Goal: Use online tool/utility: Utilize a website feature to perform a specific function

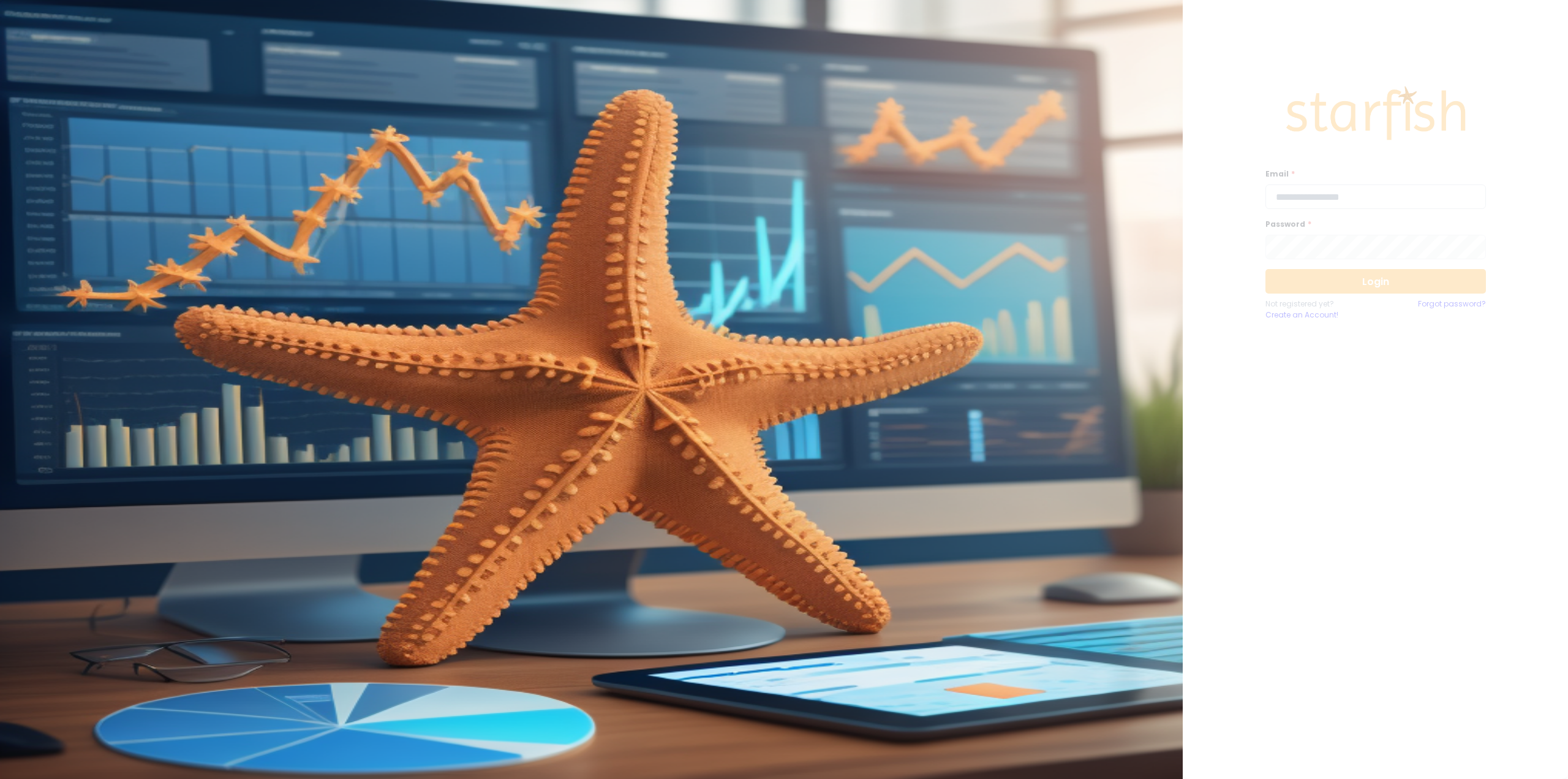
click at [1294, 199] on input "email" at bounding box center [1376, 197] width 220 height 25
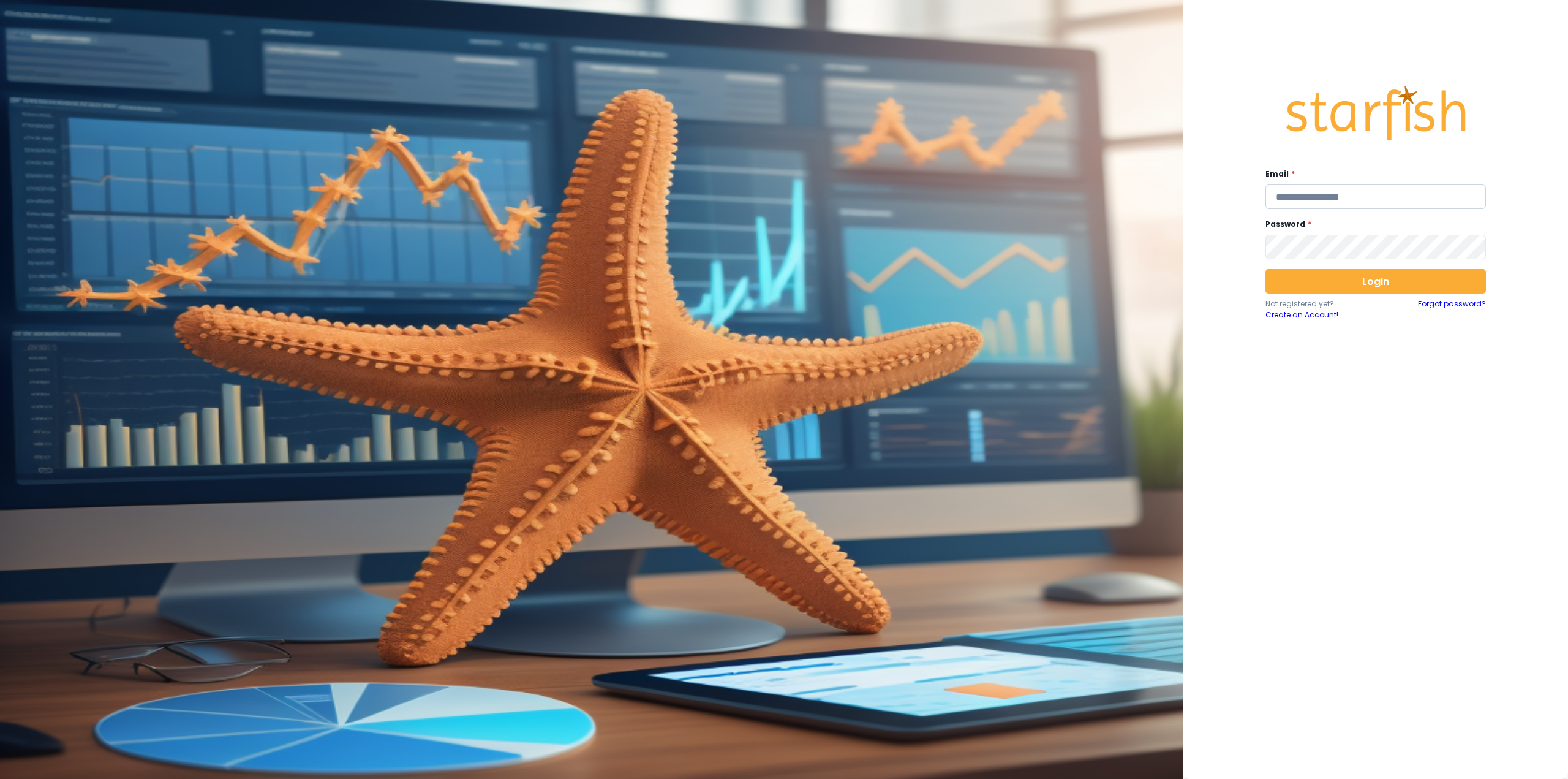
type input "**********"
click at [1365, 276] on button "Login" at bounding box center [1376, 281] width 220 height 25
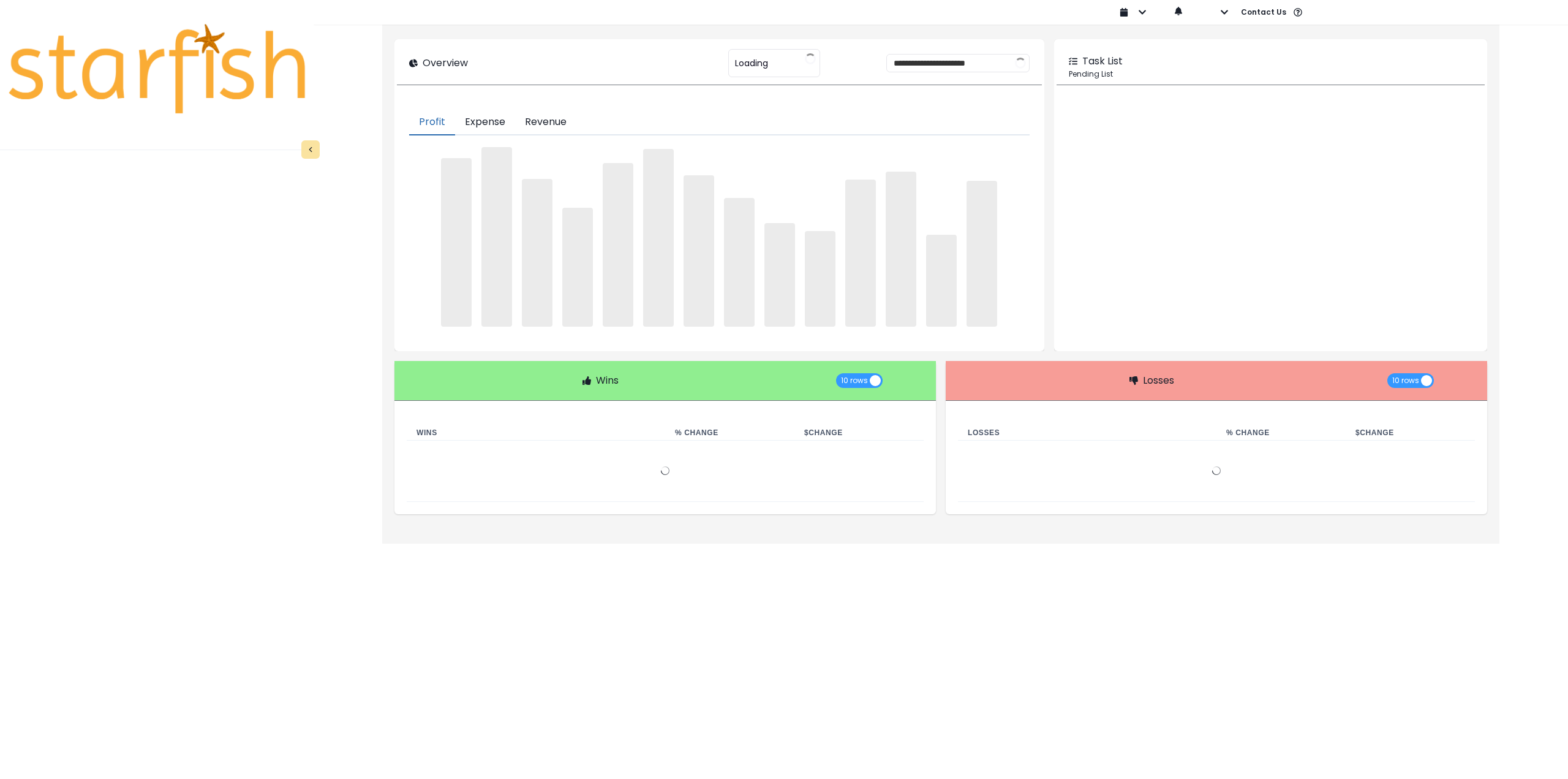
type input "********"
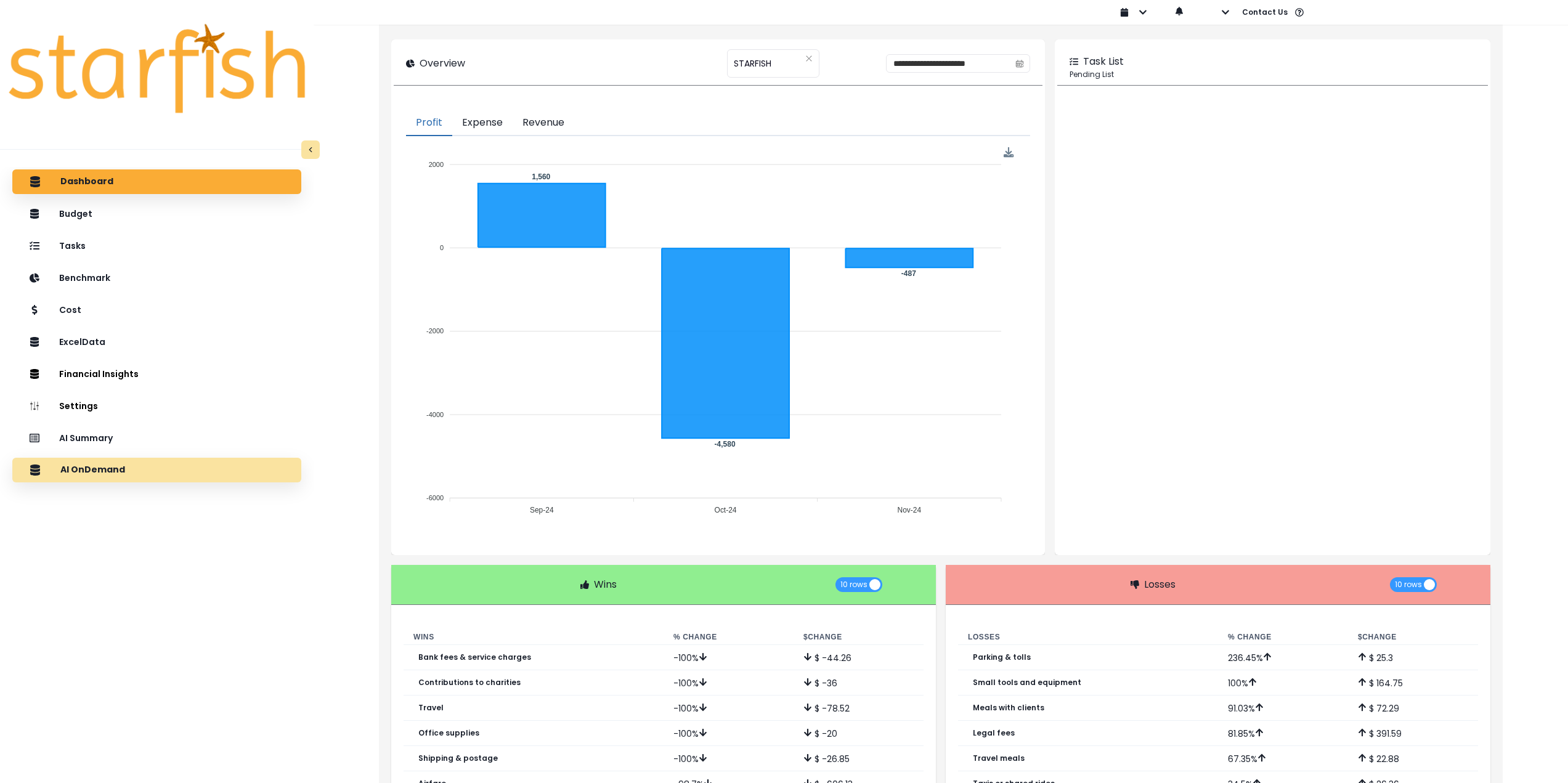
drag, startPoint x: 197, startPoint y: 468, endPoint x: 206, endPoint y: 467, distance: 9.1
click at [197, 468] on div "AI OnDemand" at bounding box center [157, 470] width 269 height 26
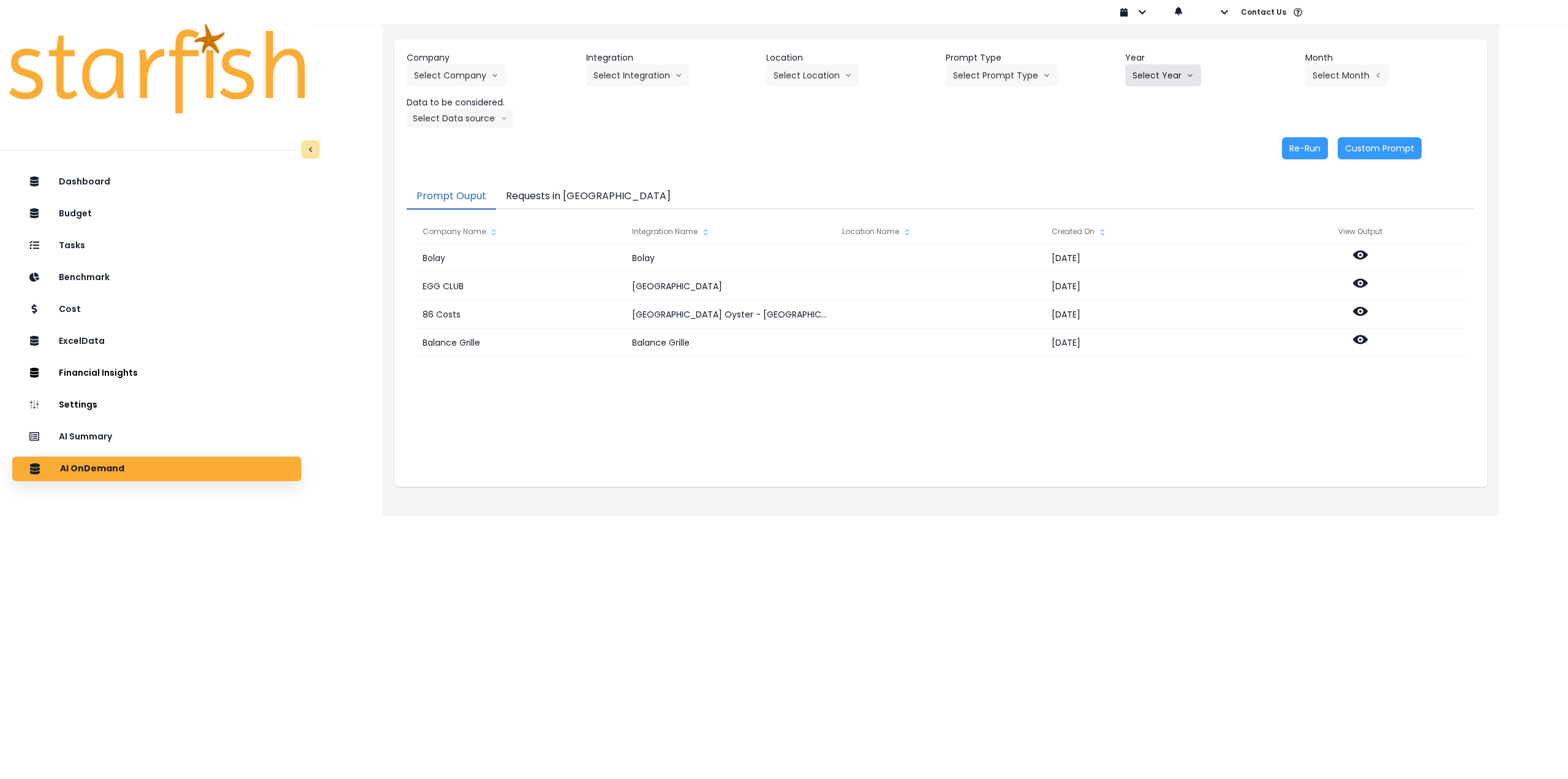
click at [1147, 77] on button "Select Year" at bounding box center [1163, 75] width 76 height 22
click at [1147, 145] on span "2025" at bounding box center [1142, 144] width 19 height 12
click at [484, 80] on button "Select Company" at bounding box center [456, 75] width 99 height 22
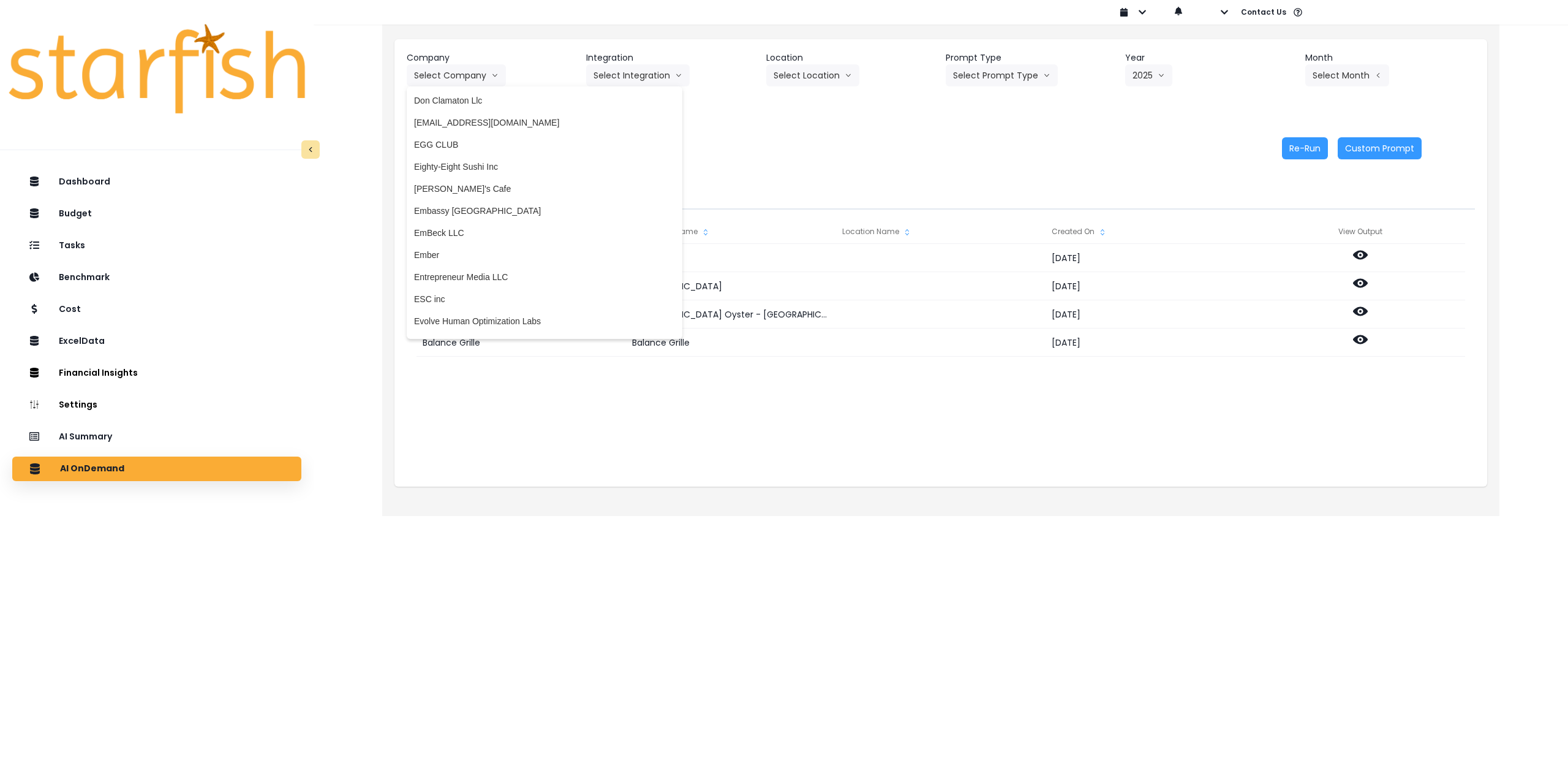
scroll to position [923, 0]
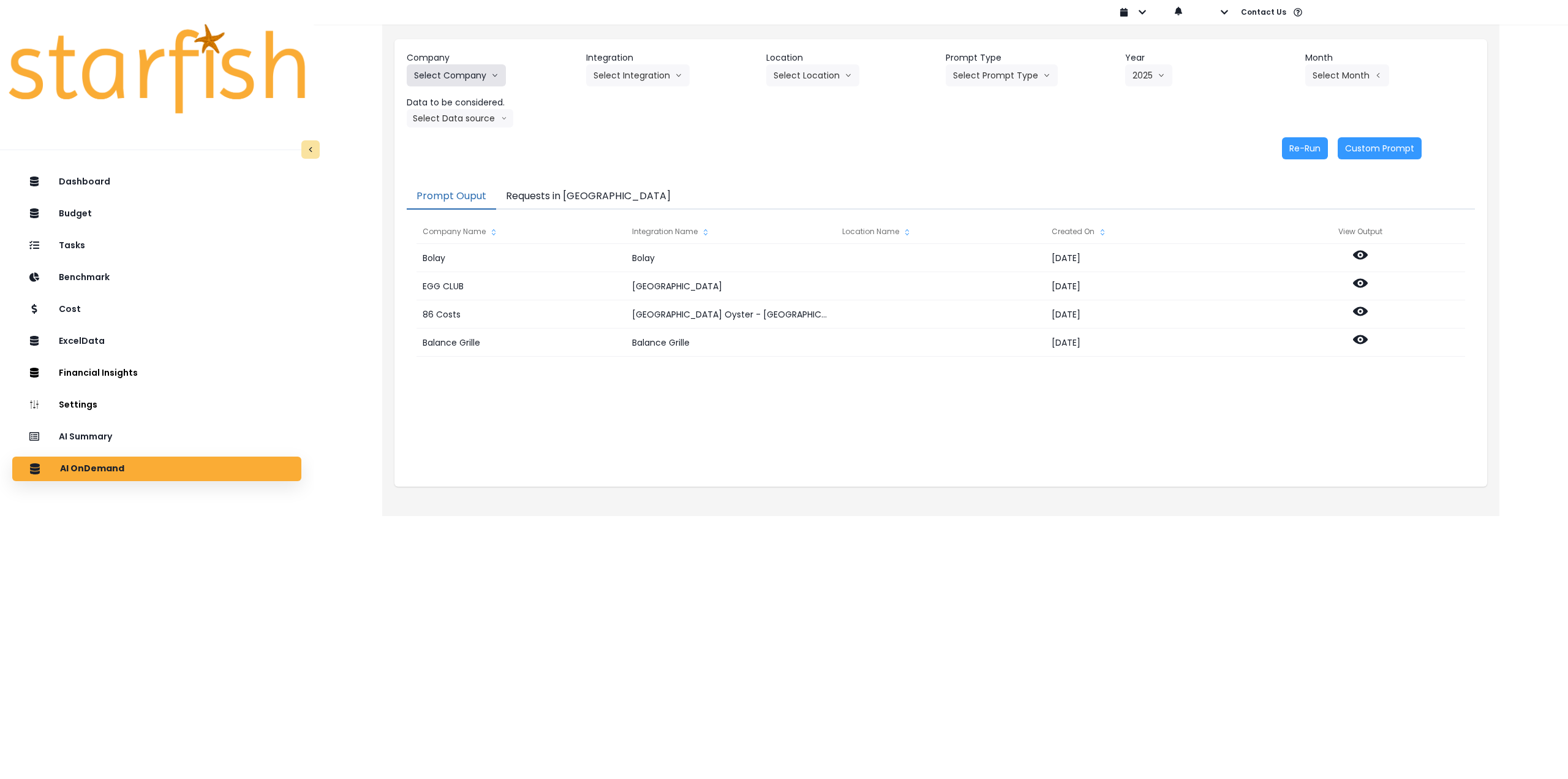
drag, startPoint x: 450, startPoint y: 72, endPoint x: 456, endPoint y: 93, distance: 21.8
click at [450, 70] on button "Select Company" at bounding box center [456, 75] width 99 height 22
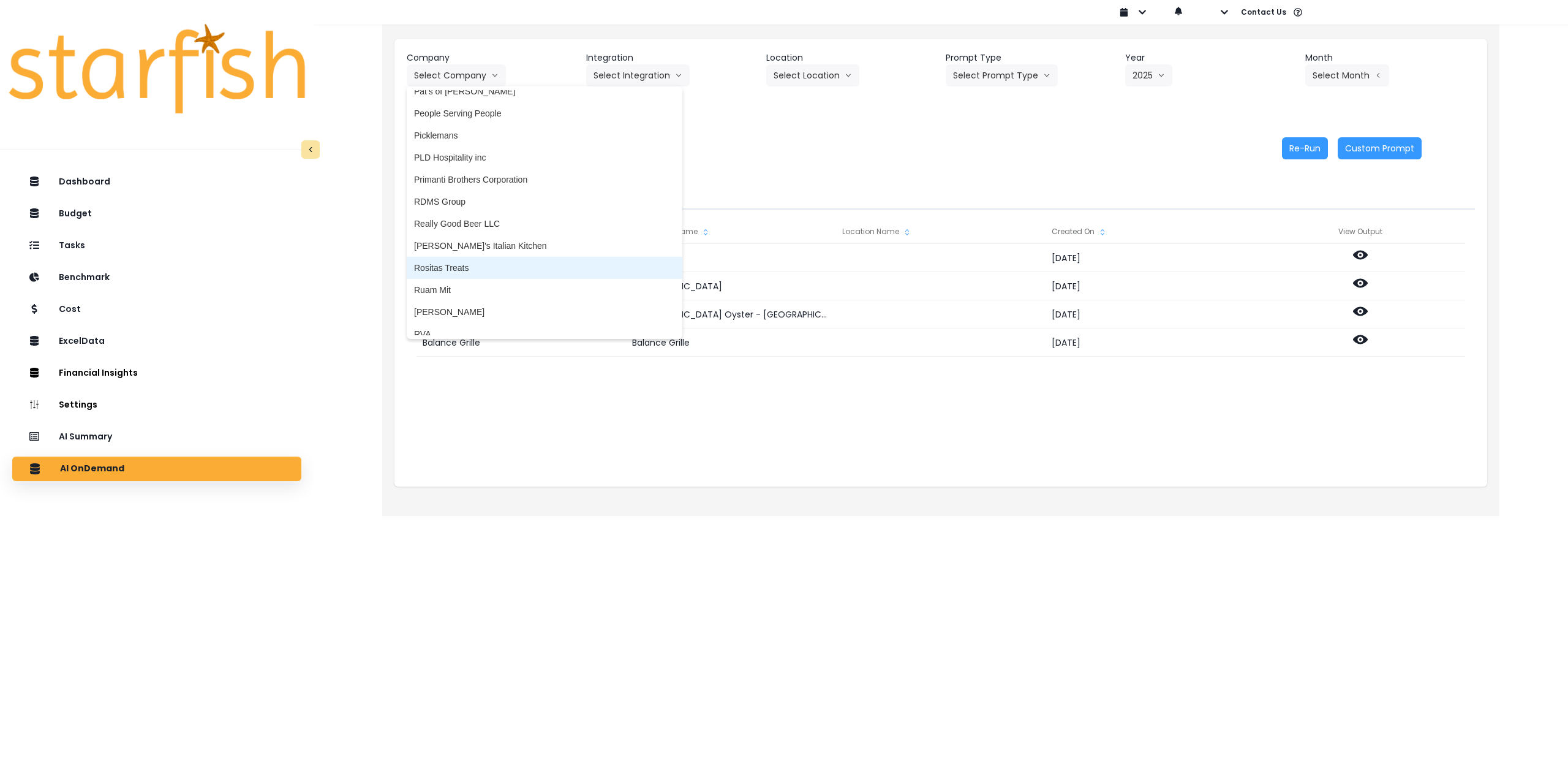
scroll to position [2210, 0]
click at [465, 143] on span "Picklemans" at bounding box center [544, 141] width 261 height 12
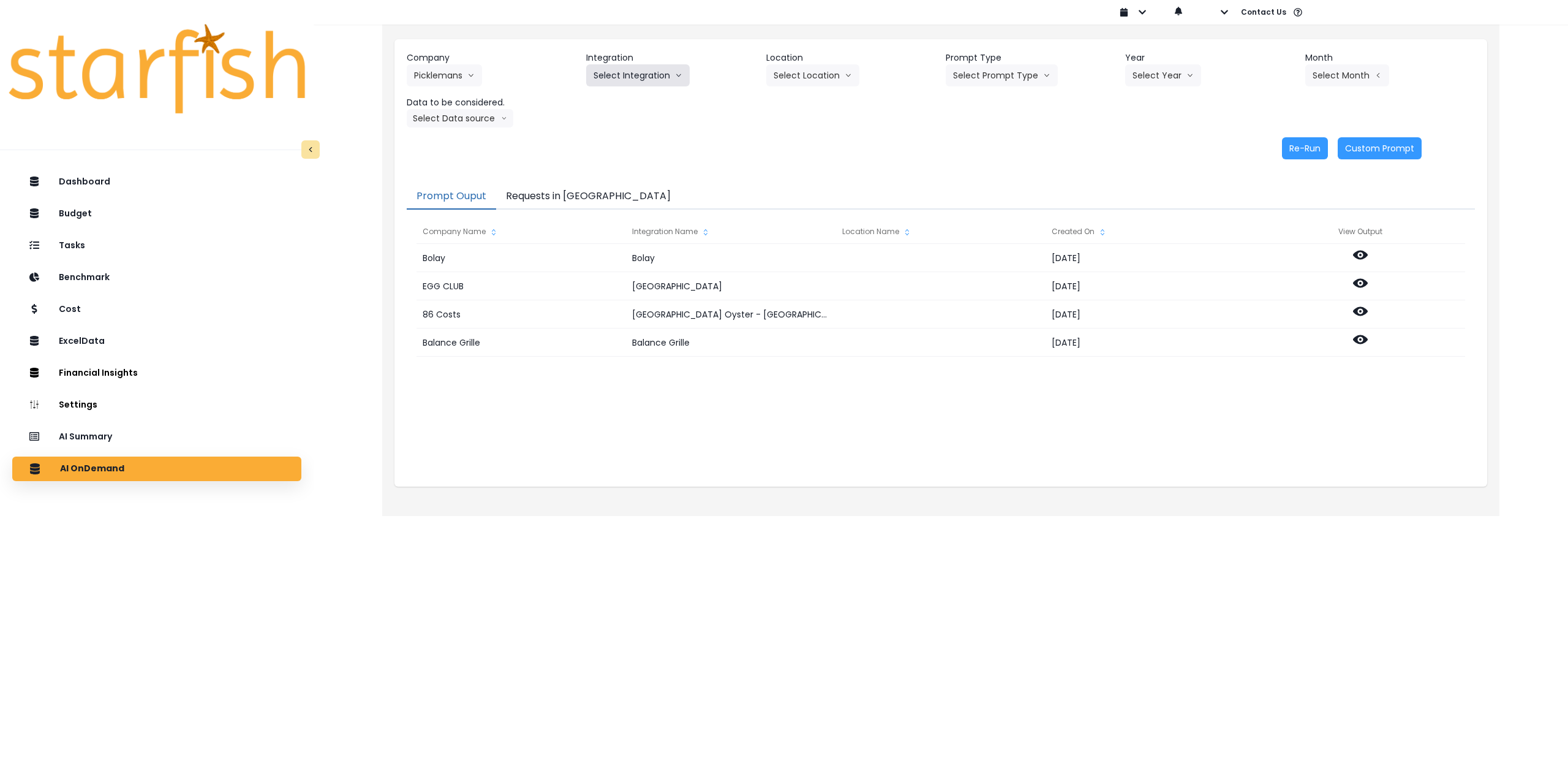
click at [639, 77] on button "Select Integration" at bounding box center [638, 75] width 104 height 22
click at [629, 125] on span "11 - Picklemans [PERSON_NAME]" at bounding box center [660, 123] width 134 height 12
click at [672, 80] on button "11 - Picklemans [PERSON_NAME]" at bounding box center [666, 75] width 160 height 22
click at [651, 101] on span "10 - Saint [PERSON_NAME]" at bounding box center [660, 101] width 134 height 12
click at [1032, 66] on button "Select Prompt Type" at bounding box center [1001, 75] width 112 height 22
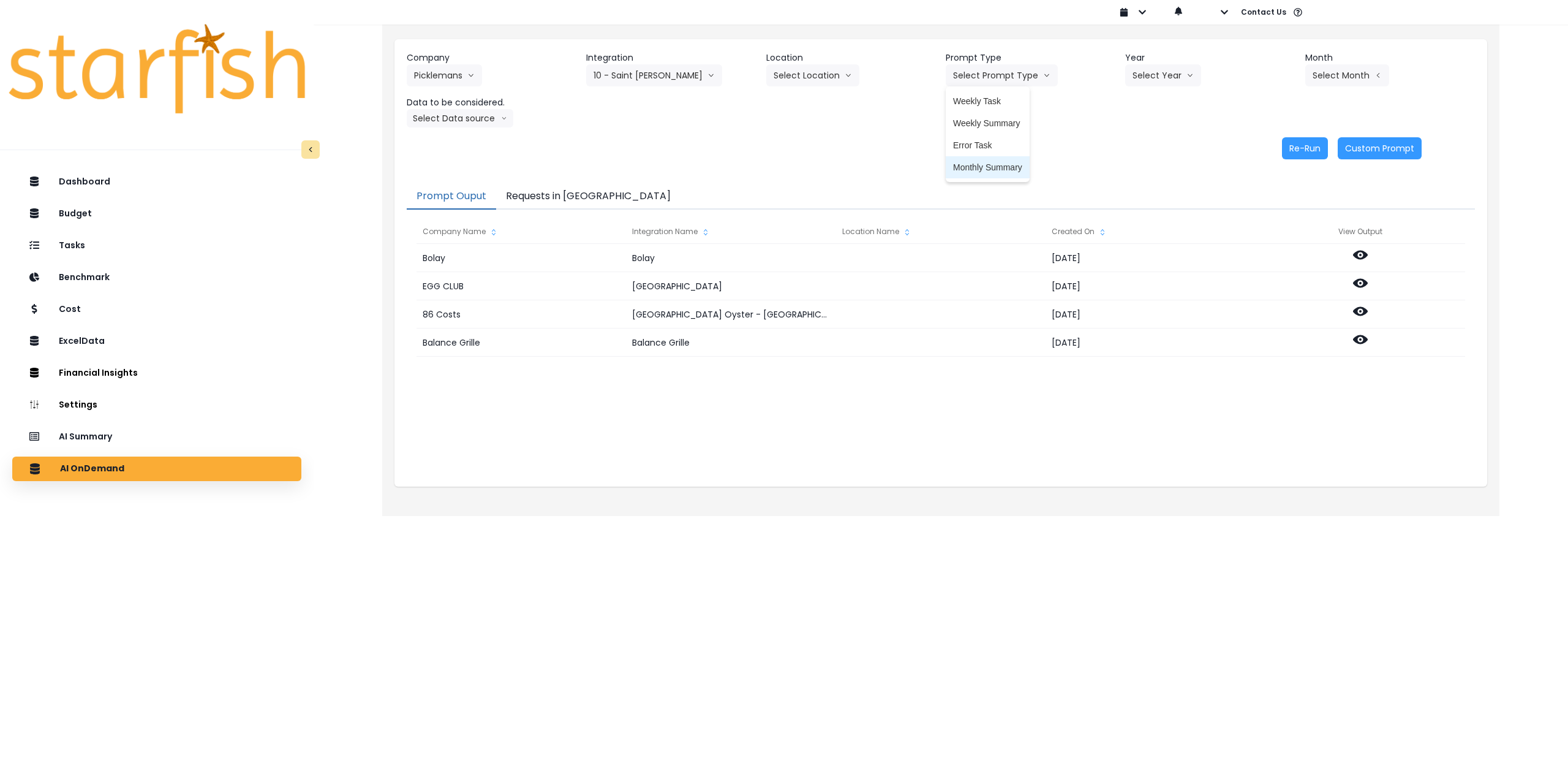
click at [993, 170] on span "Monthly Summary" at bounding box center [988, 167] width 69 height 12
drag, startPoint x: 1186, startPoint y: 76, endPoint x: 1180, endPoint y: 82, distance: 8.5
click at [1185, 76] on button "Select Year" at bounding box center [1163, 75] width 76 height 22
click at [1144, 144] on span "2025" at bounding box center [1142, 144] width 19 height 12
click at [1372, 77] on button "Select Month" at bounding box center [1347, 75] width 84 height 22
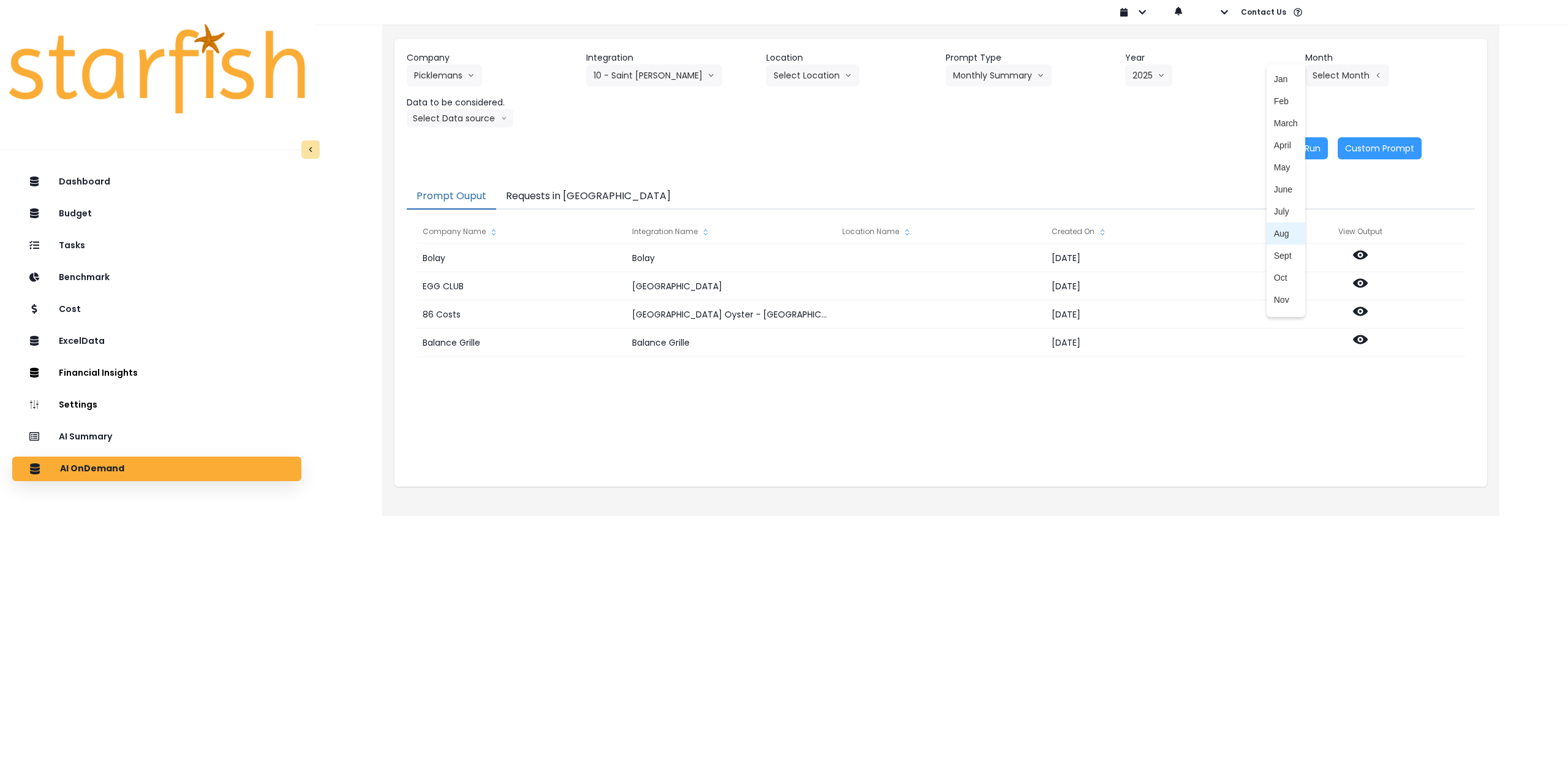
click at [1278, 238] on span "Aug" at bounding box center [1286, 233] width 24 height 12
click at [501, 118] on icon "arrow down line" at bounding box center [504, 118] width 6 height 12
click at [468, 144] on span "Comparison overtime" at bounding box center [455, 142] width 82 height 12
click at [170, 436] on div "AI Summary" at bounding box center [156, 437] width 270 height 26
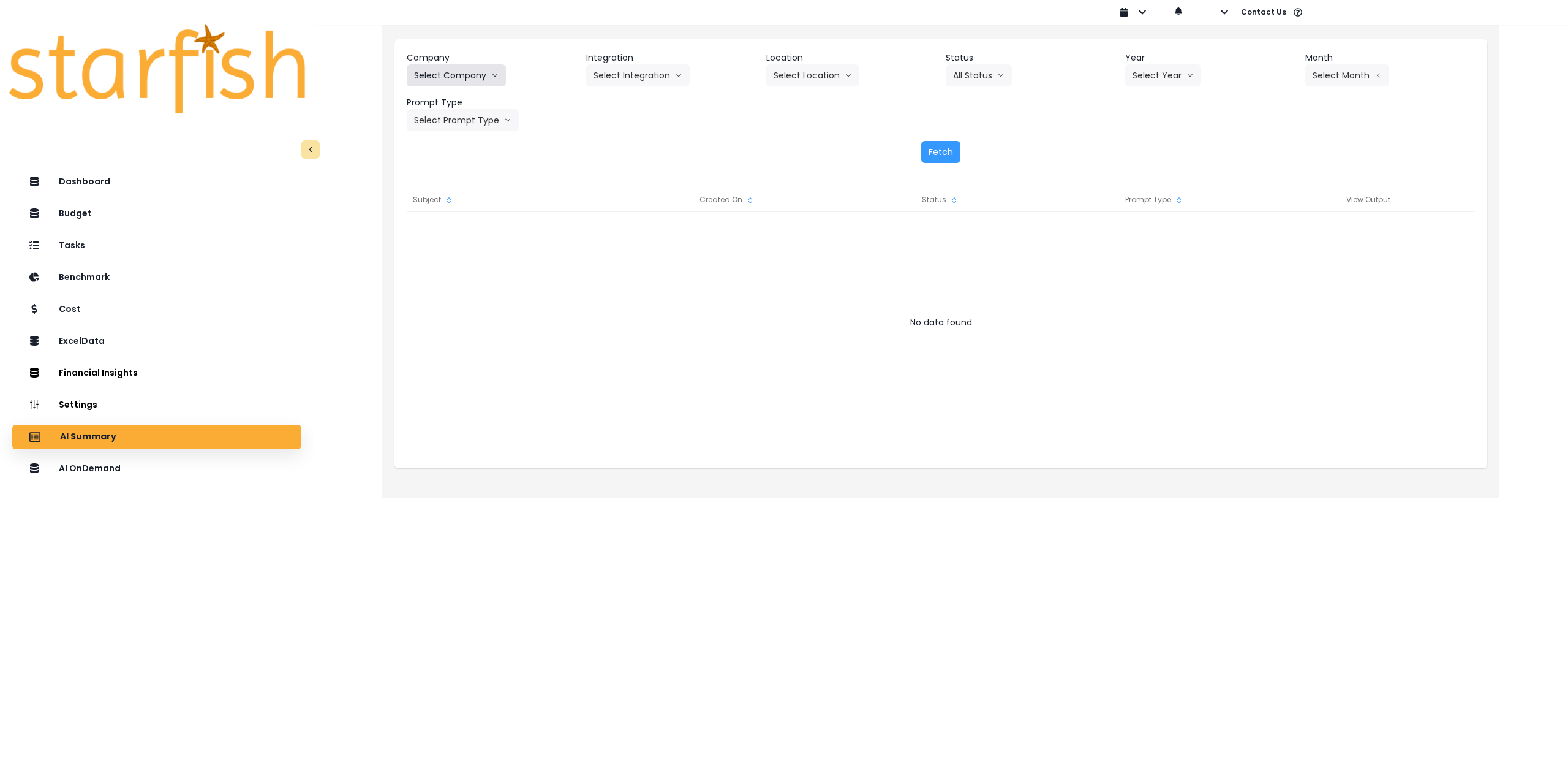
click at [471, 73] on button "Select Company" at bounding box center [456, 75] width 99 height 22
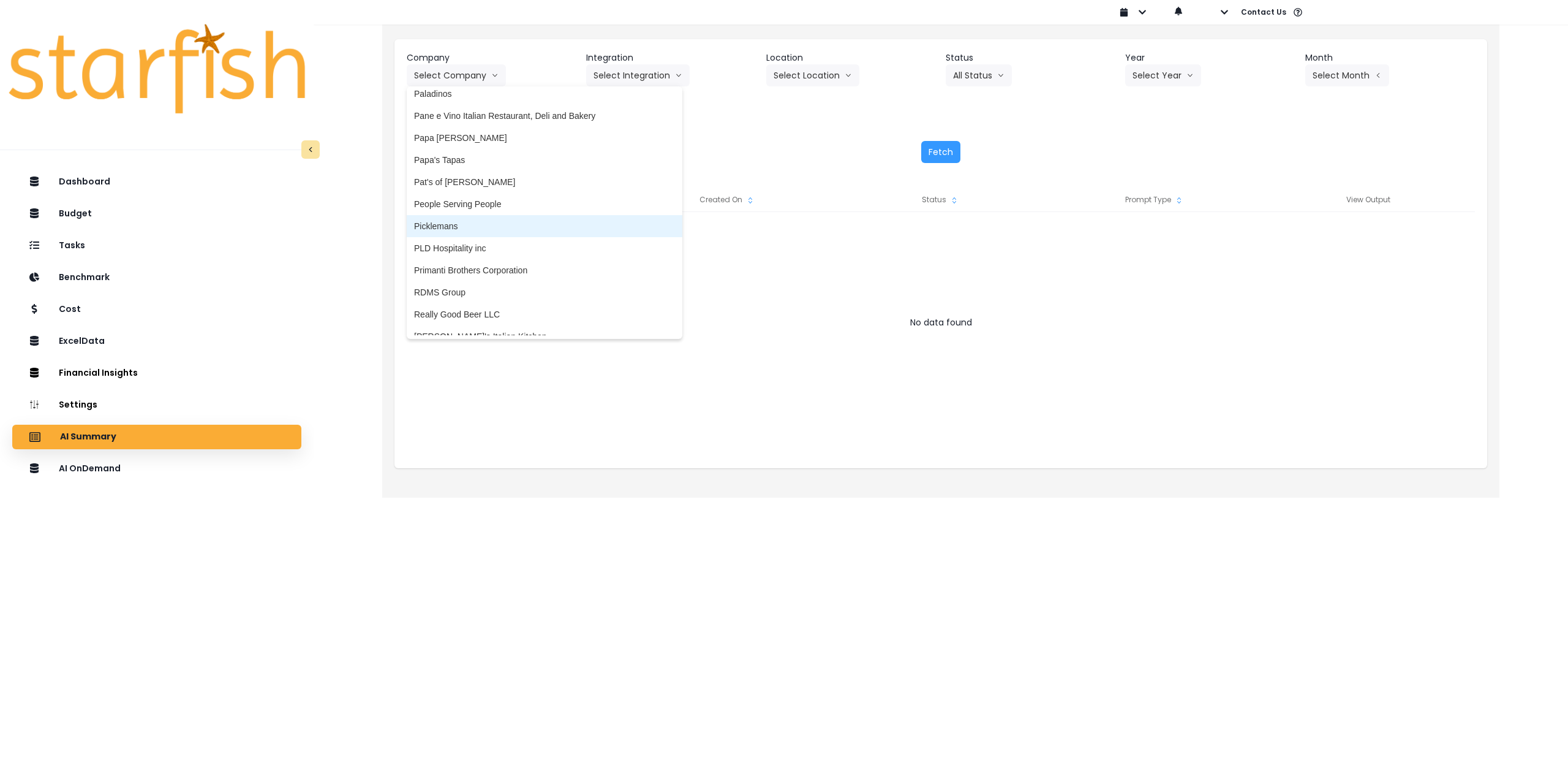
scroll to position [2083, 0]
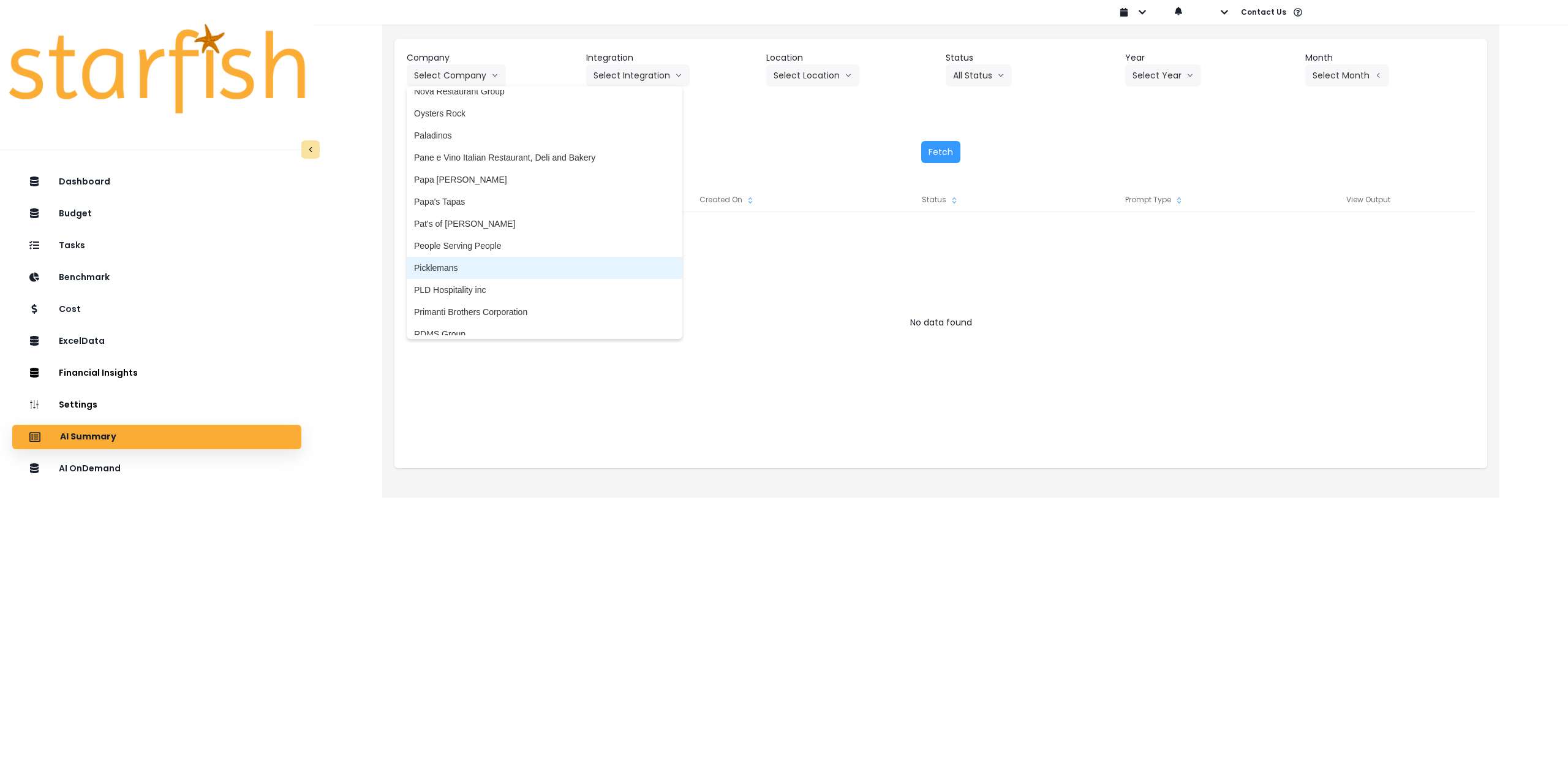
click at [511, 257] on li "Picklemans" at bounding box center [545, 268] width 276 height 22
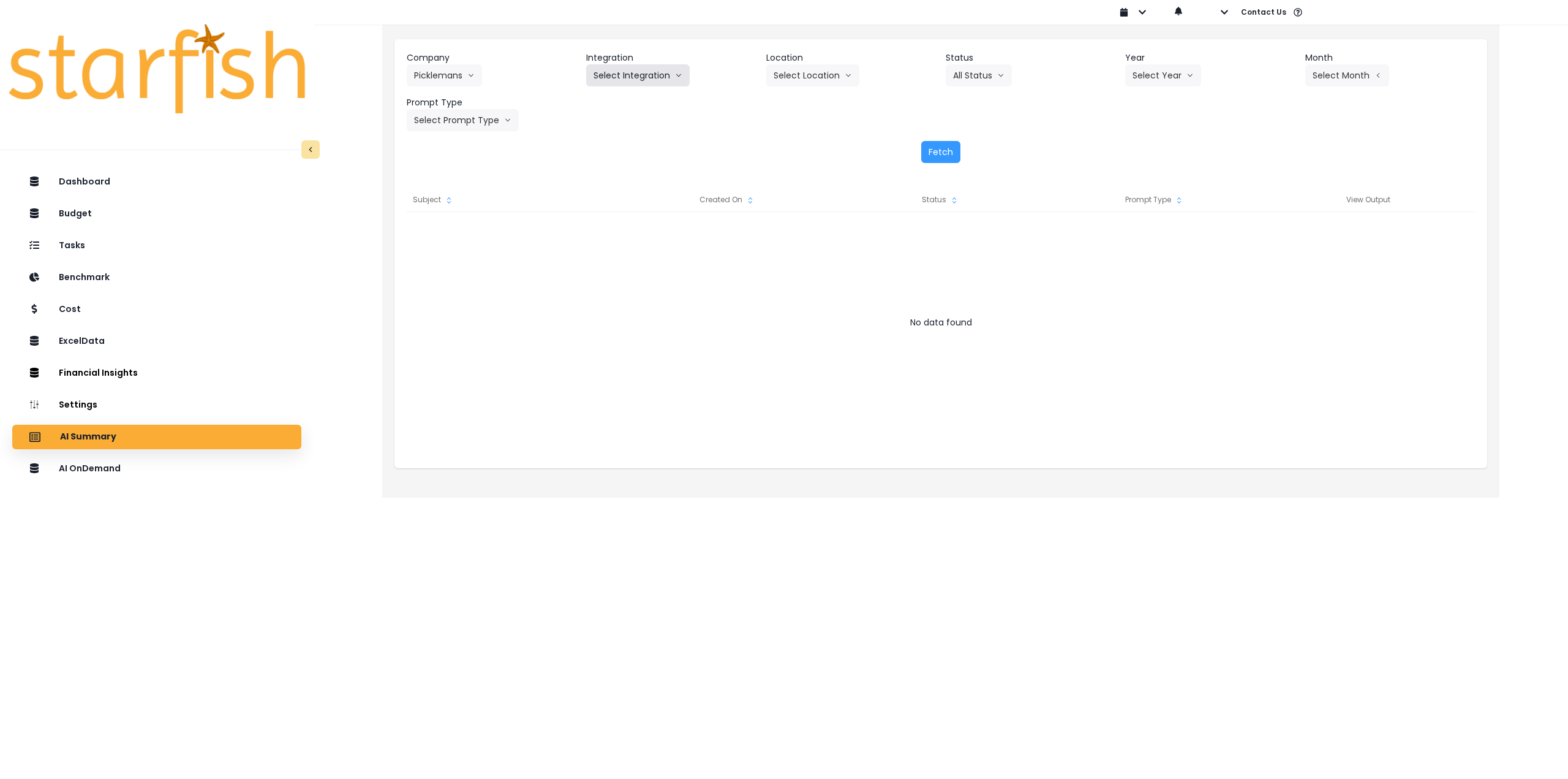
click at [641, 79] on button "Select Integration" at bounding box center [638, 75] width 104 height 22
click at [625, 101] on span "10 - Saint [PERSON_NAME]" at bounding box center [660, 101] width 134 height 12
click at [1151, 85] on button "Select Year" at bounding box center [1163, 75] width 76 height 22
click at [1149, 144] on span "2025" at bounding box center [1142, 144] width 19 height 12
click at [1395, 63] on header "Month" at bounding box center [1390, 58] width 170 height 13
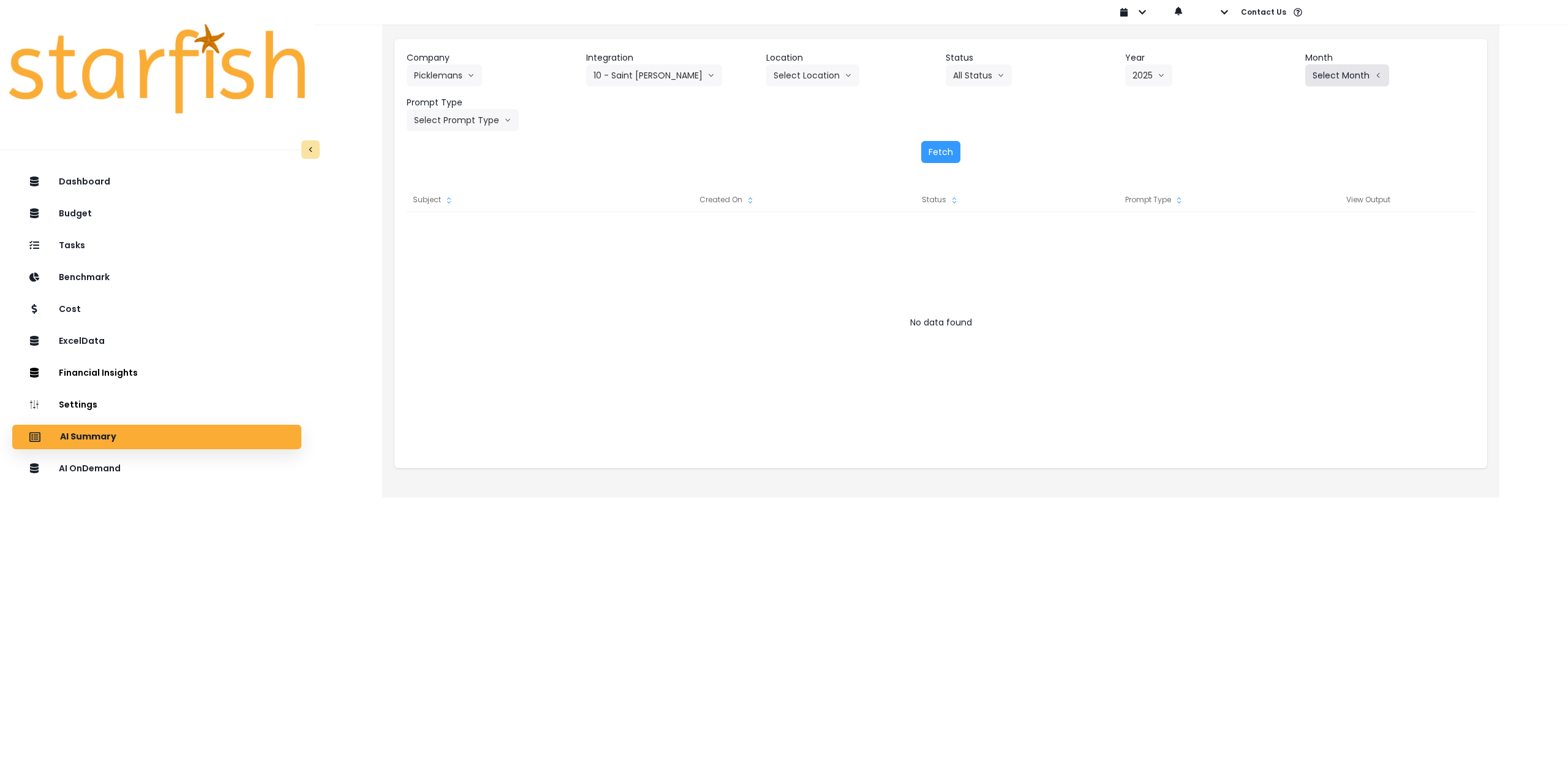
click at [1360, 73] on button "Select Month" at bounding box center [1347, 75] width 84 height 22
click at [1274, 237] on span "Aug" at bounding box center [1286, 233] width 24 height 12
click at [454, 116] on button "Select Prompt Type" at bounding box center [463, 120] width 112 height 22
click at [459, 235] on span "Monthly Summary" at bounding box center [449, 234] width 69 height 12
click at [938, 154] on button "Fetch" at bounding box center [941, 151] width 39 height 22
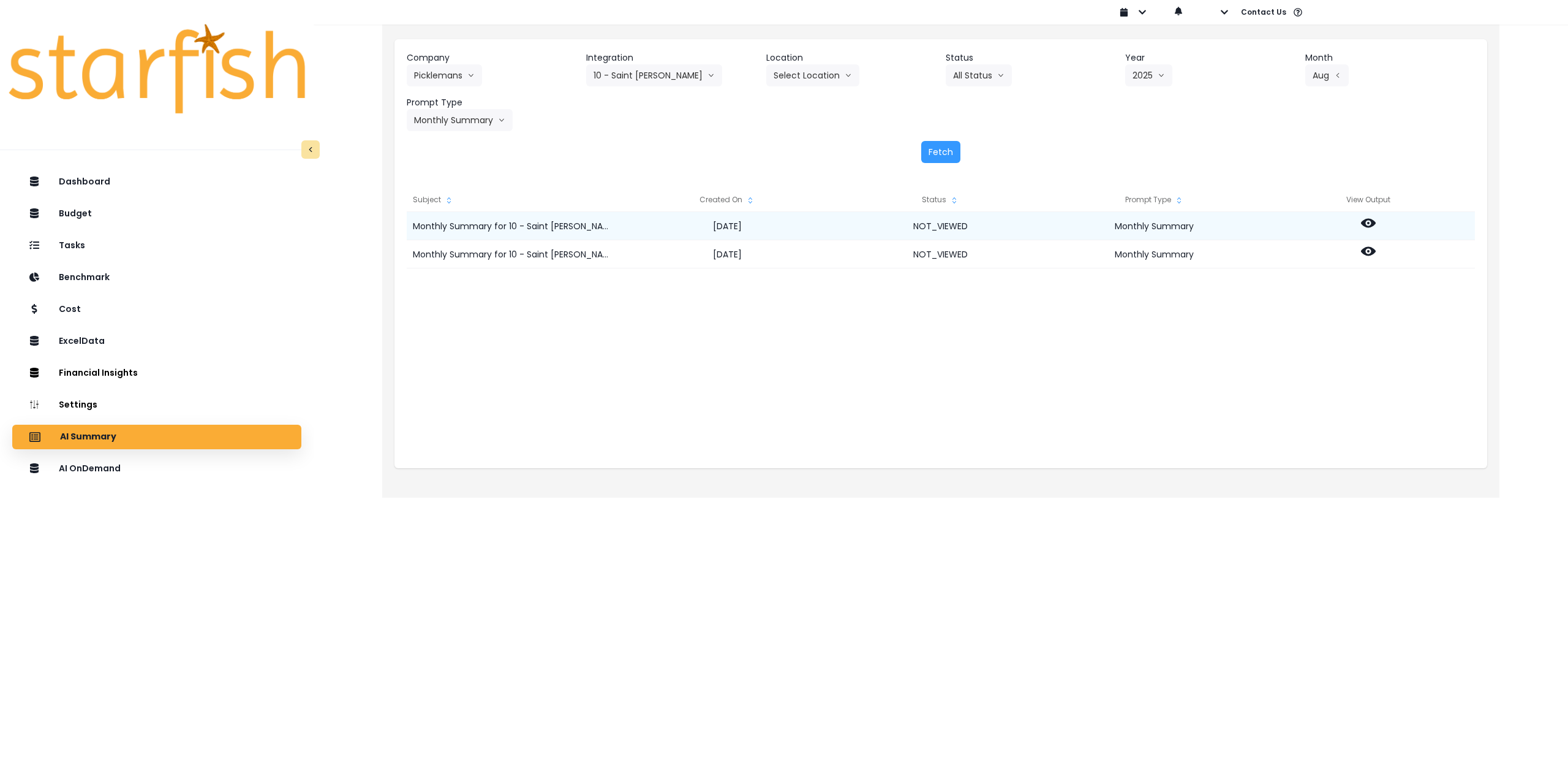
click at [1366, 226] on icon at bounding box center [1368, 223] width 15 height 9
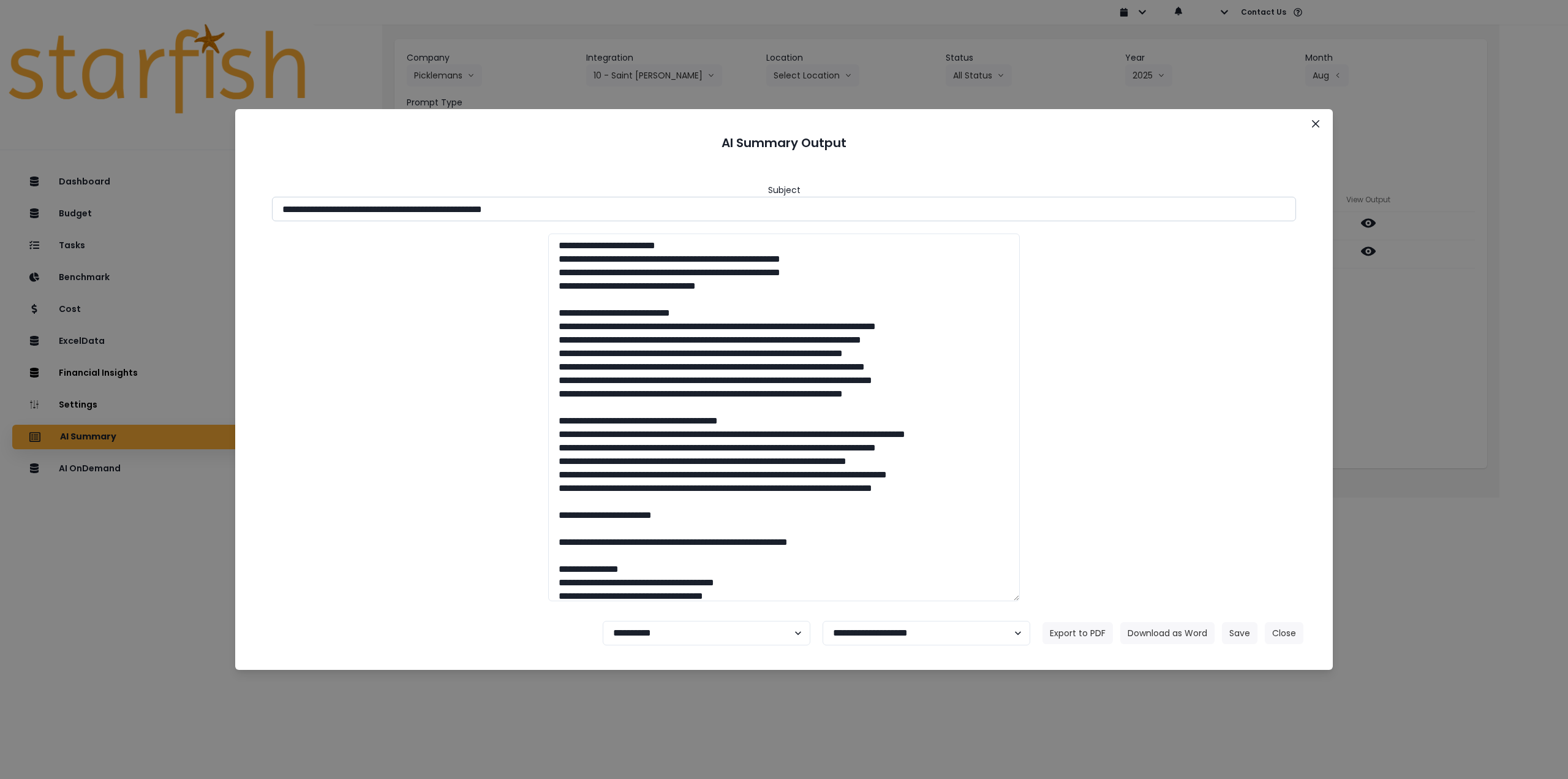
drag, startPoint x: 393, startPoint y: 210, endPoint x: 432, endPoint y: 211, distance: 39.0
click at [432, 211] on input "**********" at bounding box center [784, 208] width 1024 height 25
click at [401, 213] on input "**********" at bounding box center [784, 208] width 1024 height 25
drag, startPoint x: 390, startPoint y: 208, endPoint x: 594, endPoint y: 208, distance: 204.0
click at [594, 208] on input "**********" at bounding box center [784, 208] width 1024 height 25
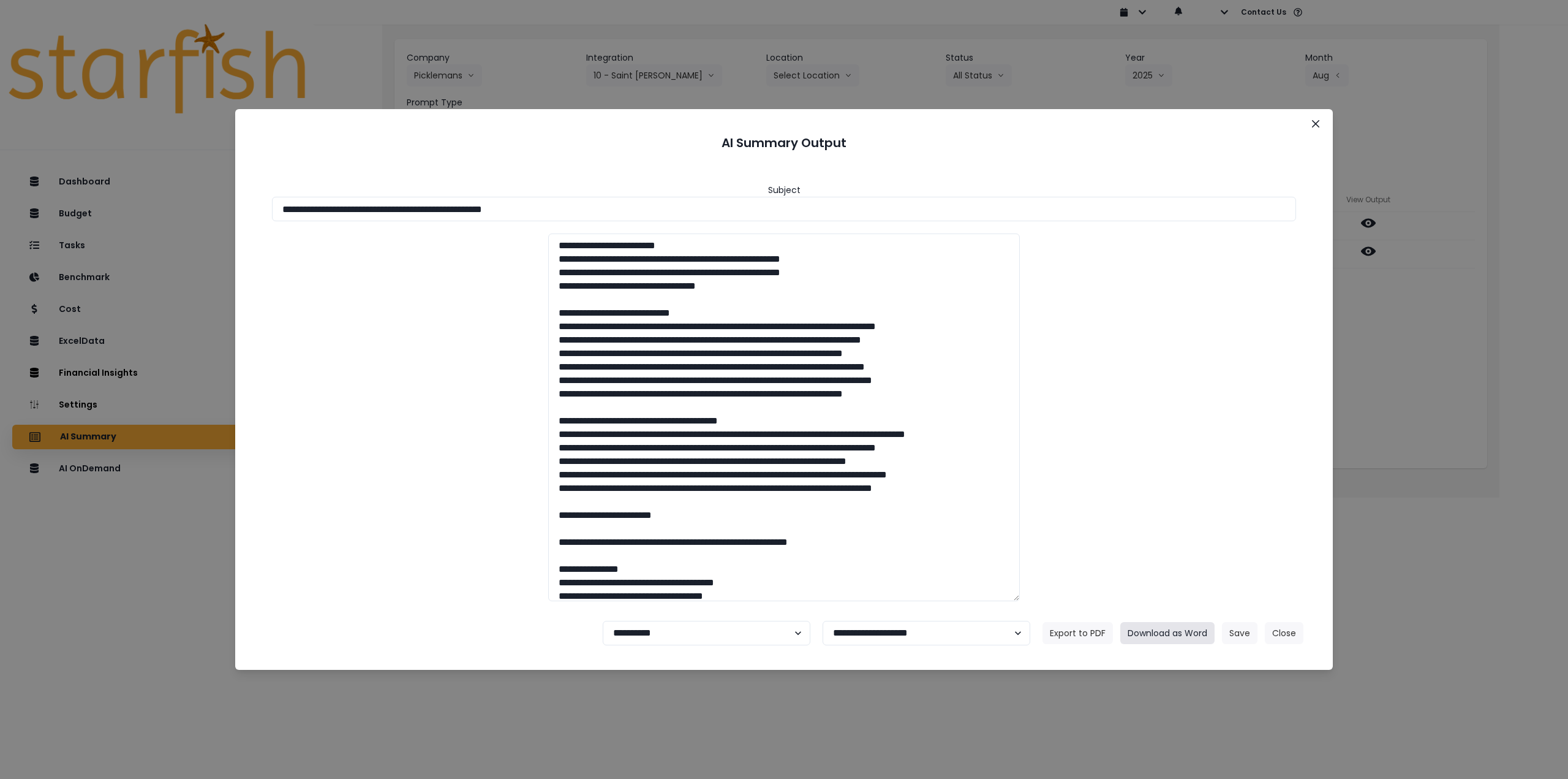
click at [1175, 634] on button "Download as Word" at bounding box center [1167, 632] width 94 height 22
click at [1443, 258] on div "**********" at bounding box center [784, 390] width 1568 height 779
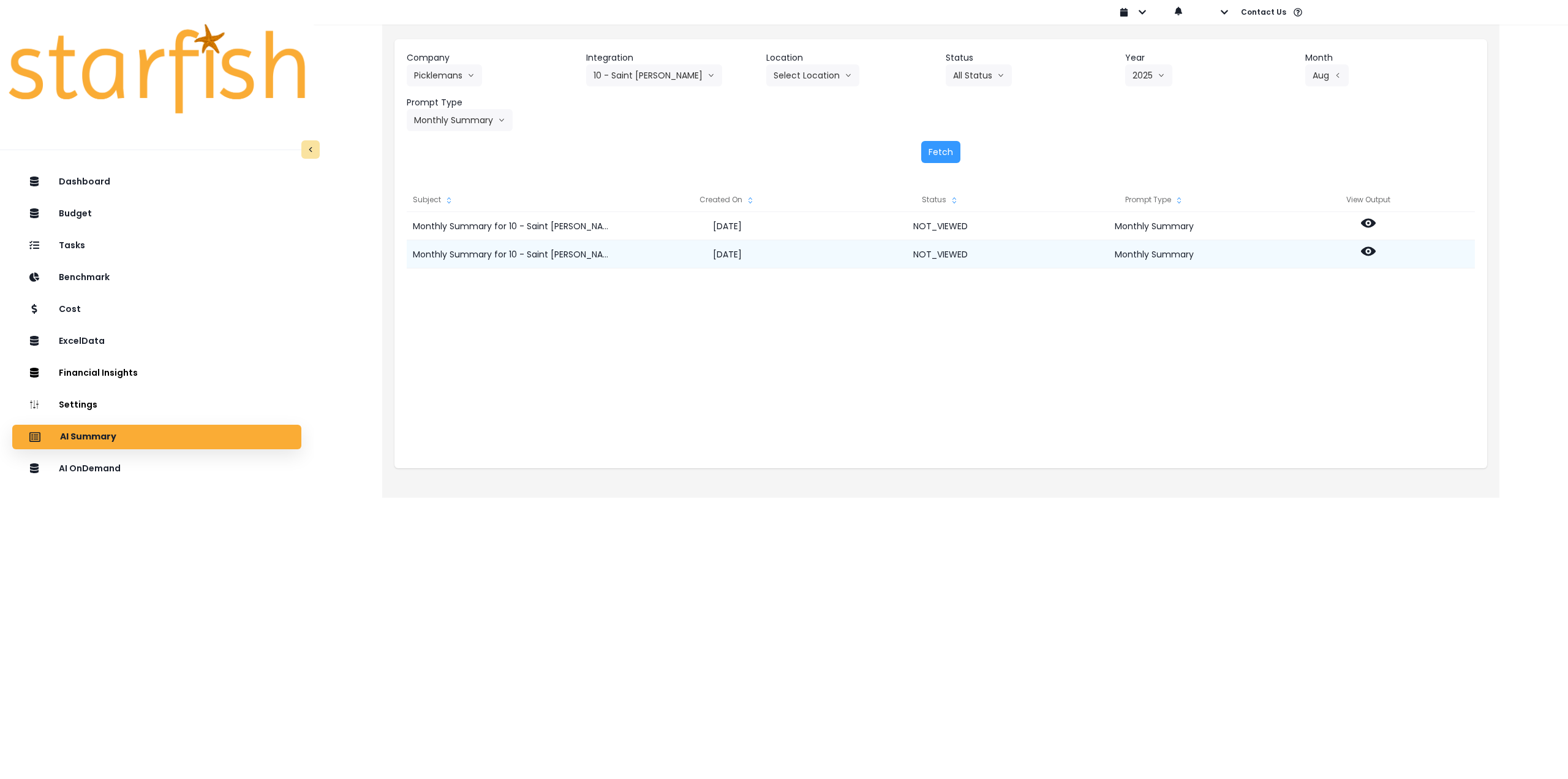
click at [1366, 252] on icon at bounding box center [1368, 251] width 15 height 15
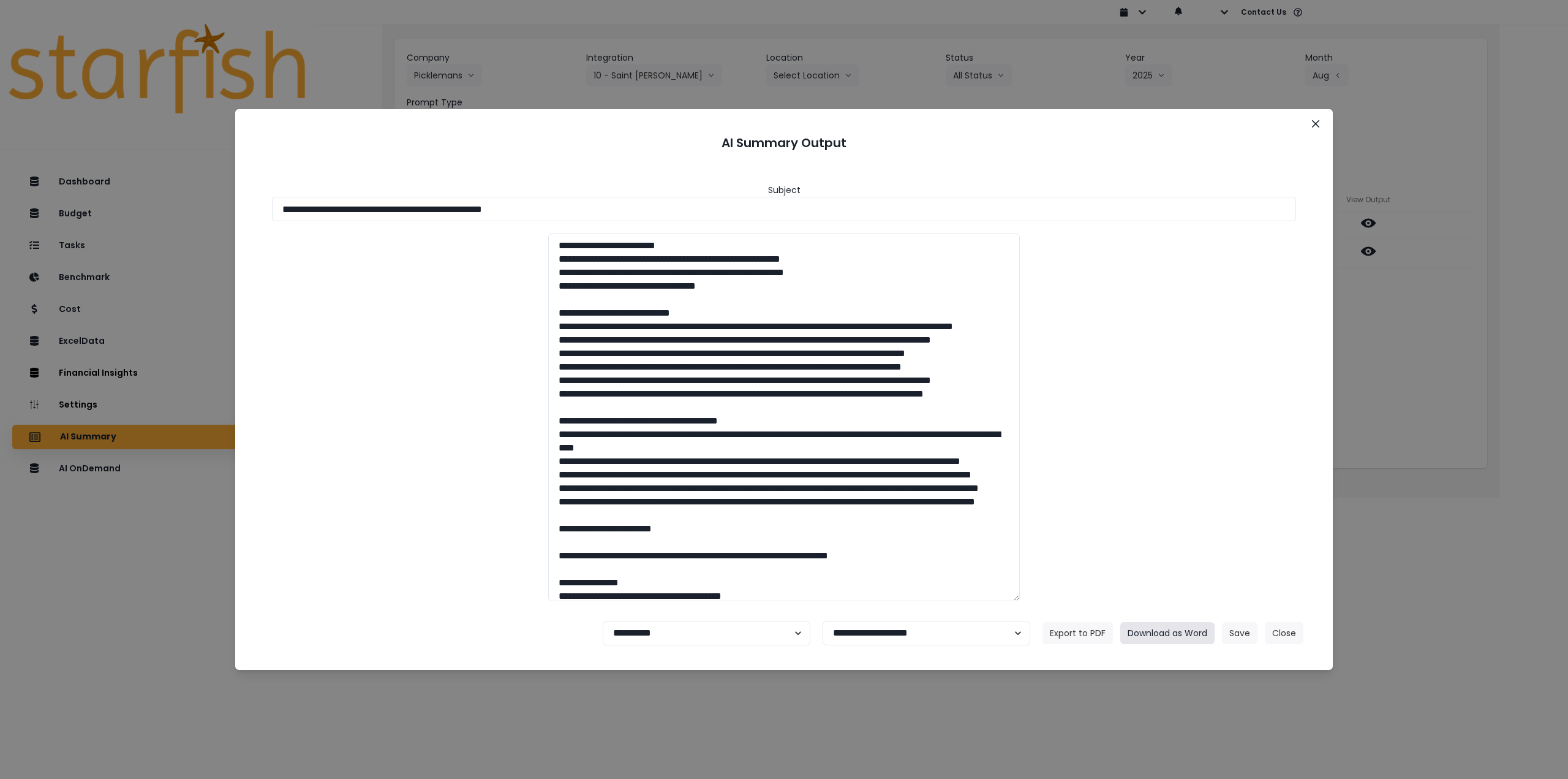
click at [1153, 630] on button "Download as Word" at bounding box center [1167, 632] width 94 height 22
click at [1318, 117] on button "Close" at bounding box center [1316, 124] width 20 height 20
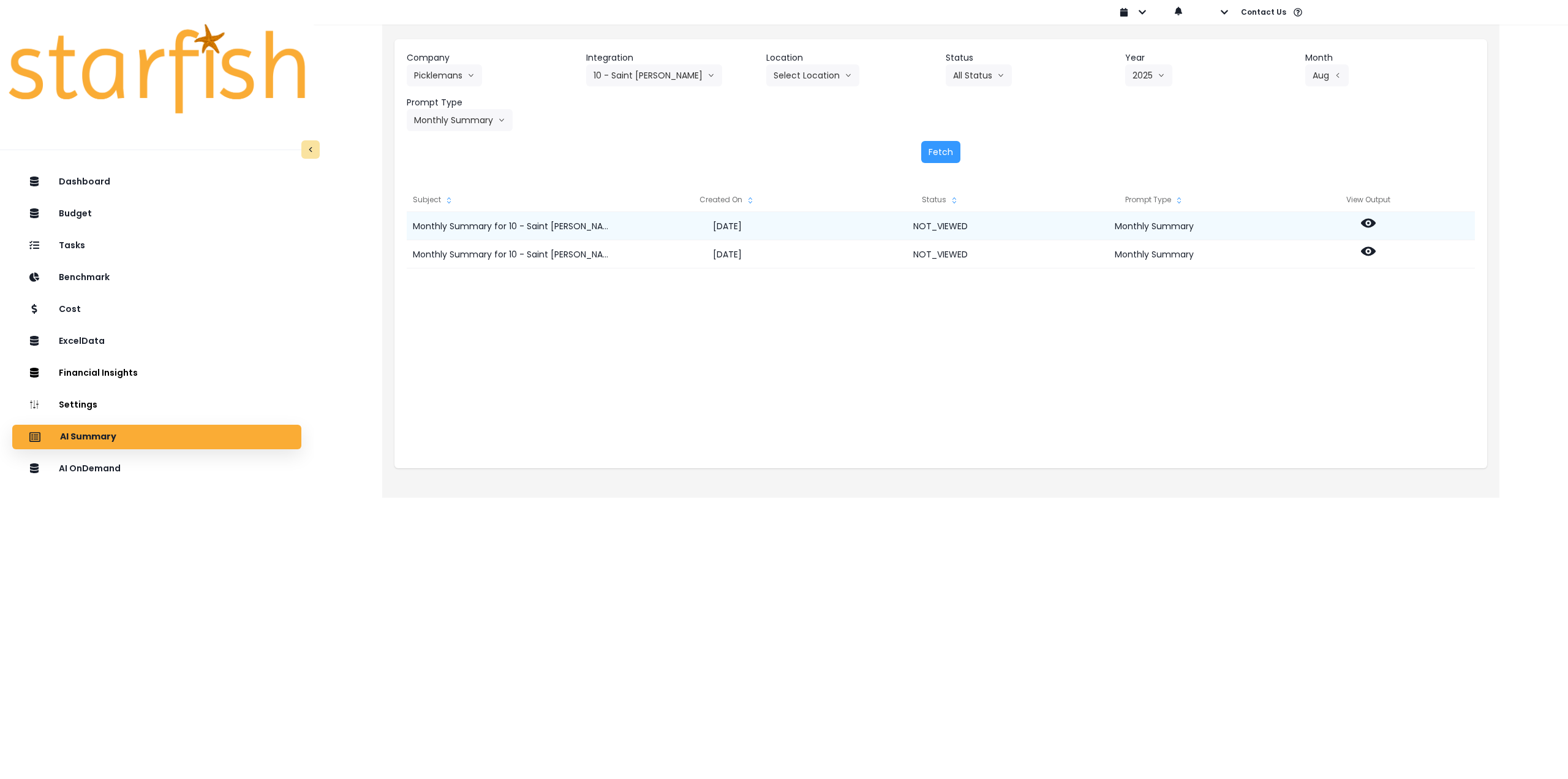
click at [1369, 224] on icon at bounding box center [1368, 223] width 15 height 15
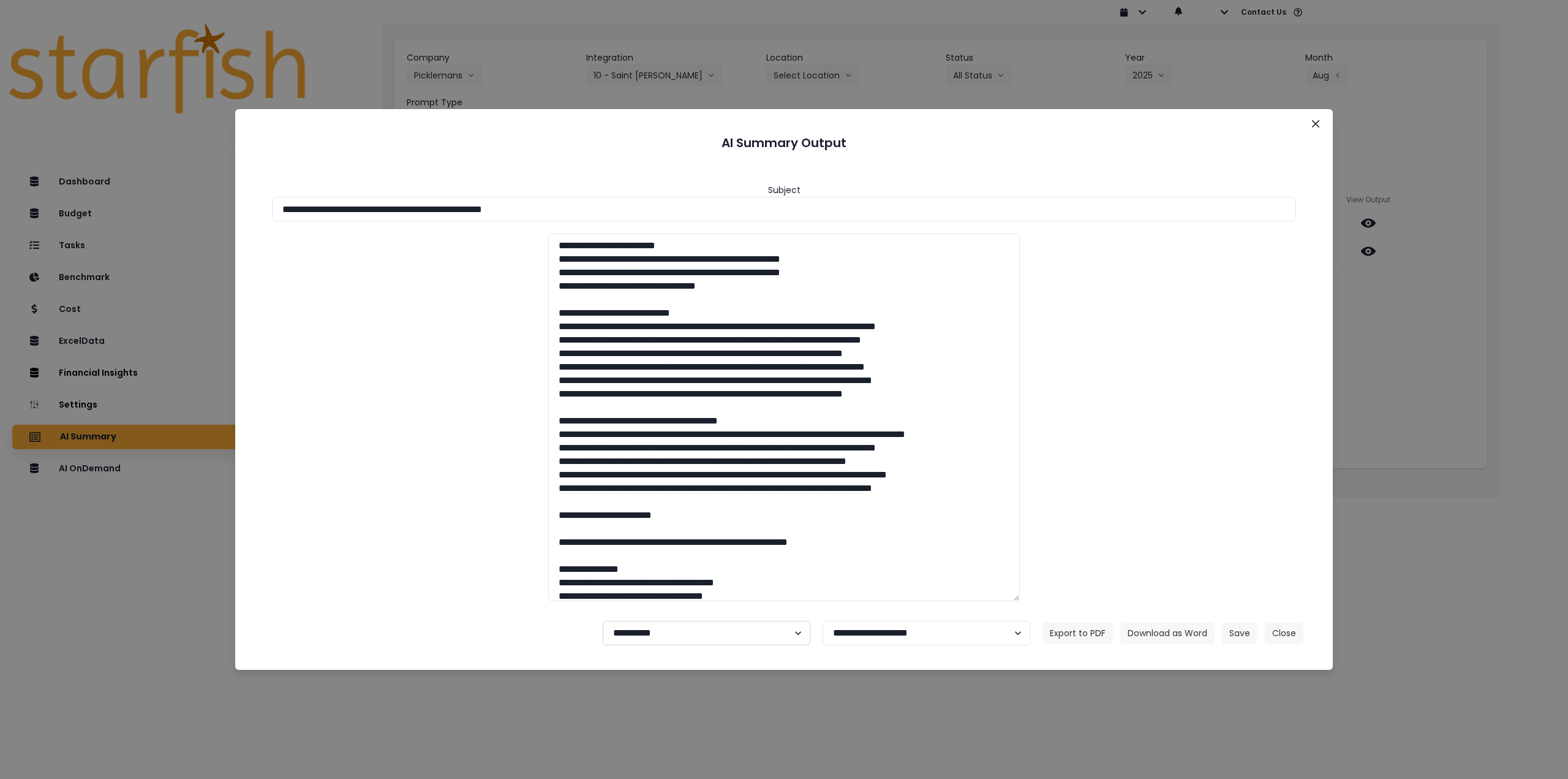
click at [711, 634] on select "**********" at bounding box center [706, 632] width 208 height 25
select select "********"
click at [603, 621] on select "**********" at bounding box center [706, 632] width 208 height 25
click at [1246, 631] on button "Save" at bounding box center [1240, 632] width 35 height 22
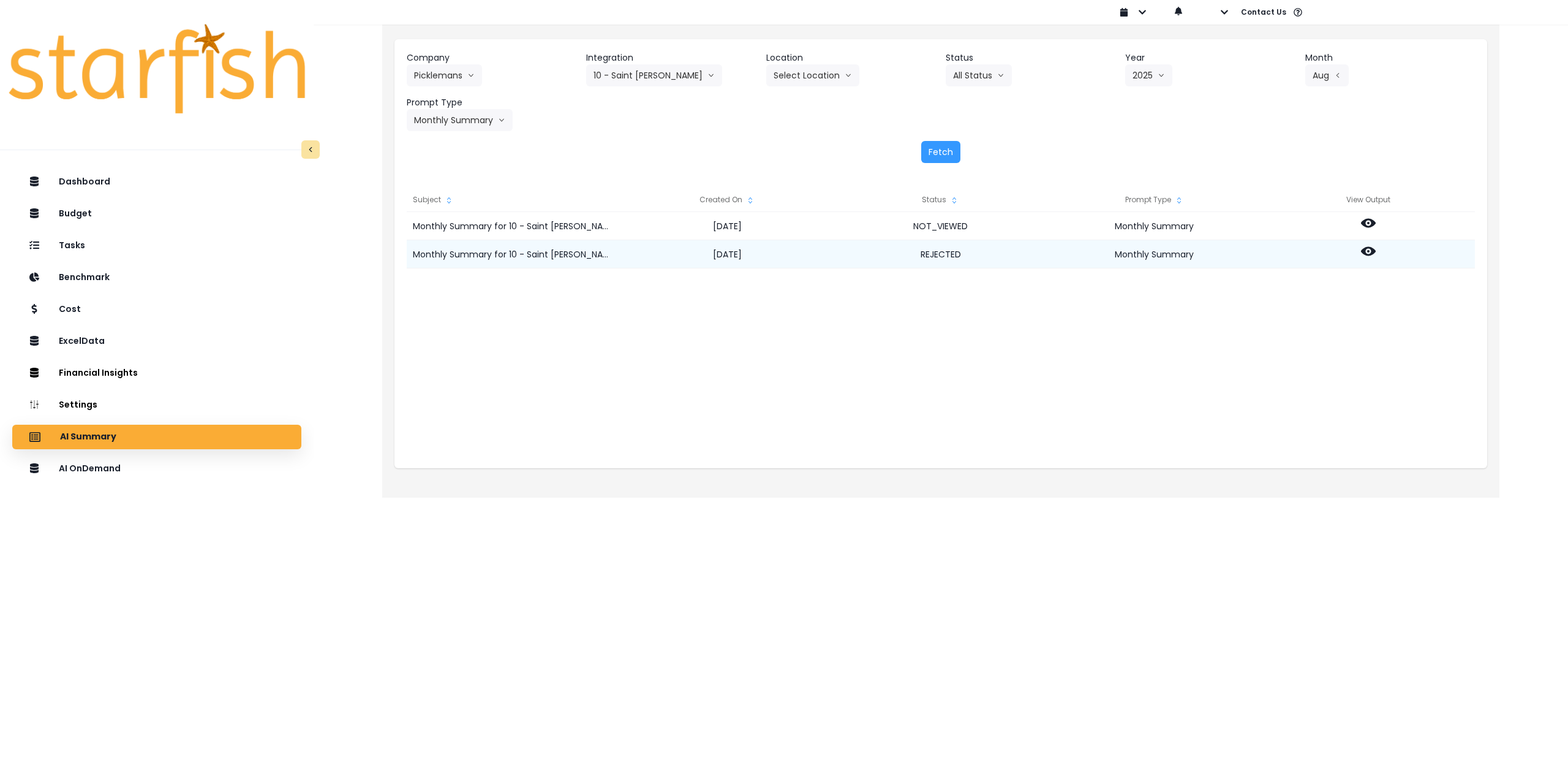
click at [1368, 251] on circle at bounding box center [1368, 251] width 2 height 2
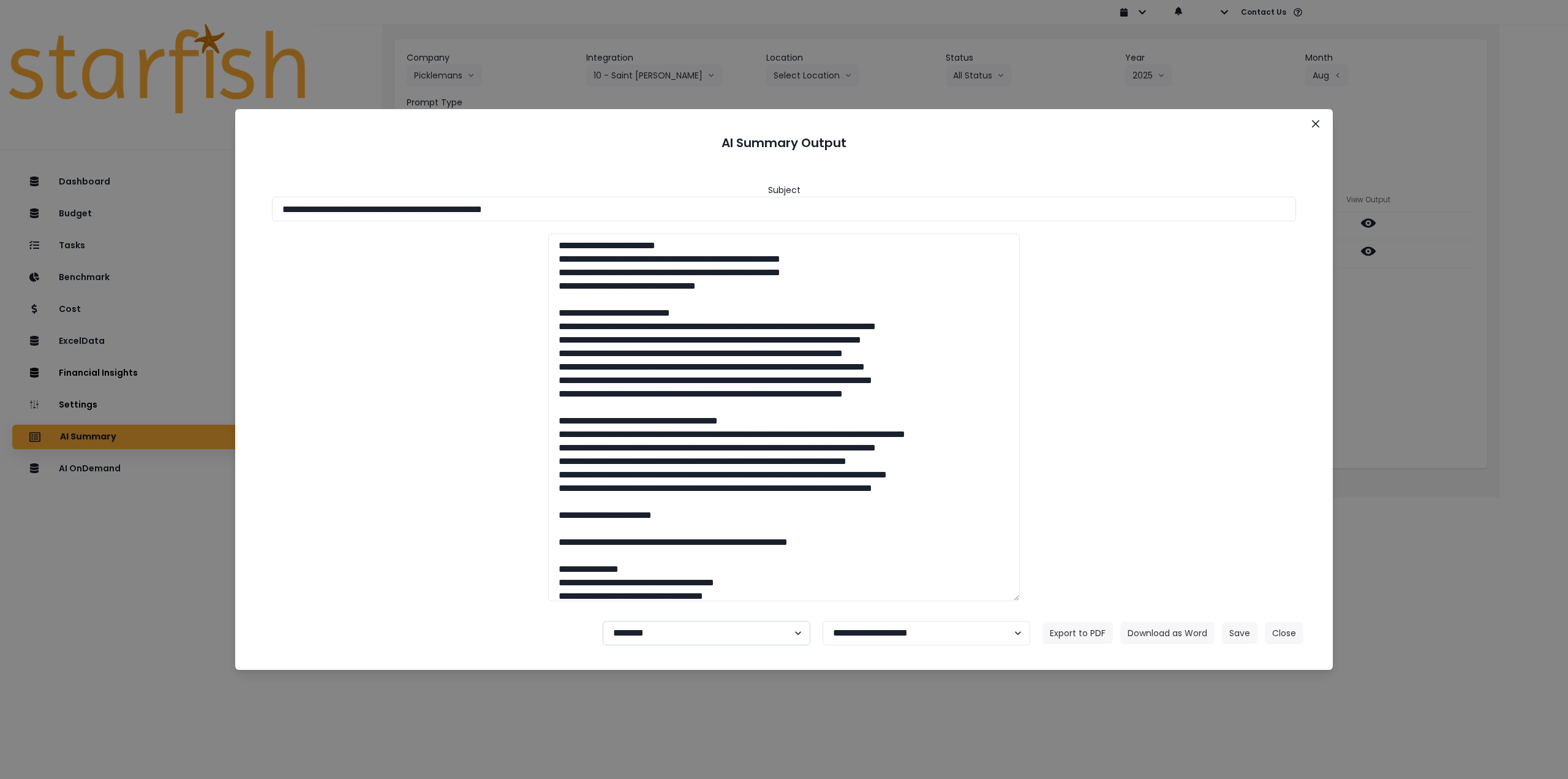
click at [678, 633] on select "**********" at bounding box center [706, 632] width 208 height 25
click at [603, 621] on select "**********" at bounding box center [706, 632] width 208 height 25
click at [1237, 630] on button "Save" at bounding box center [1240, 632] width 35 height 22
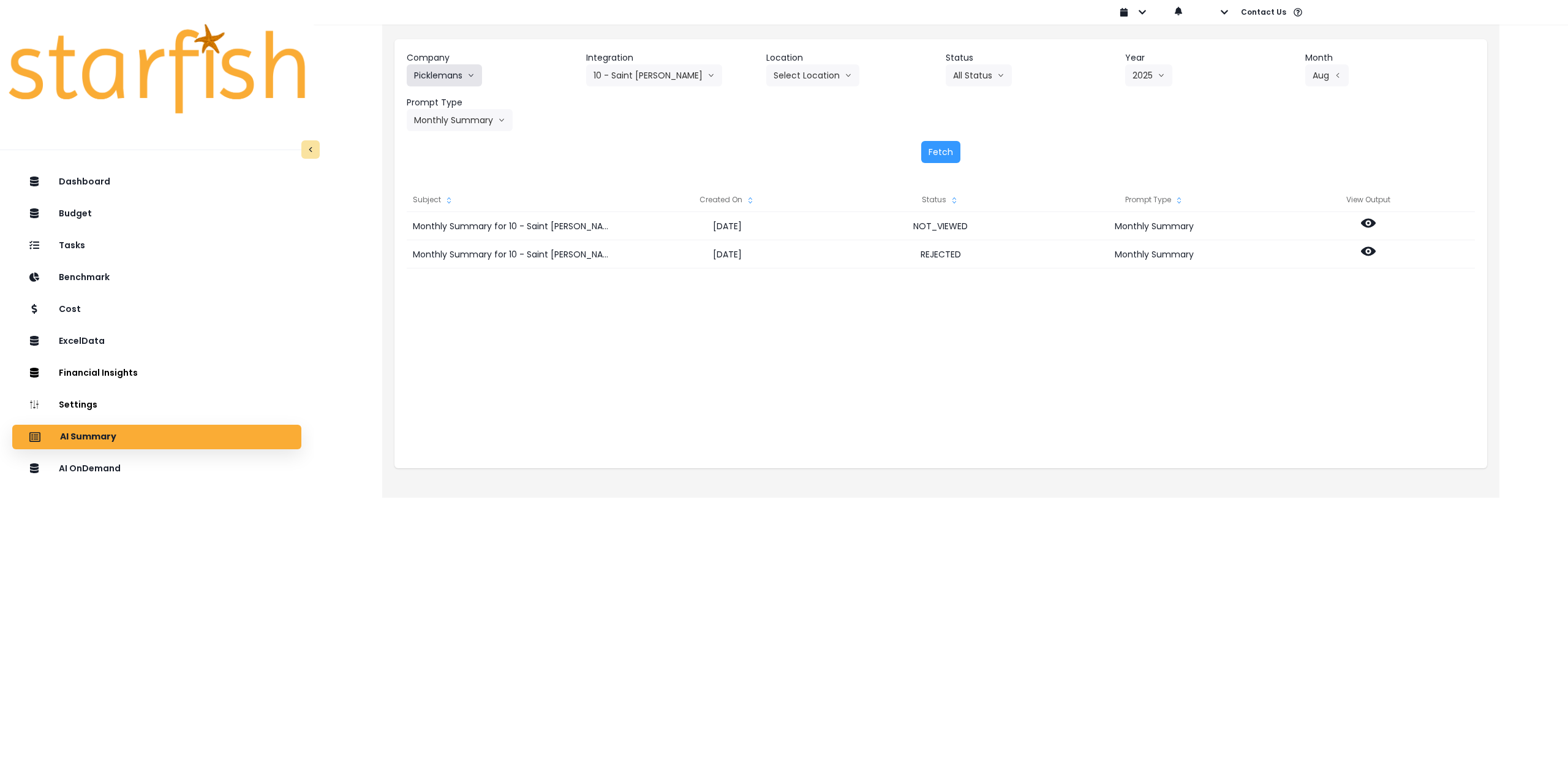
click at [419, 77] on button "Picklemans" at bounding box center [444, 75] width 75 height 22
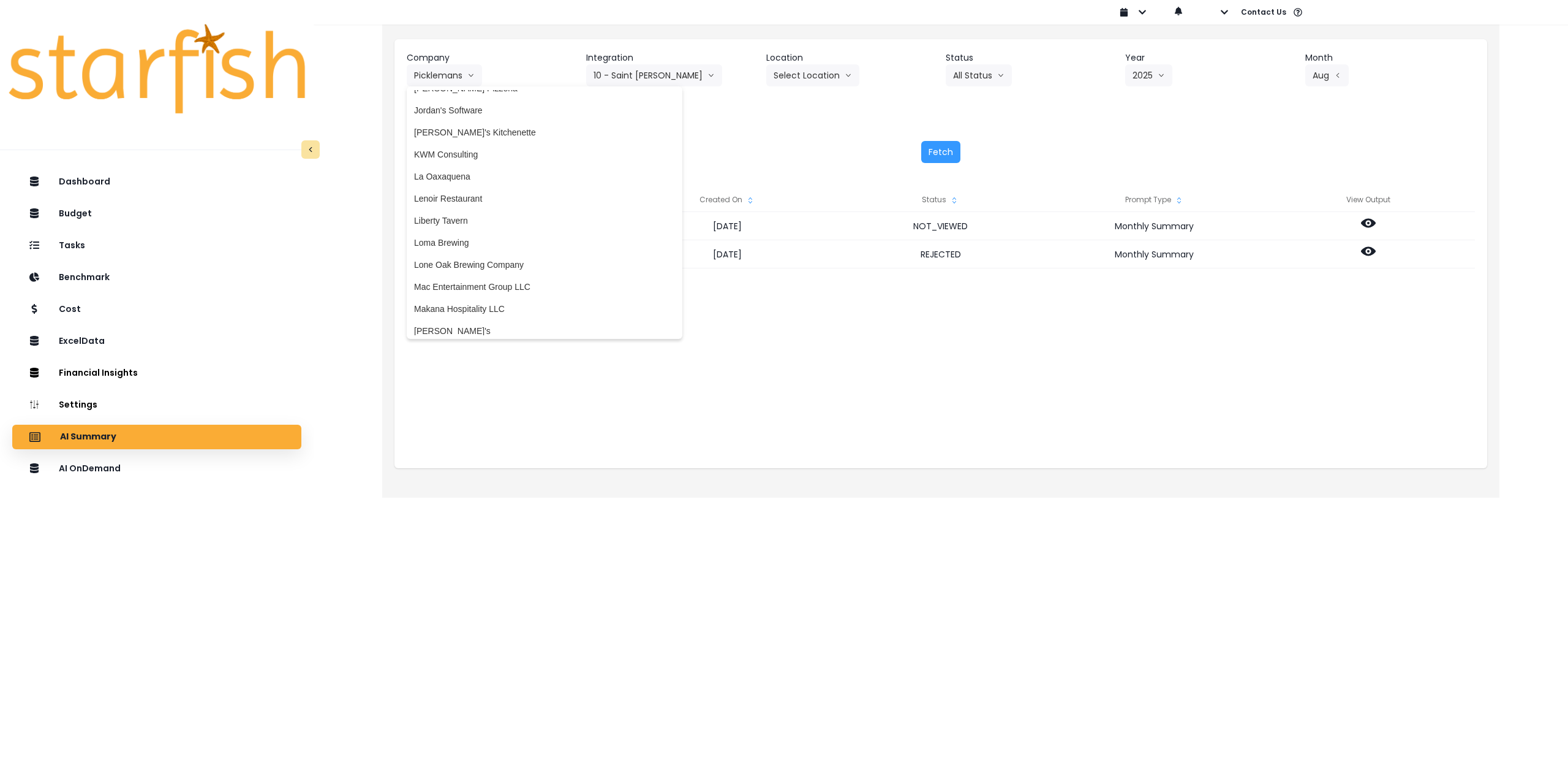
scroll to position [1549, 0]
click at [499, 254] on span "Liberty Tavern" at bounding box center [544, 250] width 261 height 12
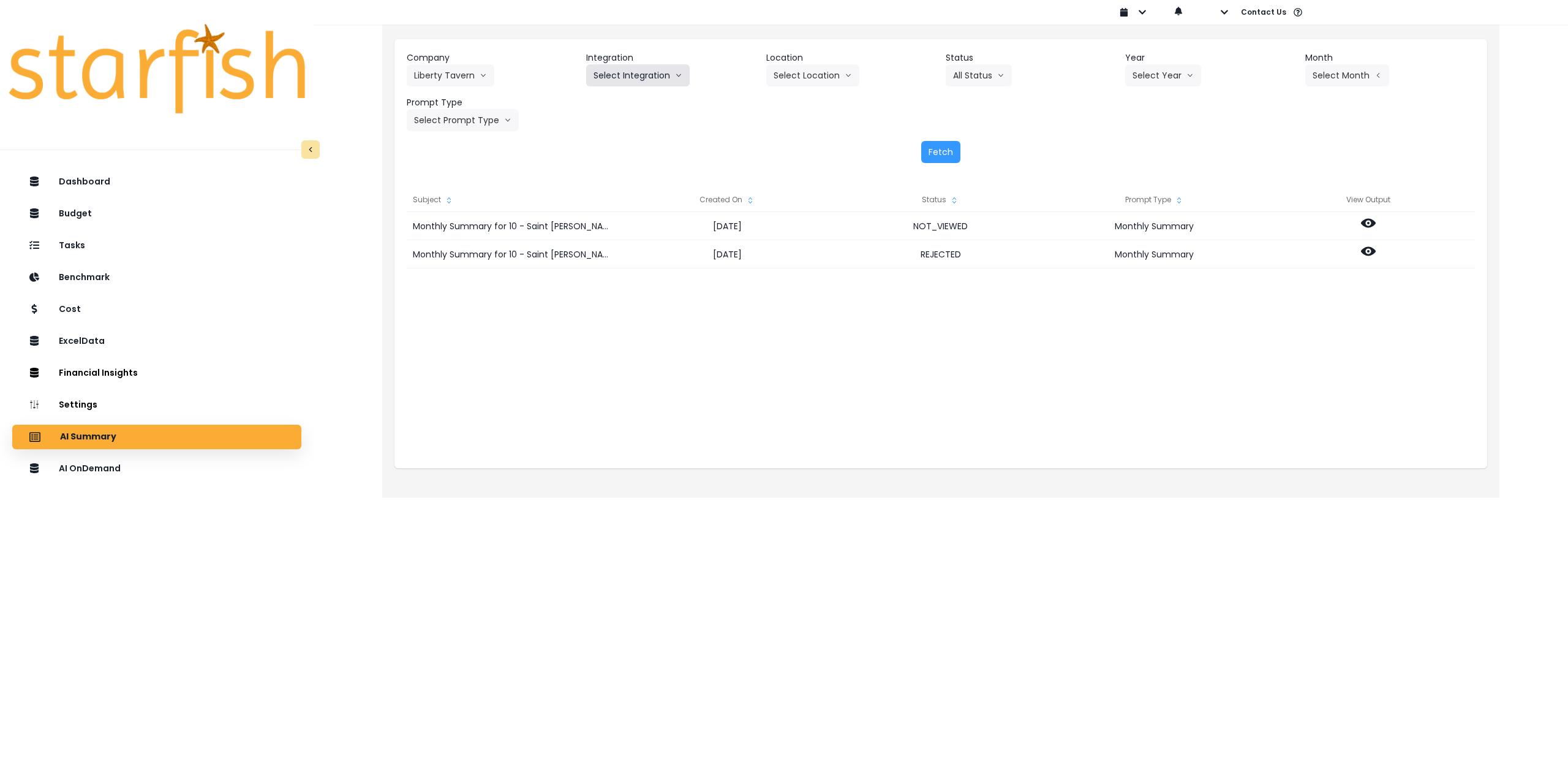
click at [636, 76] on button "Select Integration" at bounding box center [638, 75] width 104 height 22
click at [611, 107] on li "QBO" at bounding box center [603, 101] width 34 height 22
click at [1146, 77] on button "Select Year" at bounding box center [1163, 75] width 76 height 22
drag, startPoint x: 1144, startPoint y: 148, endPoint x: 1179, endPoint y: 135, distance: 37.3
click at [1144, 149] on span "2025" at bounding box center [1142, 144] width 19 height 12
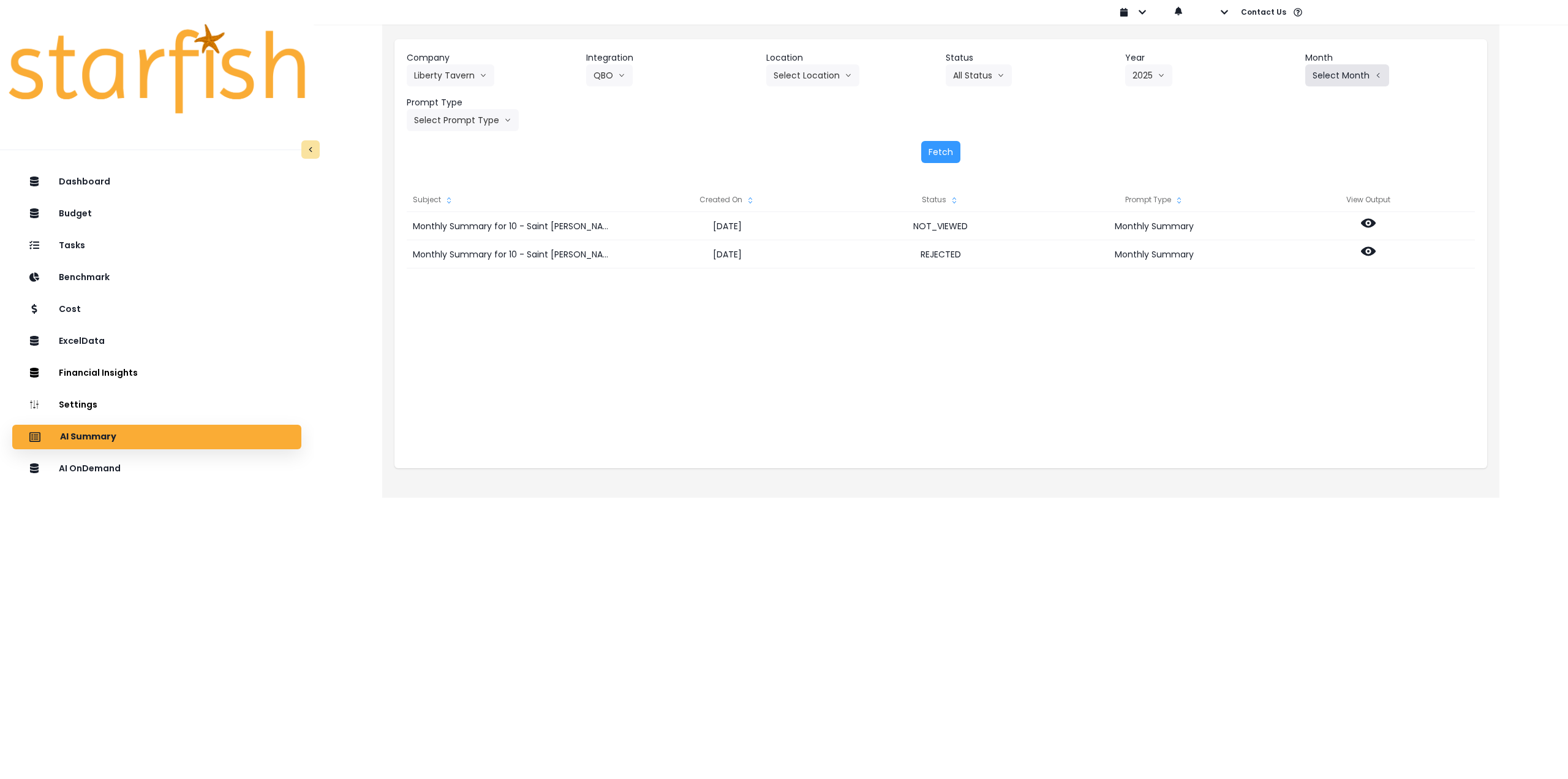
click at [1355, 82] on button "Select Month" at bounding box center [1347, 75] width 84 height 22
drag, startPoint x: 1284, startPoint y: 210, endPoint x: 1274, endPoint y: 209, distance: 10.0
click at [1283, 210] on span "July" at bounding box center [1286, 211] width 24 height 12
click at [463, 119] on button "Select Prompt Type" at bounding box center [463, 120] width 112 height 22
click at [463, 240] on li "Monthly Summary" at bounding box center [449, 234] width 84 height 22
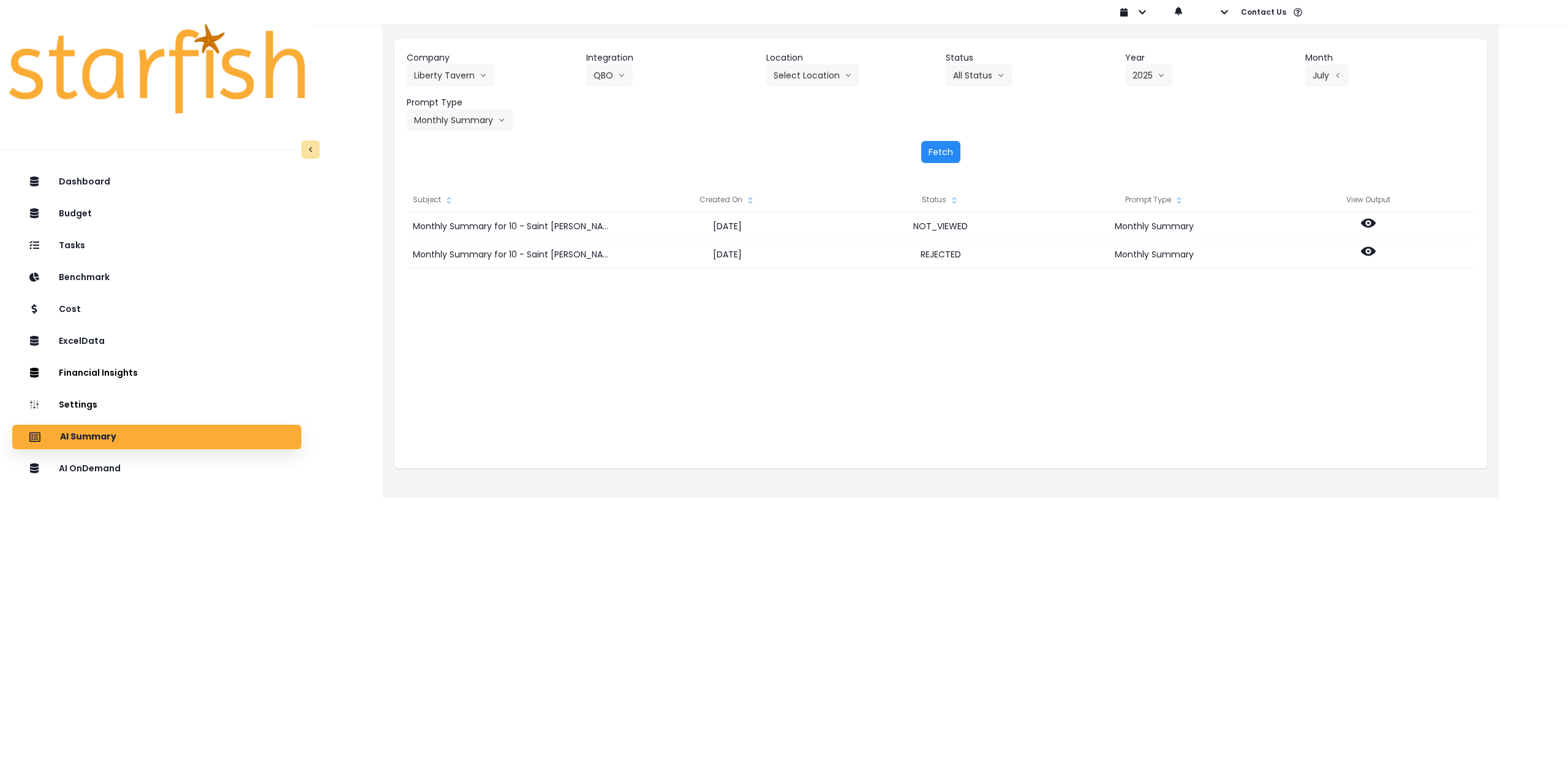
click at [937, 149] on button "Fetch" at bounding box center [941, 151] width 39 height 22
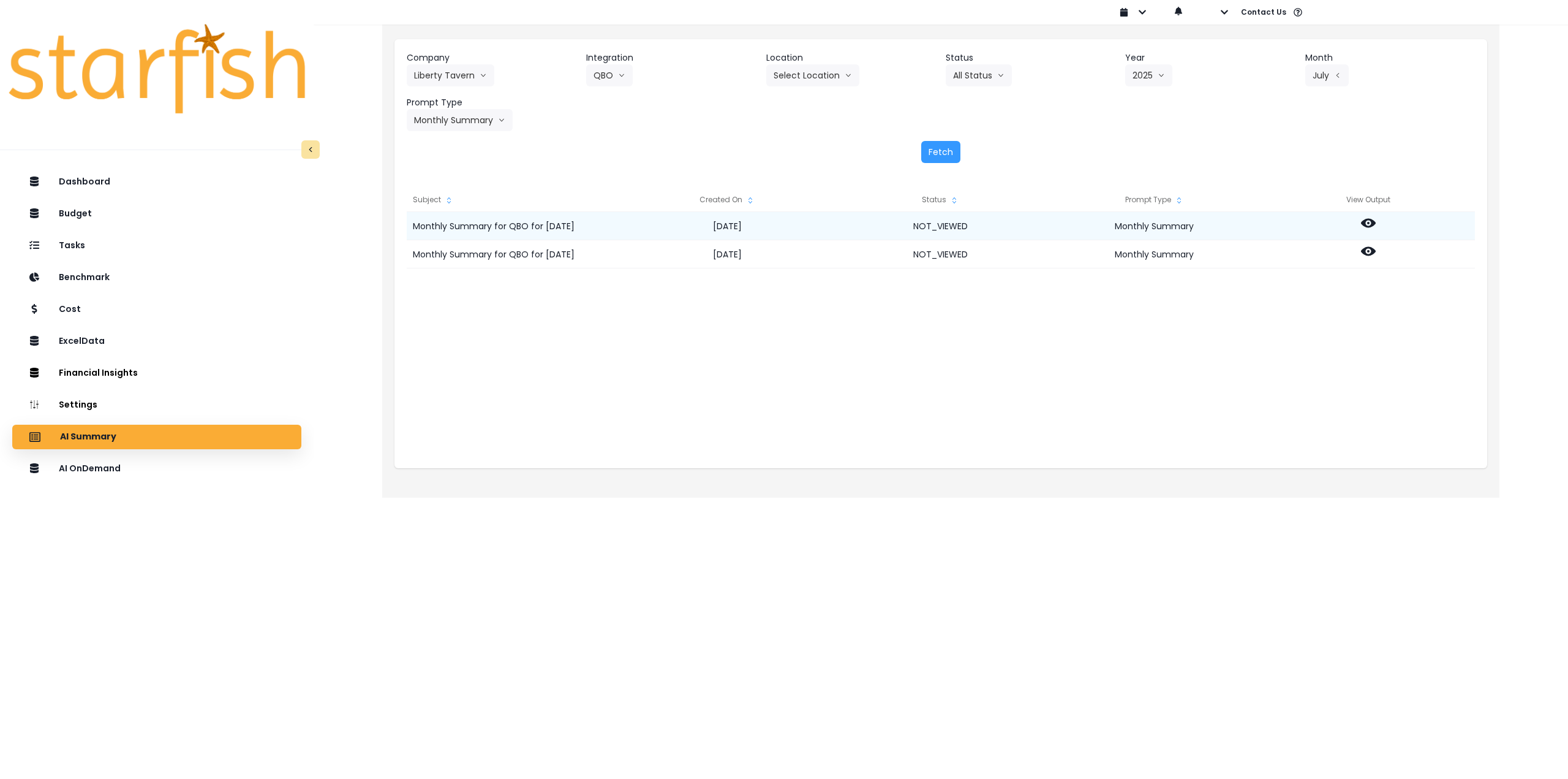
click at [1362, 226] on icon at bounding box center [1368, 223] width 15 height 15
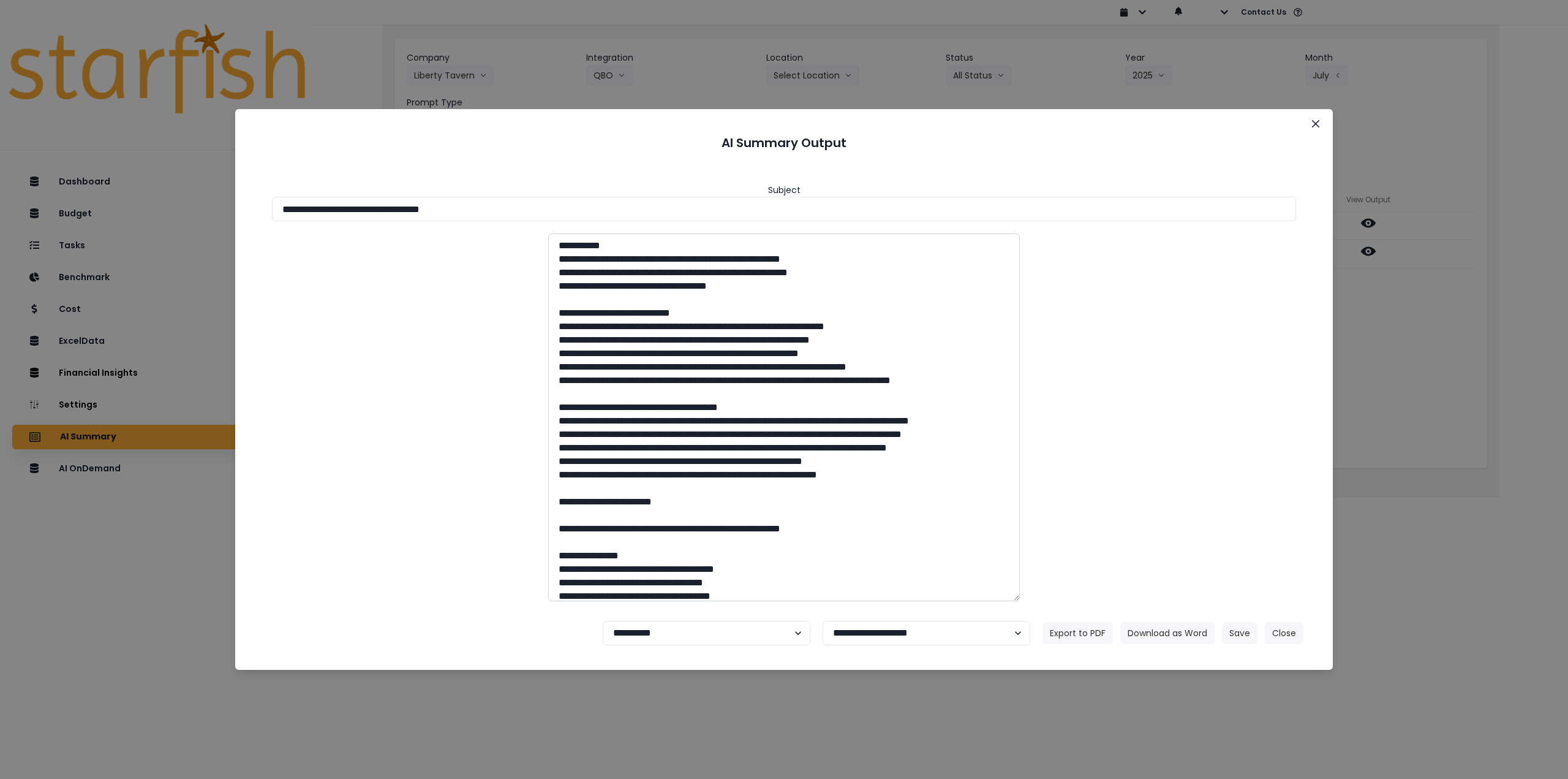
drag, startPoint x: 432, startPoint y: 209, endPoint x: 751, endPoint y: 292, distance: 329.6
click at [539, 213] on input "**********" at bounding box center [784, 208] width 1024 height 25
click at [1168, 636] on button "Download as Word" at bounding box center [1167, 632] width 94 height 22
drag, startPoint x: 1400, startPoint y: 399, endPoint x: 1388, endPoint y: 330, distance: 70.0
click at [1400, 397] on div "**********" at bounding box center [784, 390] width 1568 height 779
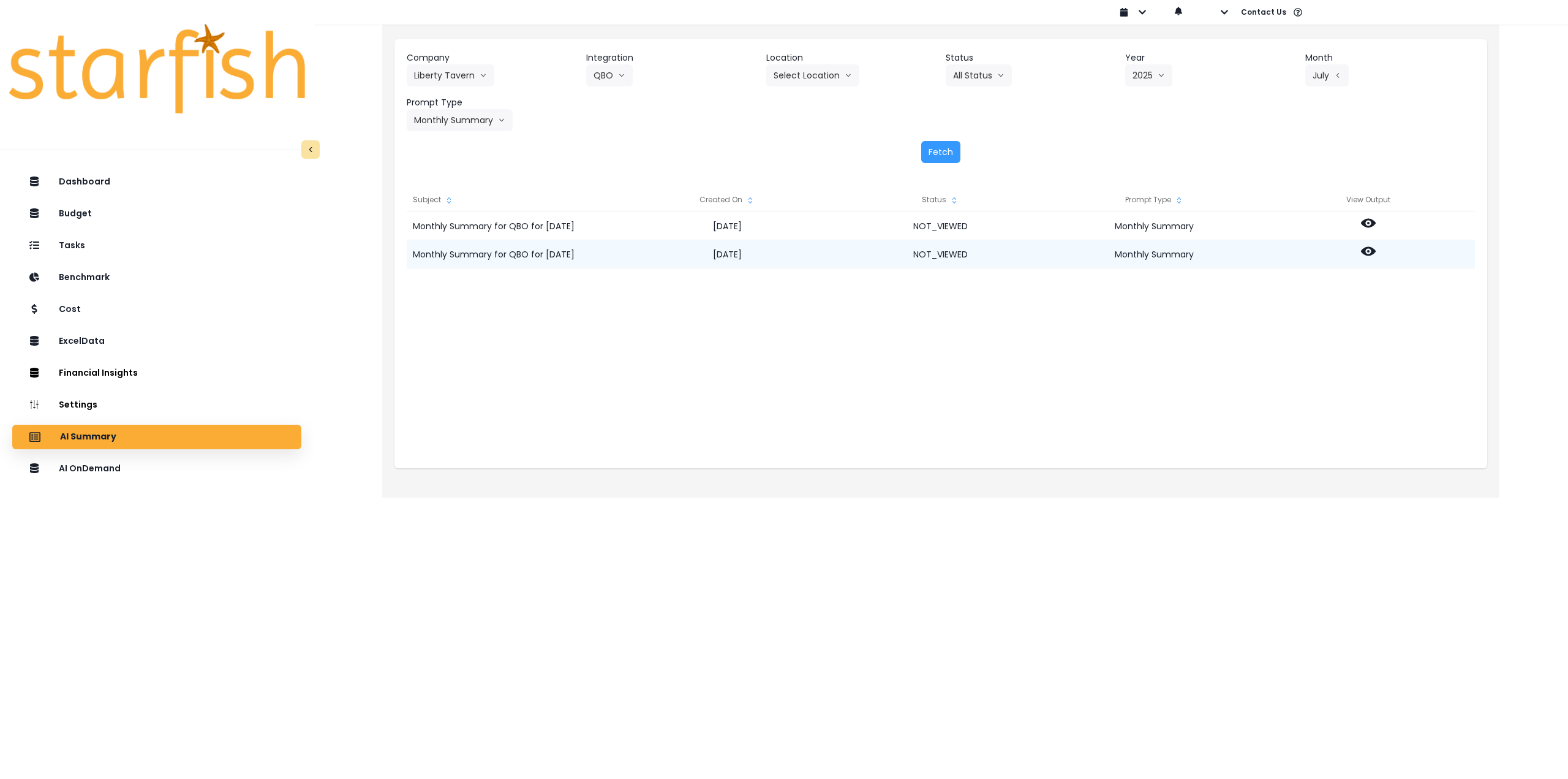
click at [1369, 244] on icon at bounding box center [1368, 251] width 15 height 15
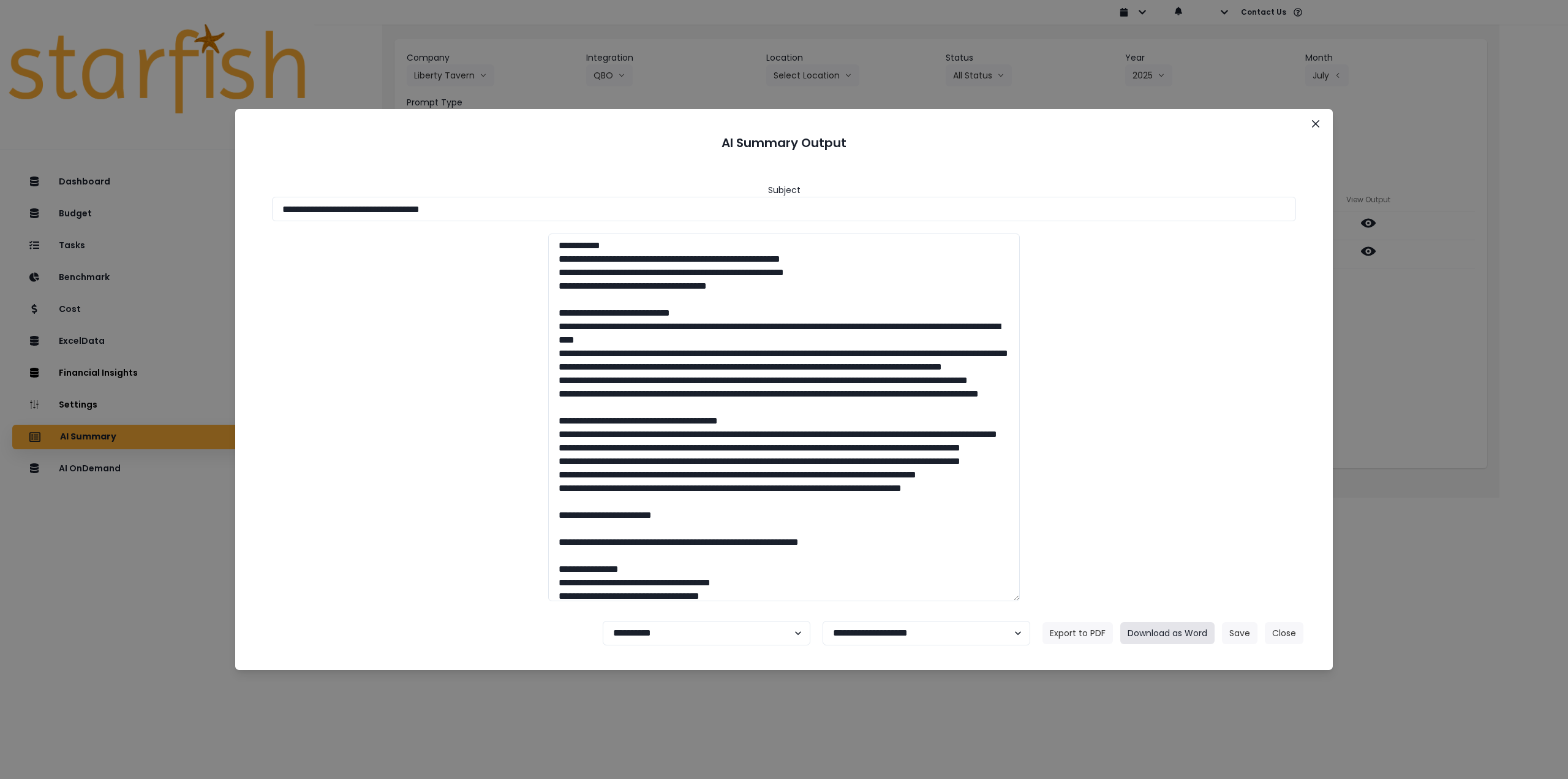
click at [1162, 635] on button "Download as Word" at bounding box center [1167, 632] width 94 height 22
click at [434, 210] on input "**********" at bounding box center [784, 208] width 1024 height 25
drag, startPoint x: 432, startPoint y: 209, endPoint x: 1105, endPoint y: 395, distance: 698.2
click at [563, 214] on input "**********" at bounding box center [784, 208] width 1024 height 25
click at [1188, 632] on button "Download as Word" at bounding box center [1167, 632] width 94 height 22
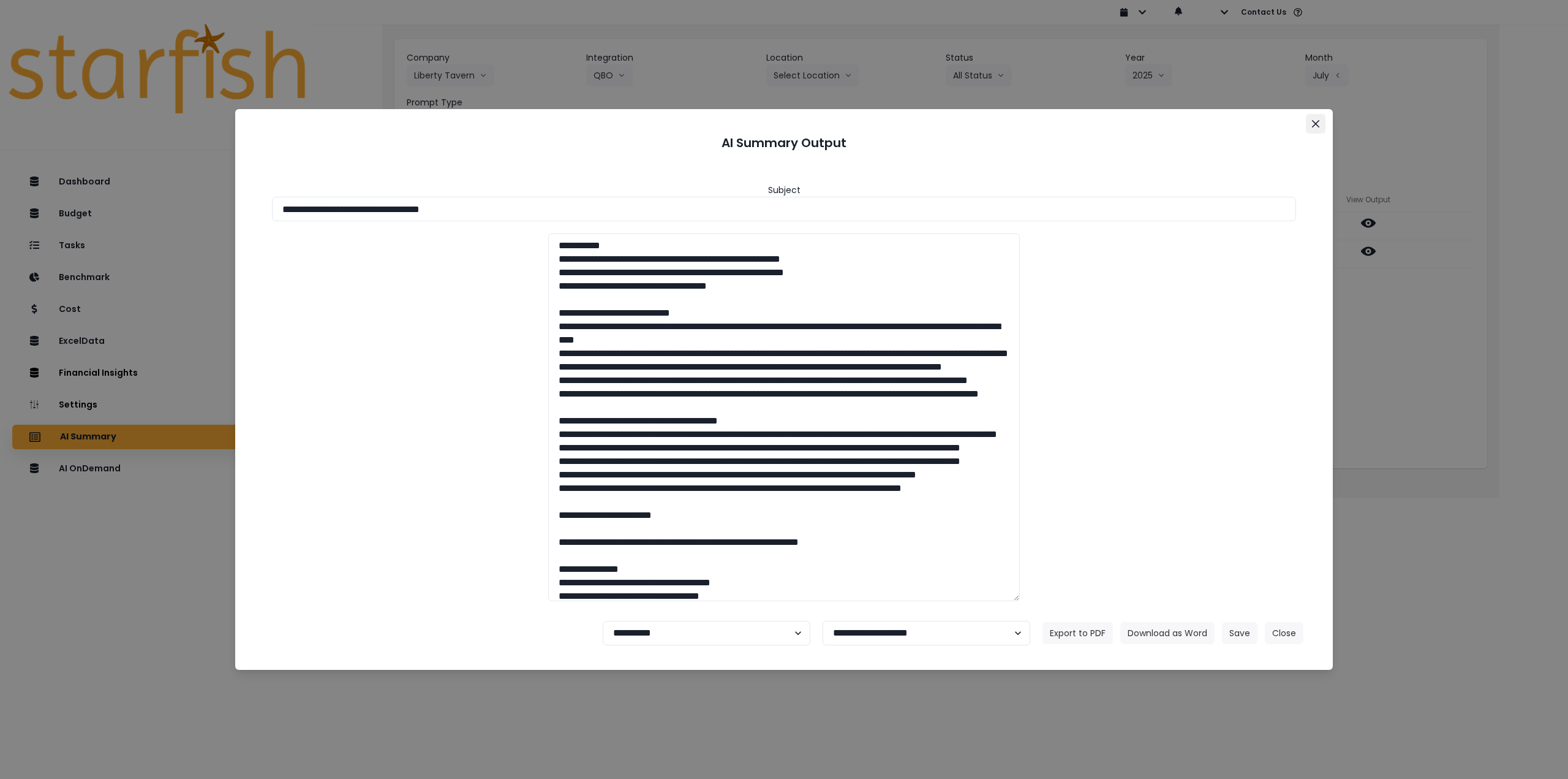
click at [1319, 119] on button "Close" at bounding box center [1316, 124] width 20 height 20
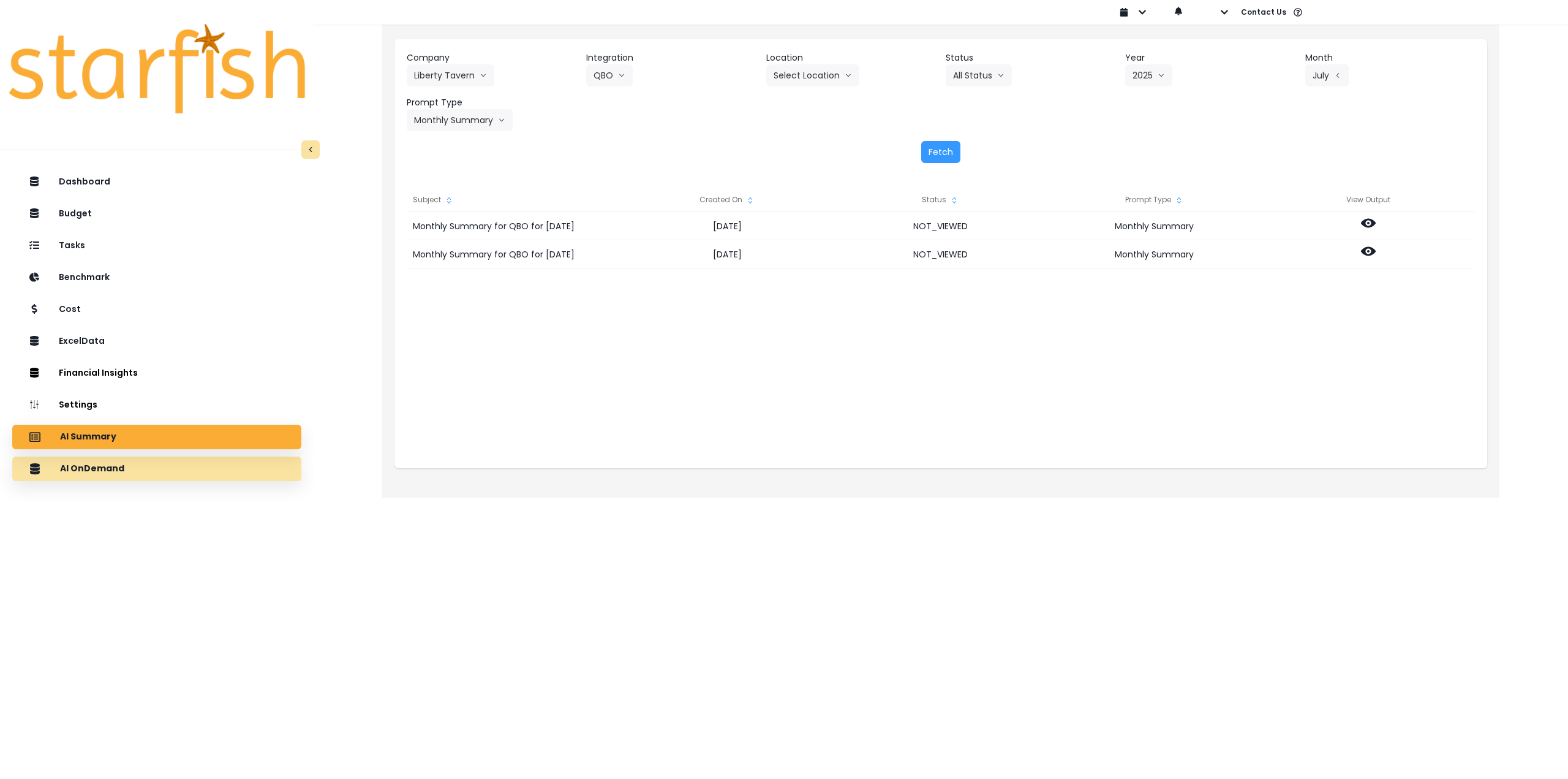
click at [110, 473] on p "AI OnDemand" at bounding box center [92, 469] width 64 height 11
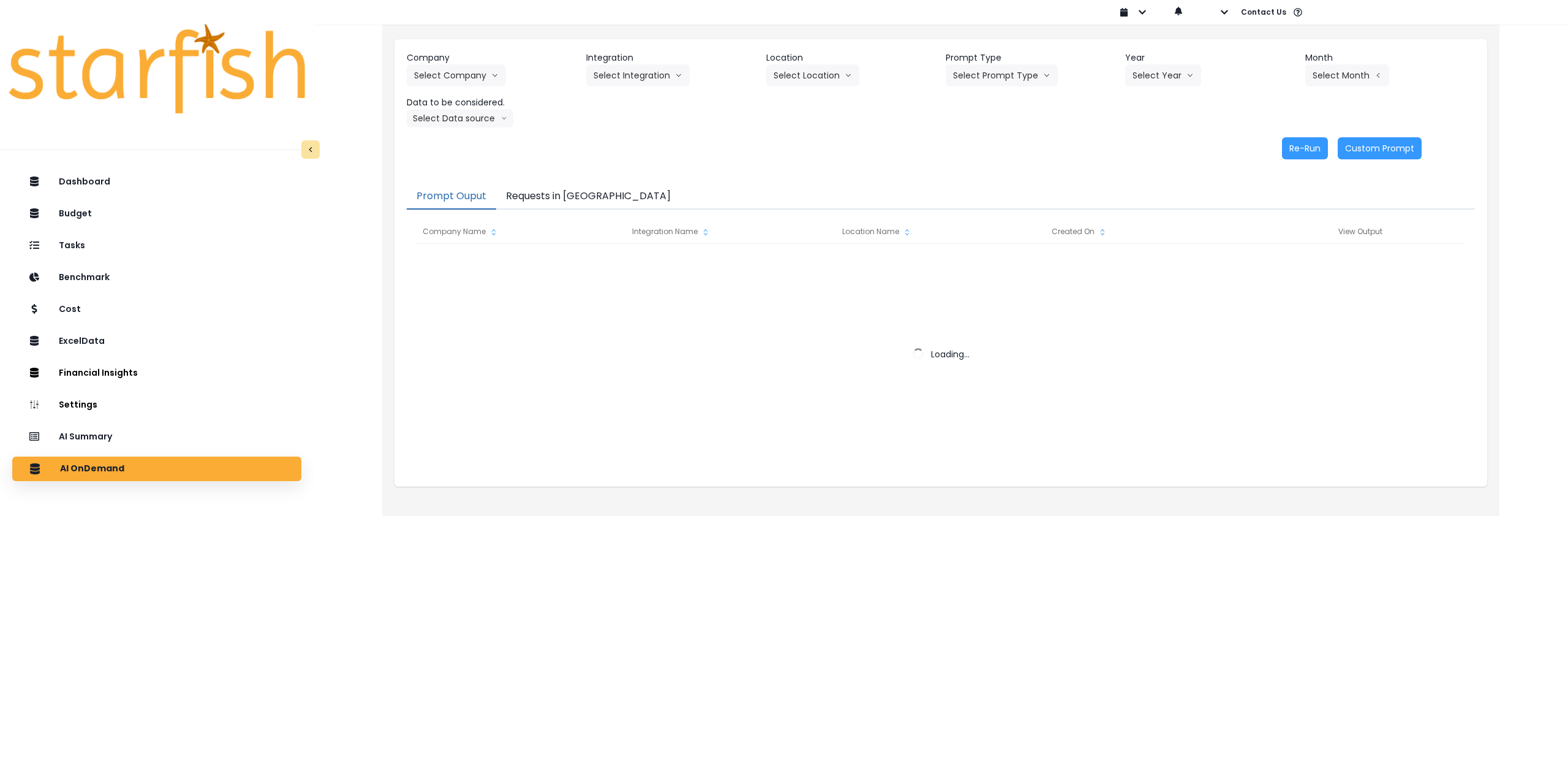
click at [568, 196] on button "Requests in [GEOGRAPHIC_DATA]" at bounding box center [589, 197] width 184 height 26
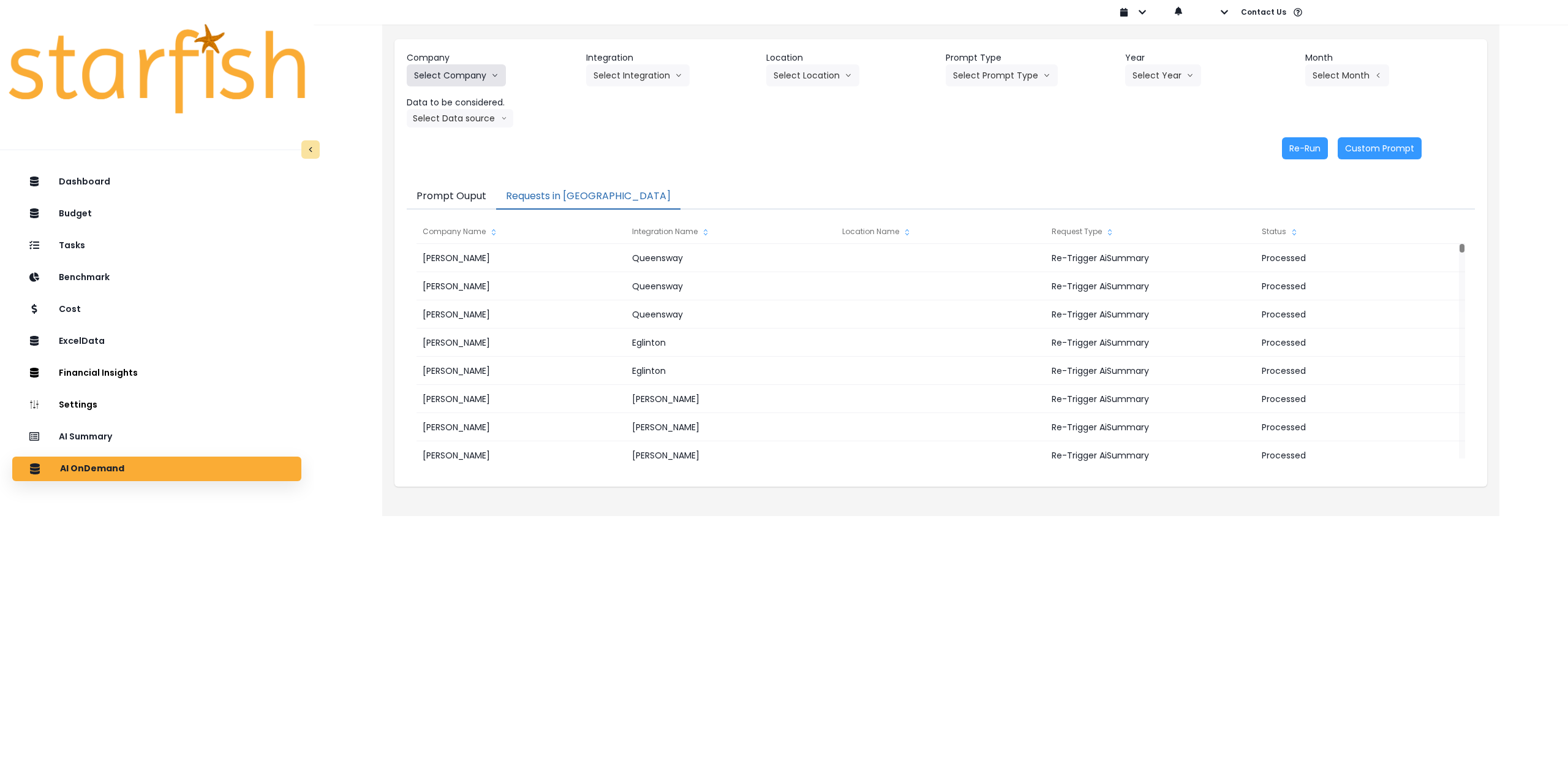
click at [453, 70] on button "Select Company" at bounding box center [456, 75] width 99 height 22
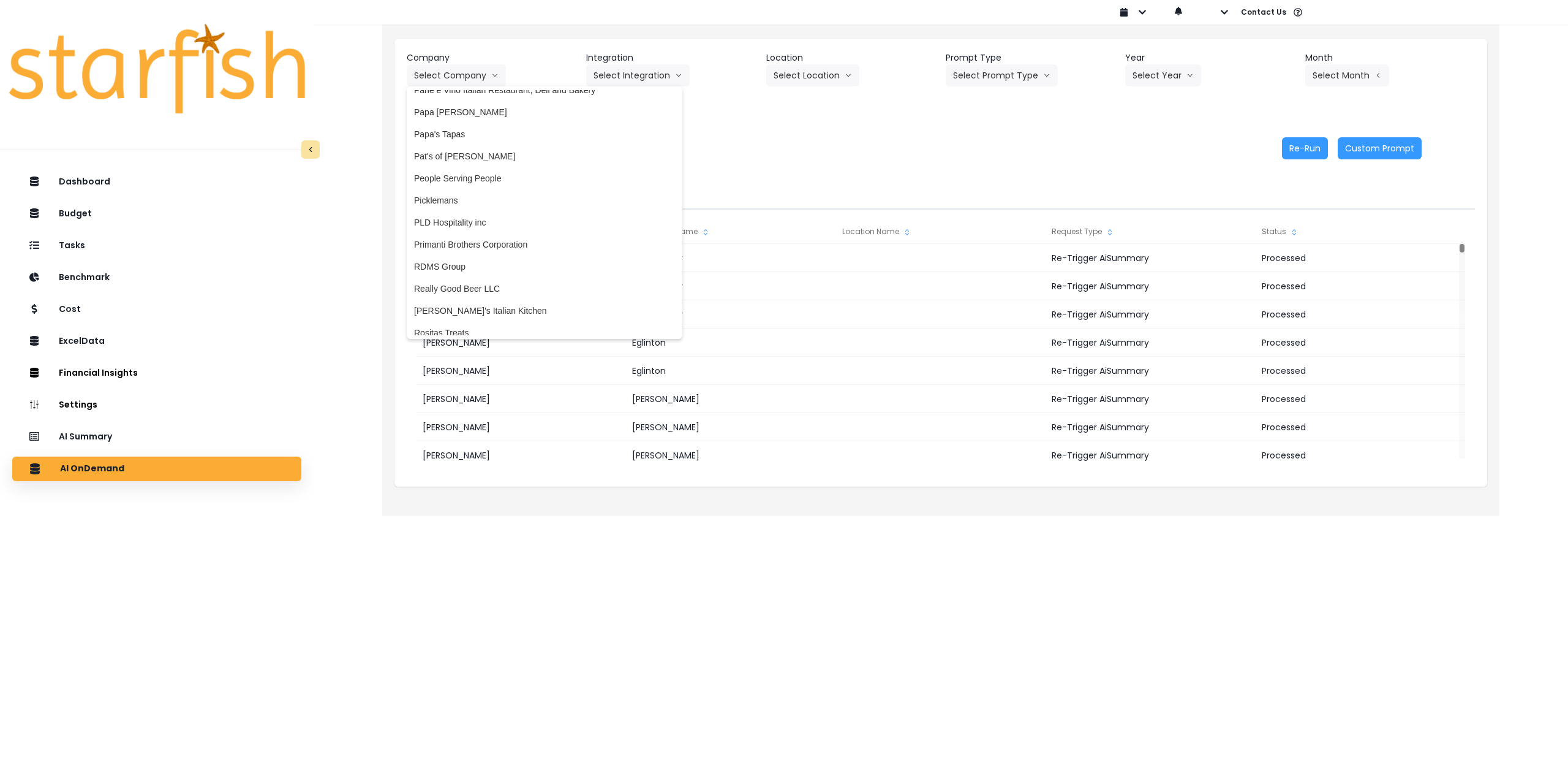
scroll to position [2160, 0]
click at [479, 195] on span "Picklemans" at bounding box center [544, 192] width 261 height 12
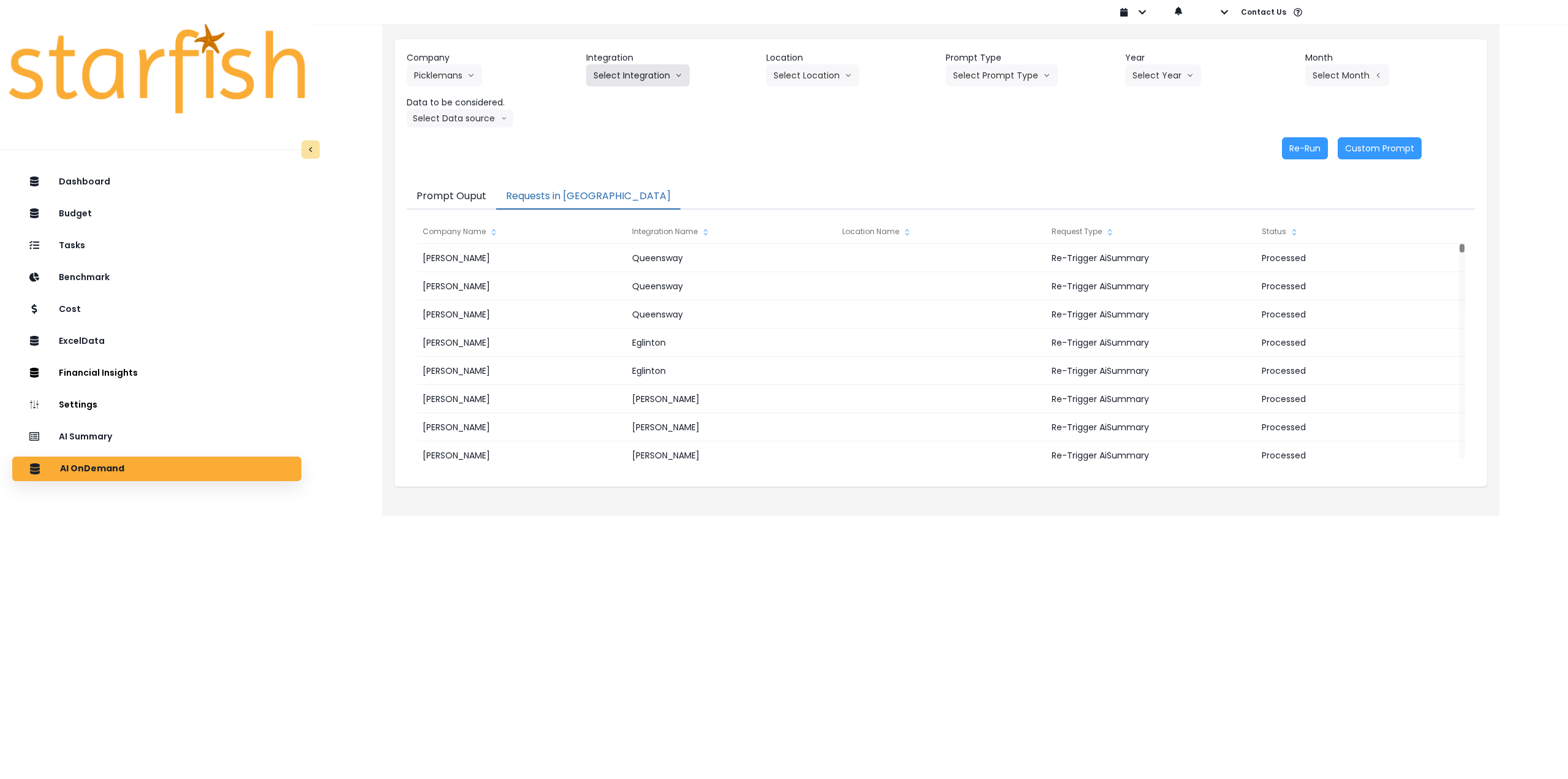
click at [620, 71] on button "Select Integration" at bounding box center [638, 75] width 104 height 22
drag, startPoint x: 640, startPoint y: 101, endPoint x: 745, endPoint y: 90, distance: 105.6
click at [643, 100] on span "10 - Saint [PERSON_NAME]" at bounding box center [660, 101] width 134 height 12
click at [827, 77] on button "Select Location" at bounding box center [813, 75] width 93 height 22
click at [798, 105] on span "All Locations" at bounding box center [798, 101] width 49 height 12
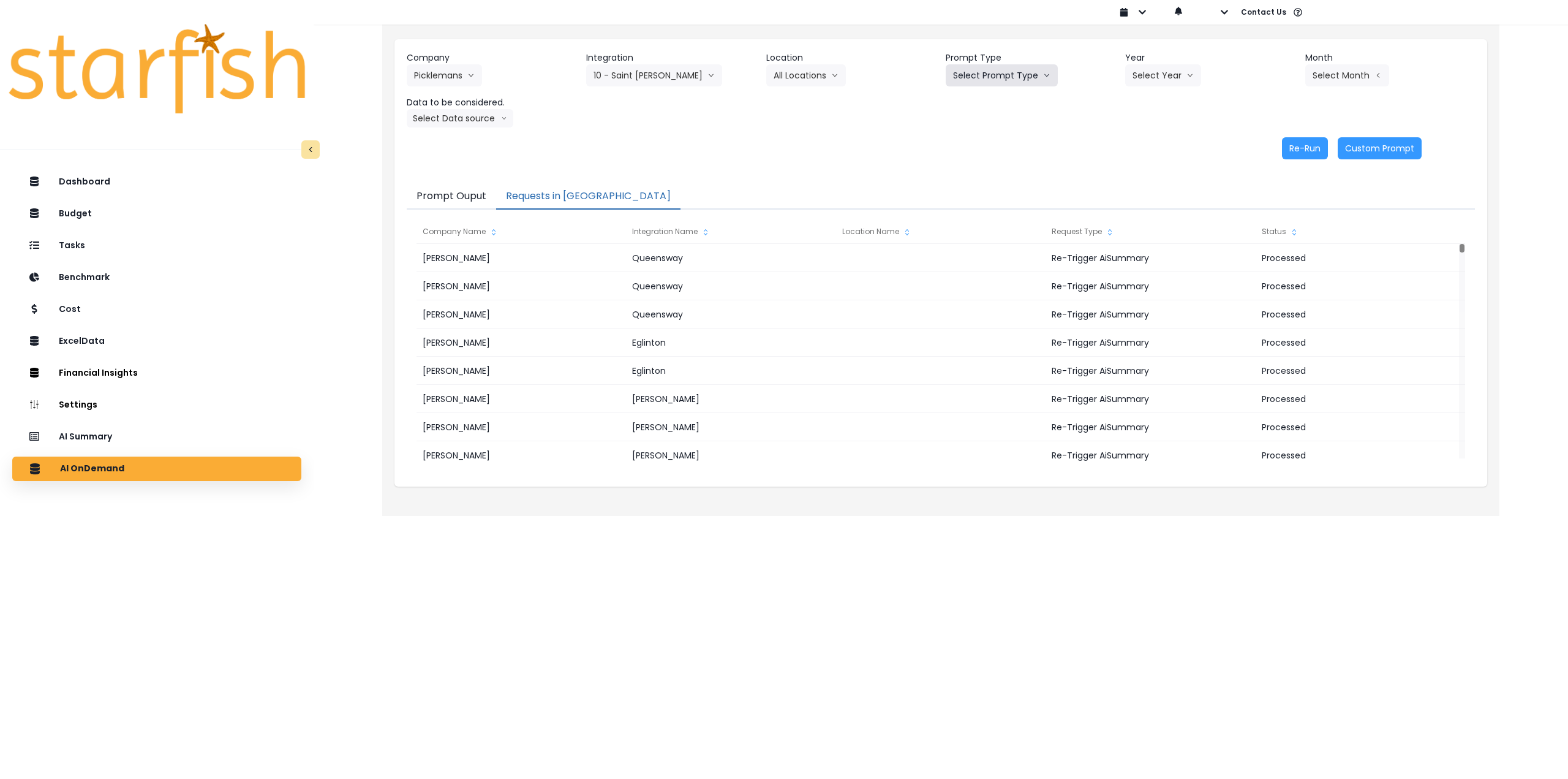
click at [988, 80] on button "Select Prompt Type" at bounding box center [1001, 75] width 112 height 22
click at [985, 169] on span "Monthly Summary" at bounding box center [988, 167] width 69 height 12
click at [1149, 74] on button "Select Year" at bounding box center [1163, 75] width 76 height 22
drag, startPoint x: 1153, startPoint y: 147, endPoint x: 1161, endPoint y: 144, distance: 8.5
click at [1154, 147] on li "2025" at bounding box center [1142, 145] width 34 height 22
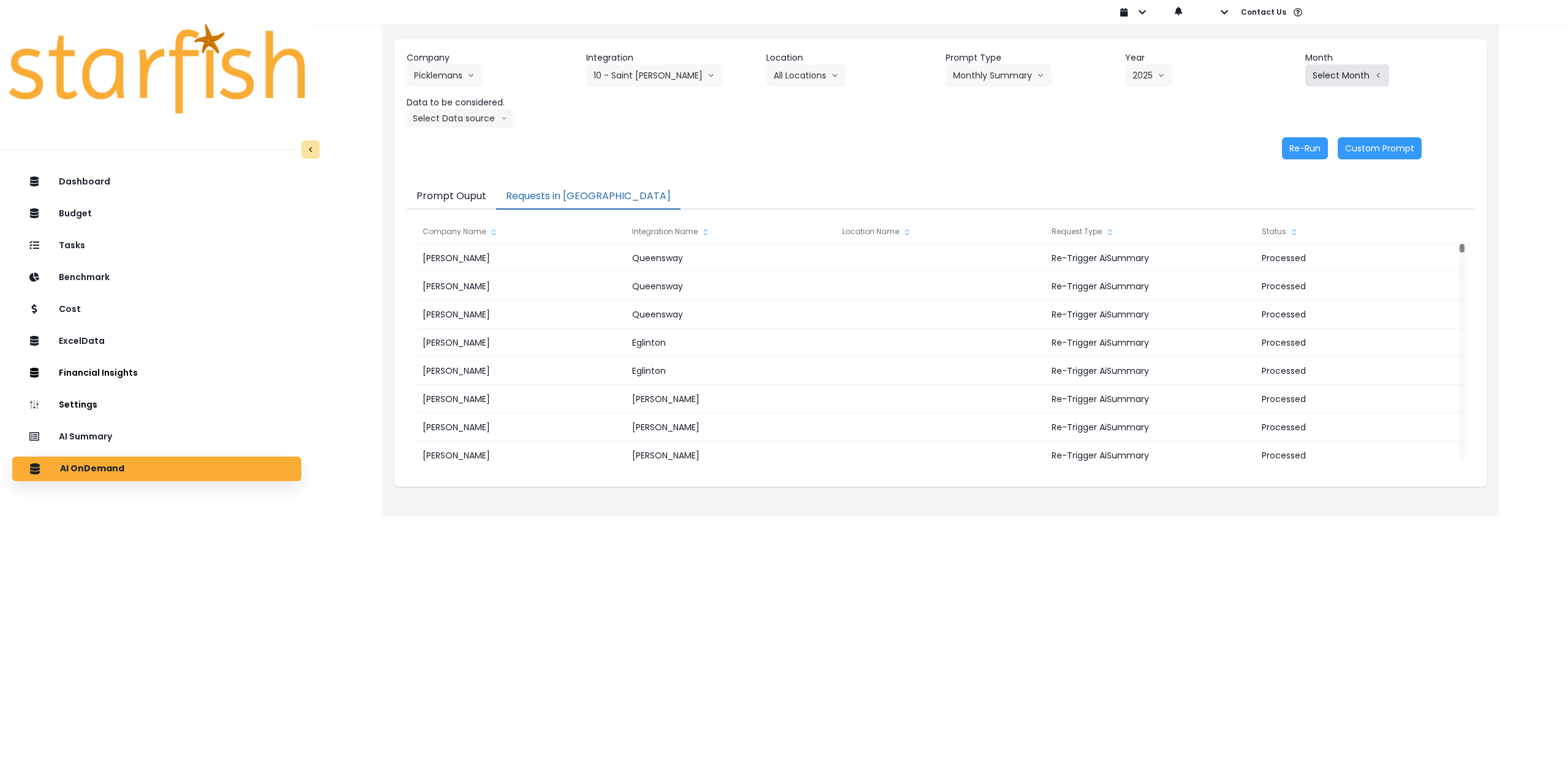
click at [1365, 71] on button "Select Month" at bounding box center [1347, 75] width 84 height 22
click at [1278, 237] on span "Aug" at bounding box center [1286, 233] width 24 height 12
click at [459, 118] on button "Select Data source" at bounding box center [460, 118] width 106 height 18
drag, startPoint x: 455, startPoint y: 139, endPoint x: 807, endPoint y: 149, distance: 352.1
click at [456, 139] on span "Comparison overtime" at bounding box center [455, 142] width 82 height 12
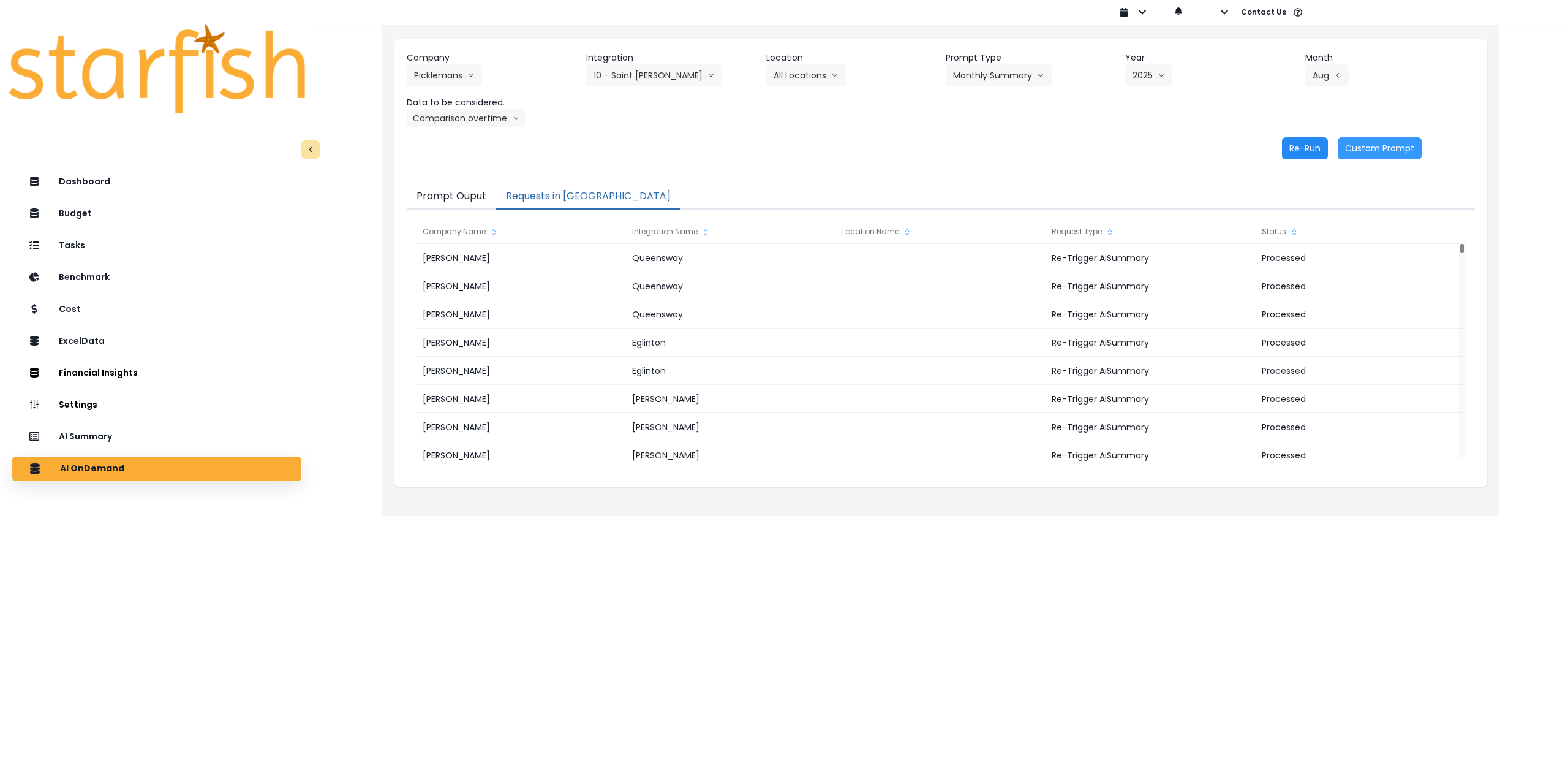
click at [1295, 145] on button "Re-Run" at bounding box center [1305, 148] width 46 height 22
click at [461, 127] on button "Comparison overtime" at bounding box center [466, 118] width 119 height 18
click at [460, 172] on li "Location Analysis" at bounding box center [455, 164] width 96 height 22
click at [1306, 149] on button "Re-Run" at bounding box center [1305, 148] width 46 height 22
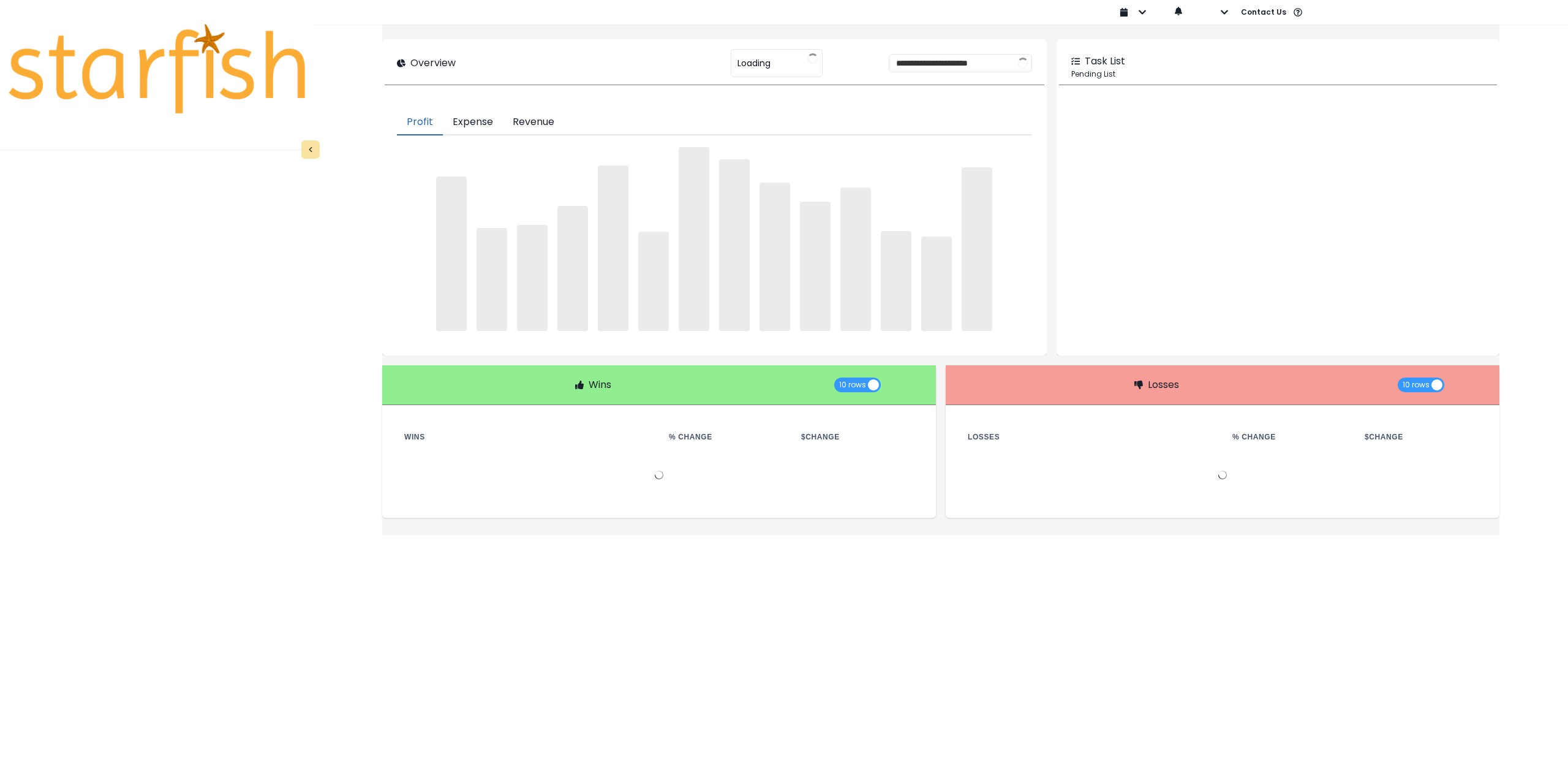
type input "********"
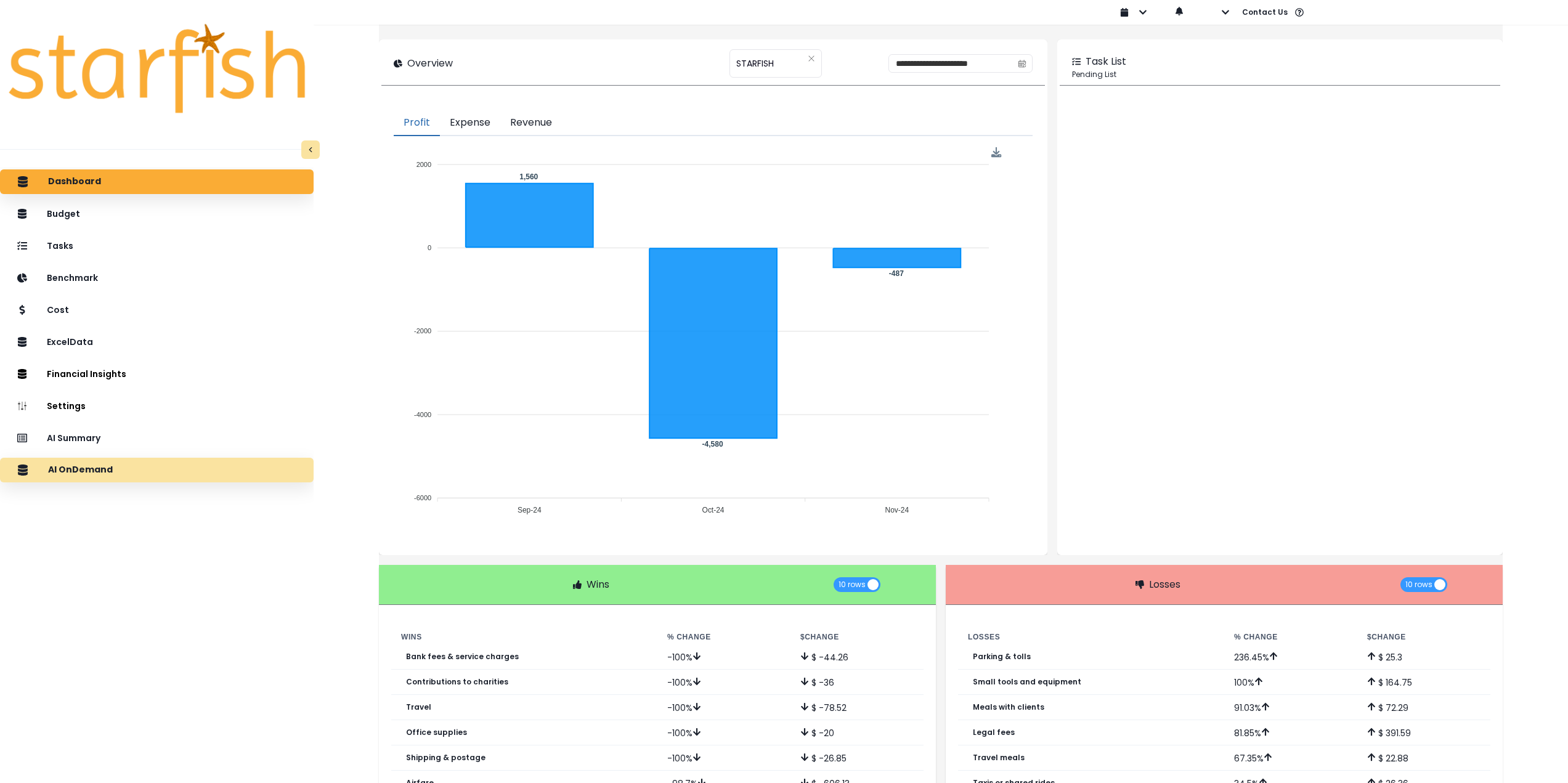
click at [195, 475] on div "AI OnDemand" at bounding box center [157, 470] width 294 height 26
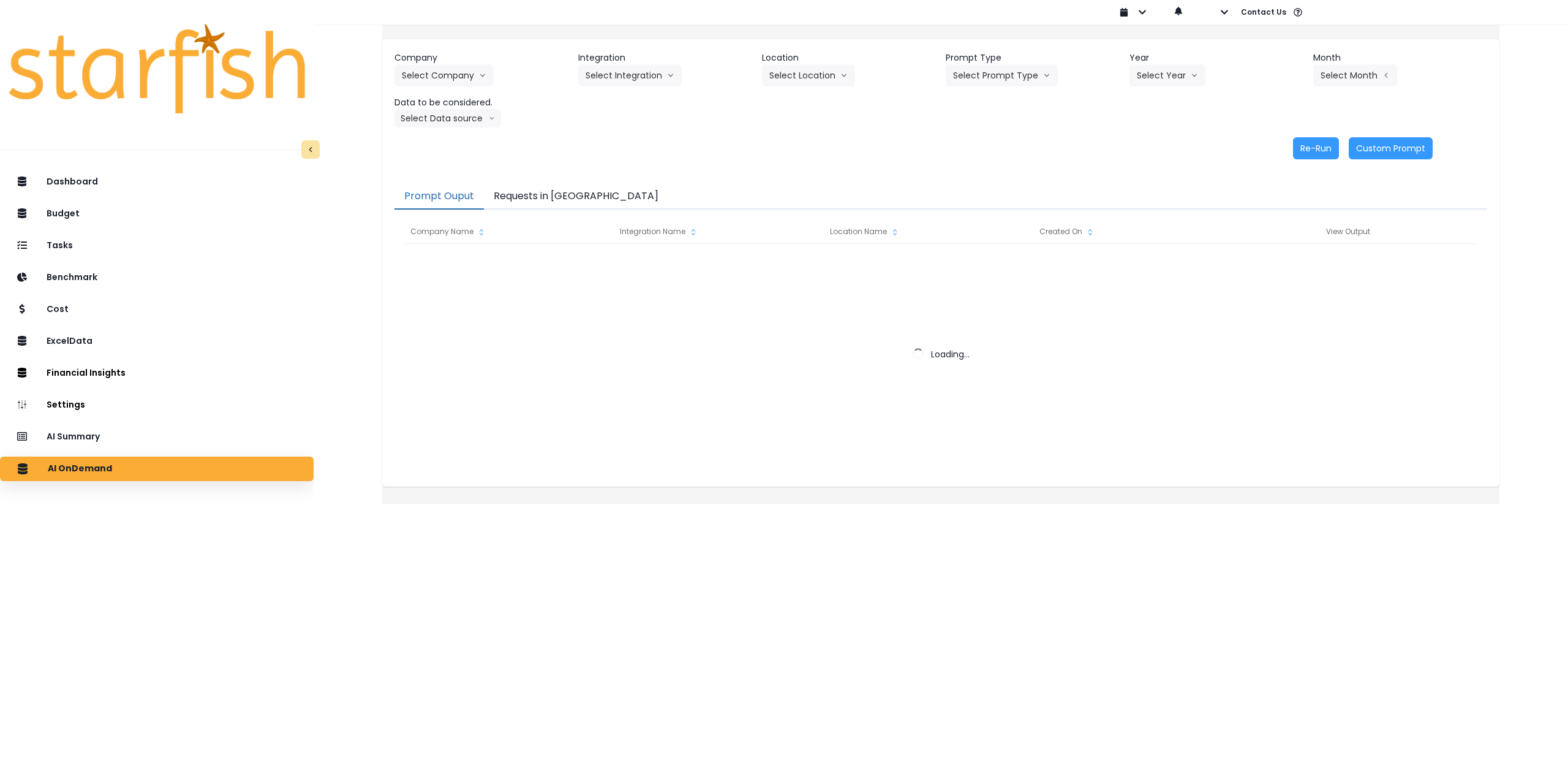
click at [555, 197] on button "Requests in [GEOGRAPHIC_DATA]" at bounding box center [576, 197] width 184 height 26
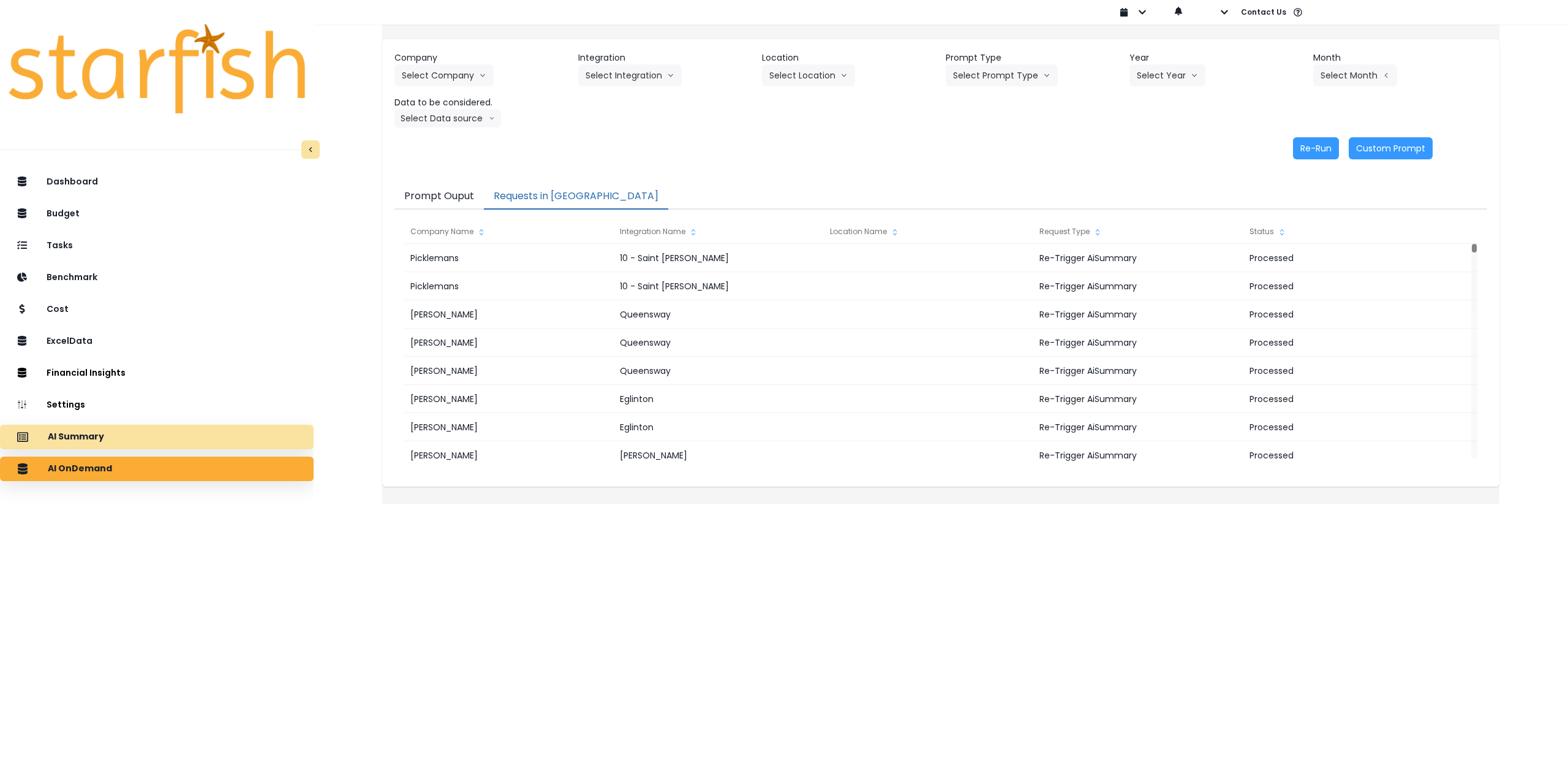
click at [199, 444] on div "AI Summary" at bounding box center [157, 437] width 294 height 26
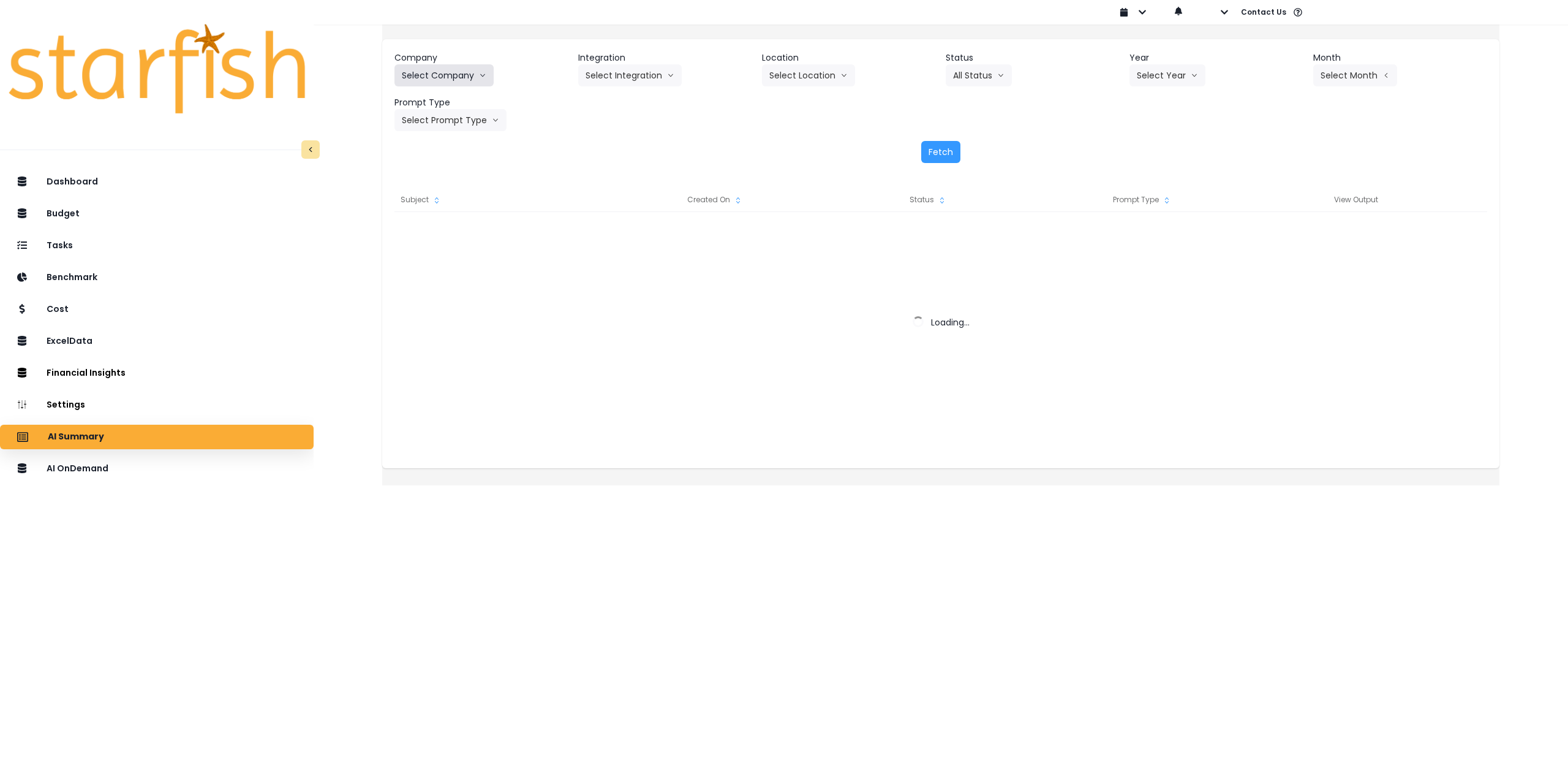
click at [453, 70] on button "Select Company" at bounding box center [444, 75] width 99 height 22
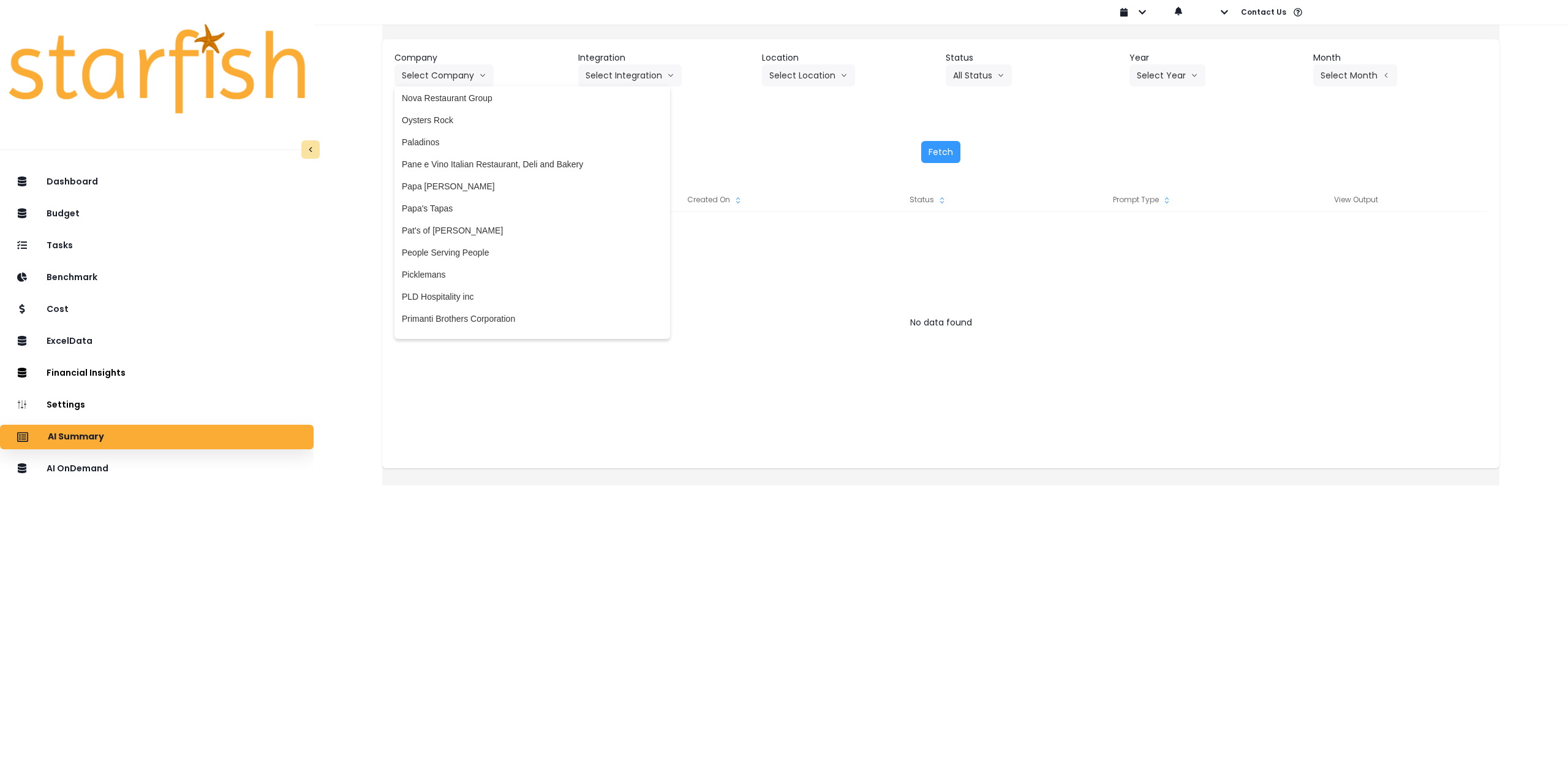
scroll to position [2083, 0]
click at [463, 268] on span "Picklemans" at bounding box center [532, 268] width 261 height 12
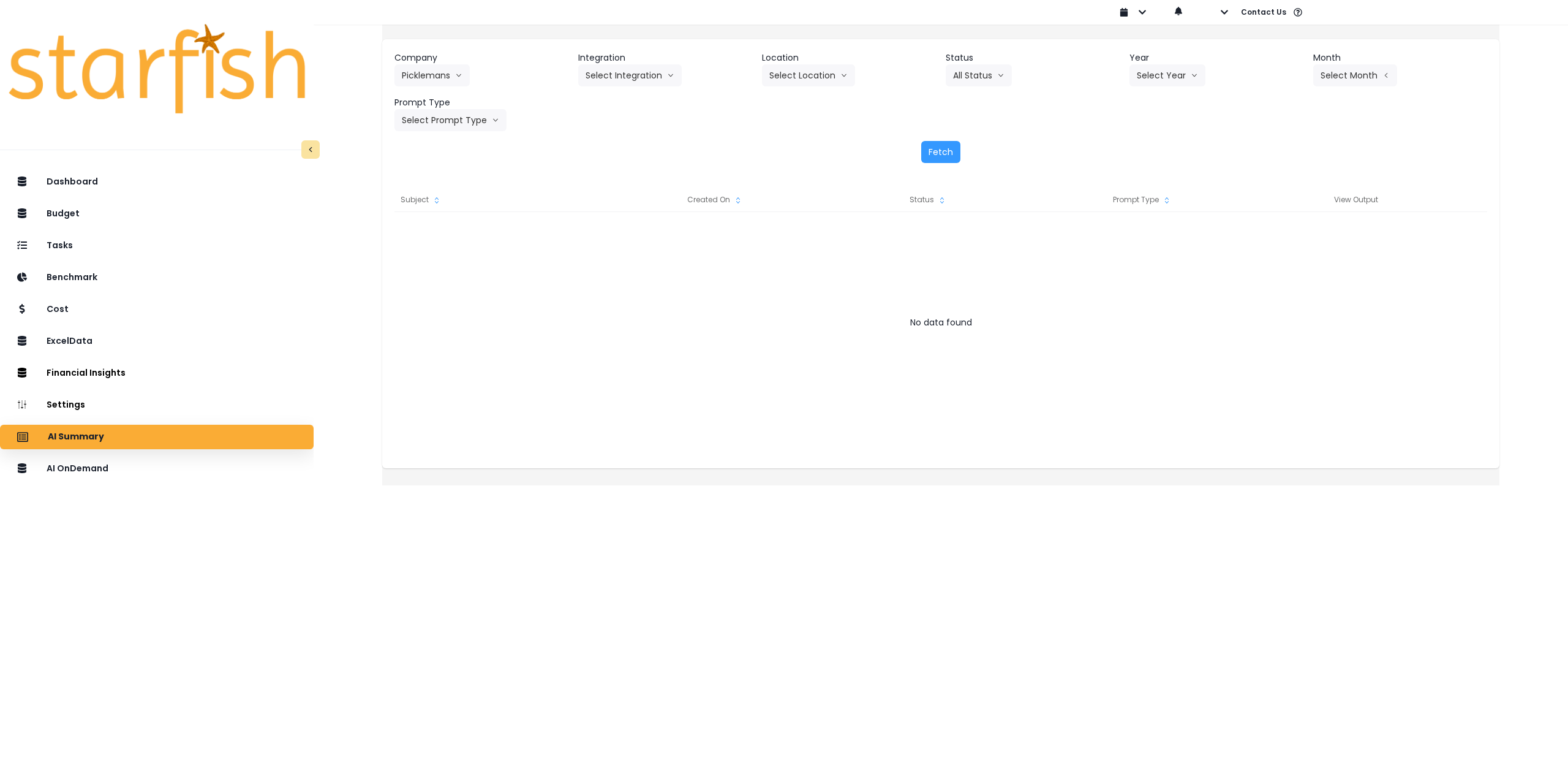
click at [634, 87] on div "Company Picklemans 86 Costs Asti Bagel Cafe Balance Grille Bald Ginger Bar Busi…" at bounding box center [941, 91] width 1093 height 80
click at [632, 82] on button "Select Integration" at bounding box center [629, 75] width 104 height 22
click at [628, 108] on li "10 - Saint [PERSON_NAME]" at bounding box center [652, 101] width 149 height 22
click at [1148, 82] on button "Select Year" at bounding box center [1167, 75] width 76 height 22
click at [1147, 154] on li "2025" at bounding box center [1146, 145] width 34 height 22
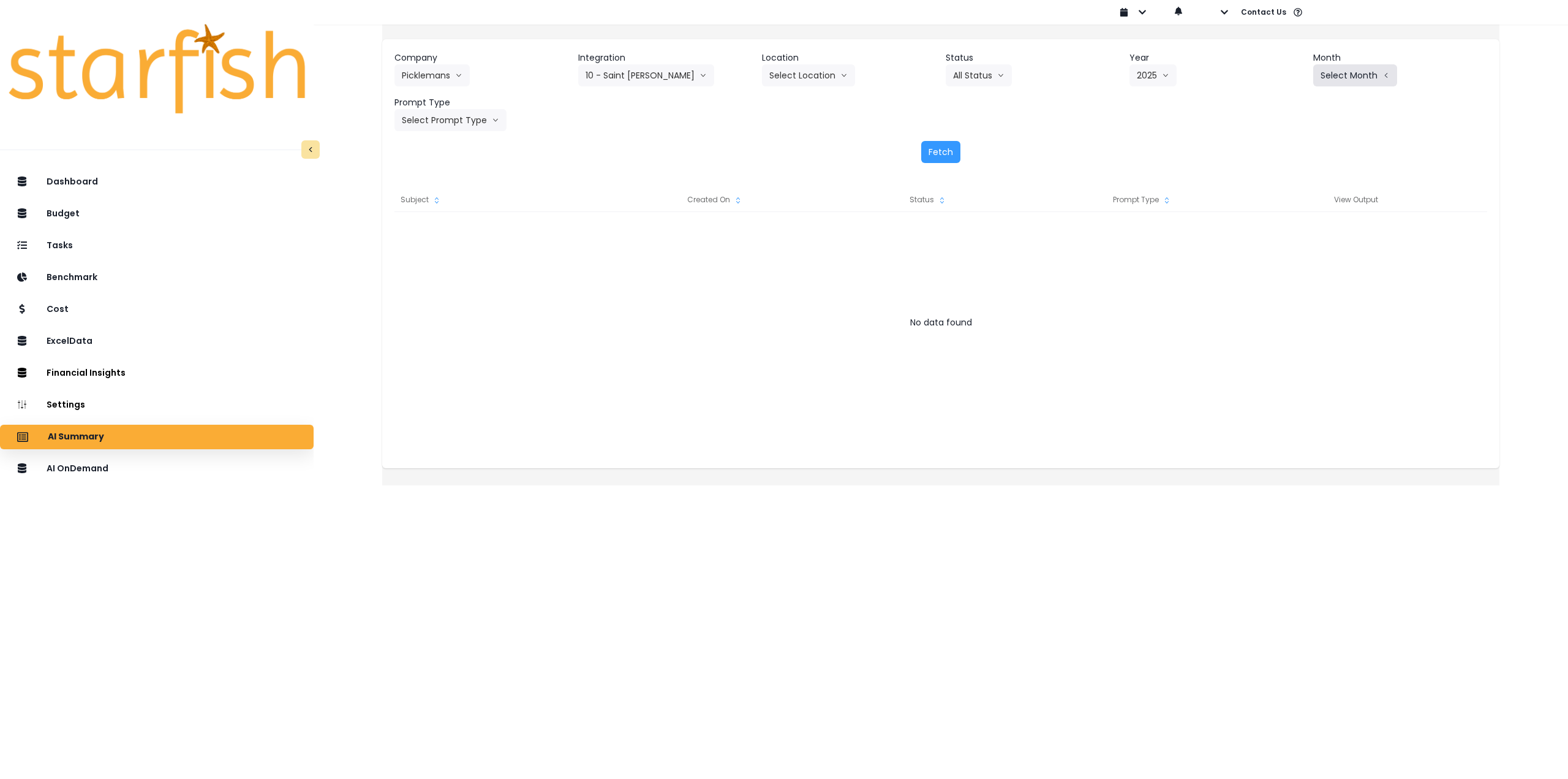
click at [1355, 77] on button "Select Month" at bounding box center [1355, 75] width 84 height 22
click at [1282, 229] on span "Aug" at bounding box center [1294, 233] width 24 height 12
click at [479, 121] on button "Select Prompt Type" at bounding box center [450, 120] width 112 height 22
click at [459, 235] on span "Monthly Summary" at bounding box center [437, 234] width 69 height 12
click at [1327, 80] on button "Aug" at bounding box center [1335, 75] width 44 height 22
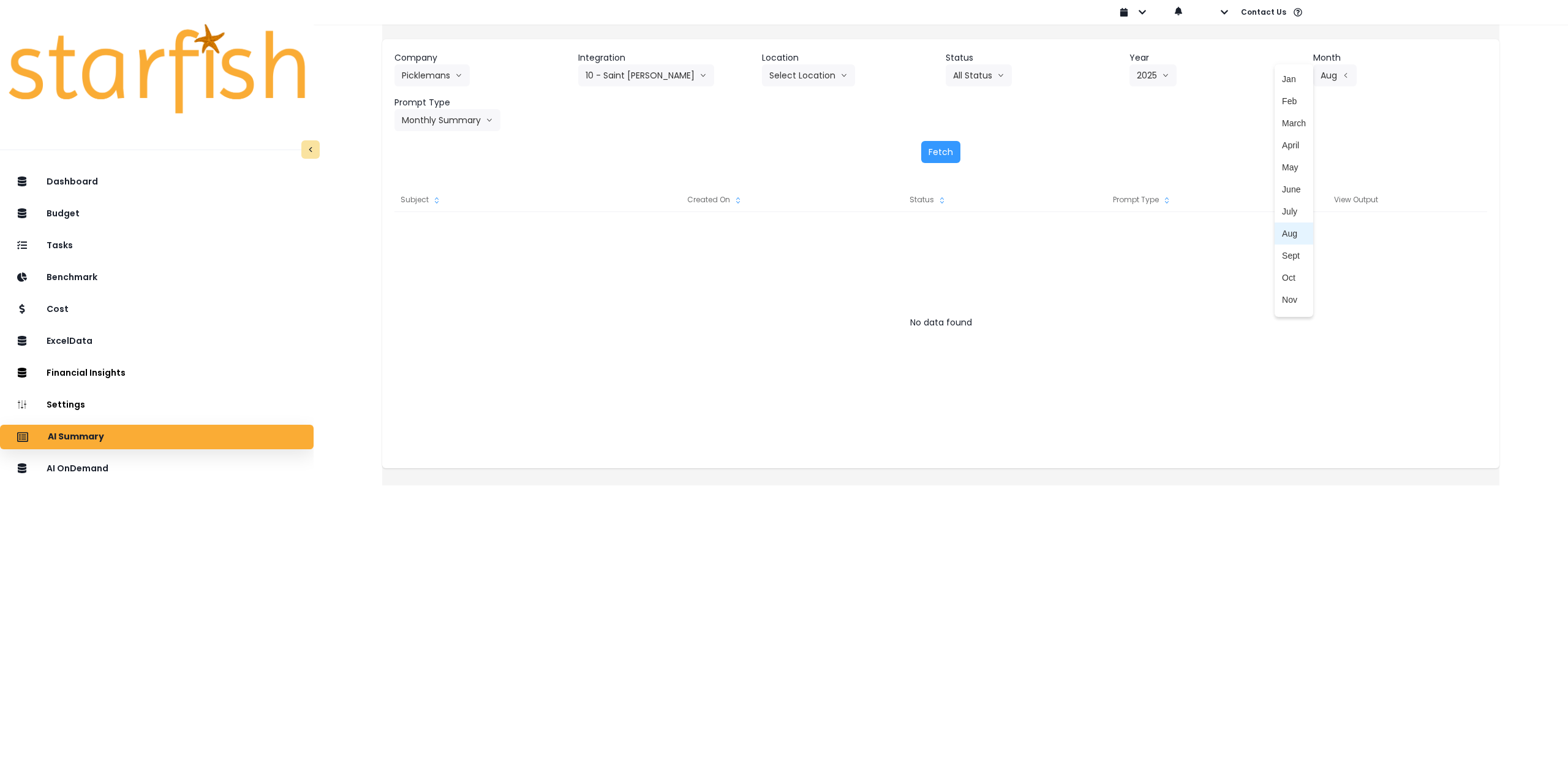
click at [1282, 231] on span "Aug" at bounding box center [1294, 233] width 24 height 12
click at [931, 154] on button "Fetch" at bounding box center [941, 151] width 39 height 22
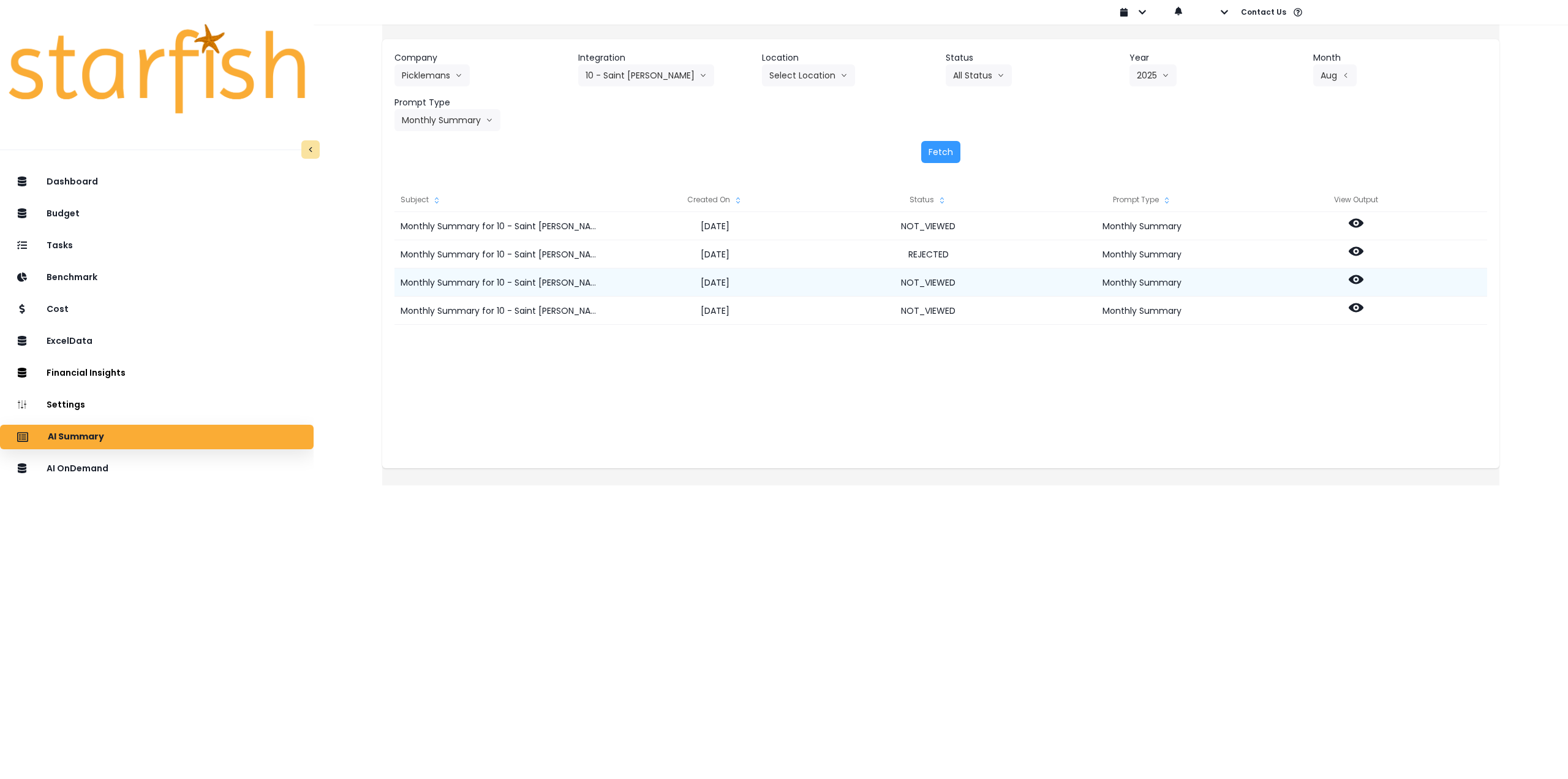
click at [1364, 280] on icon at bounding box center [1356, 279] width 15 height 15
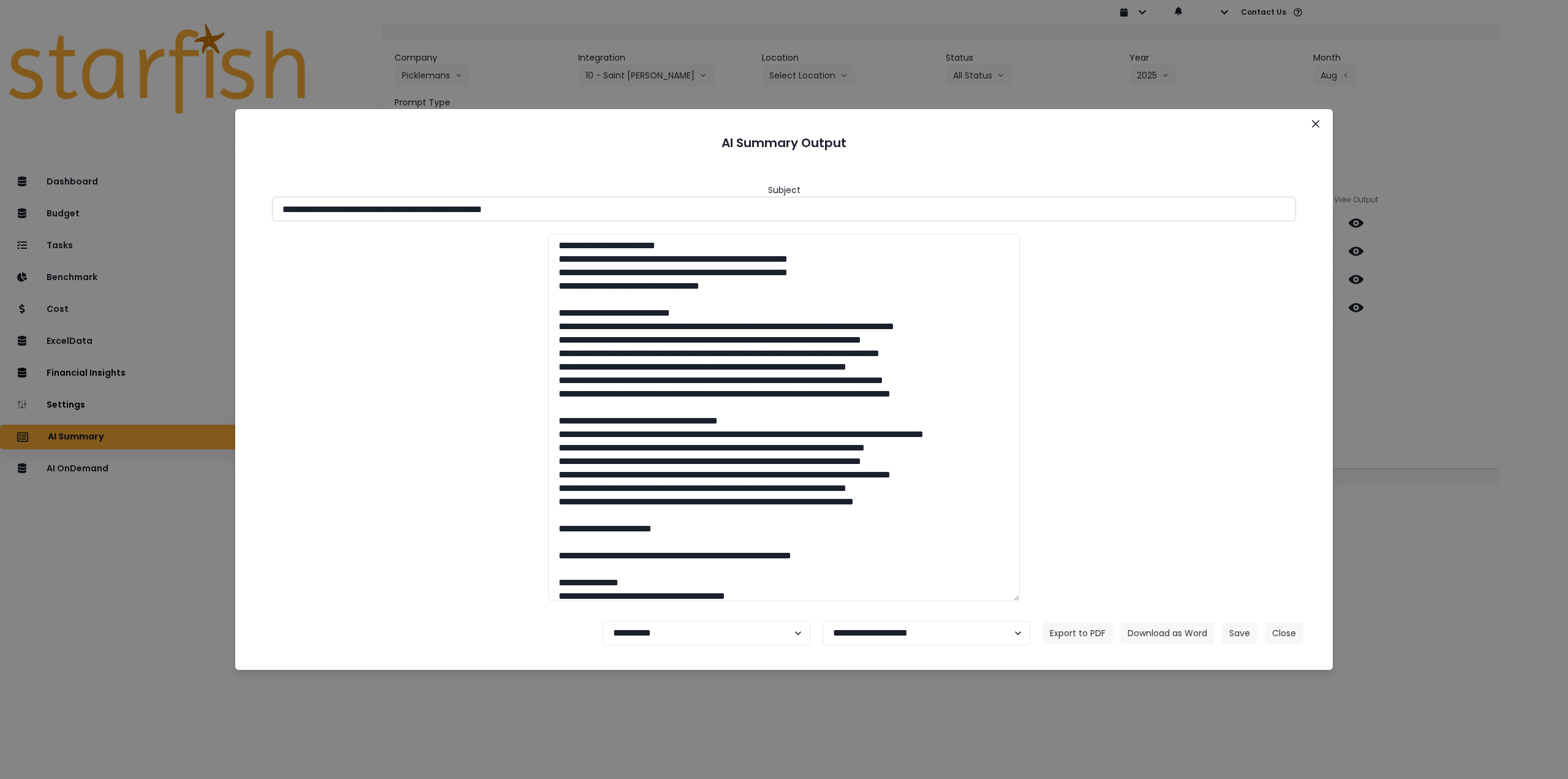
drag, startPoint x: 393, startPoint y: 210, endPoint x: 632, endPoint y: 211, distance: 239.0
click at [632, 211] on input "**********" at bounding box center [784, 208] width 1024 height 25
click at [1175, 639] on button "Download as Word" at bounding box center [1167, 632] width 94 height 22
drag, startPoint x: 1465, startPoint y: 401, endPoint x: 1460, endPoint y: 396, distance: 7.1
click at [1464, 399] on div "**********" at bounding box center [784, 390] width 1568 height 779
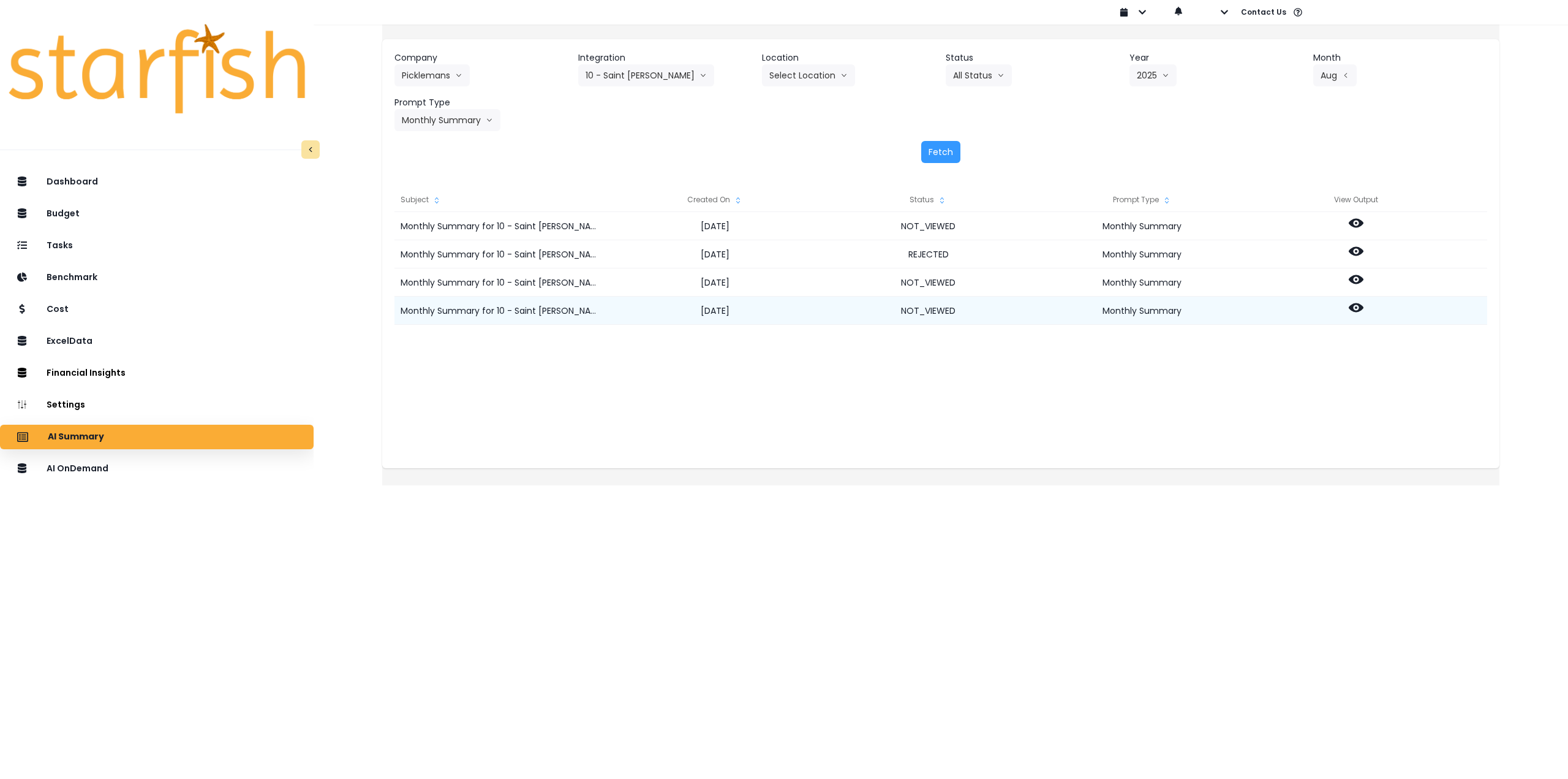
click at [1374, 316] on div at bounding box center [1356, 311] width 214 height 28
click at [1364, 309] on icon at bounding box center [1356, 308] width 15 height 9
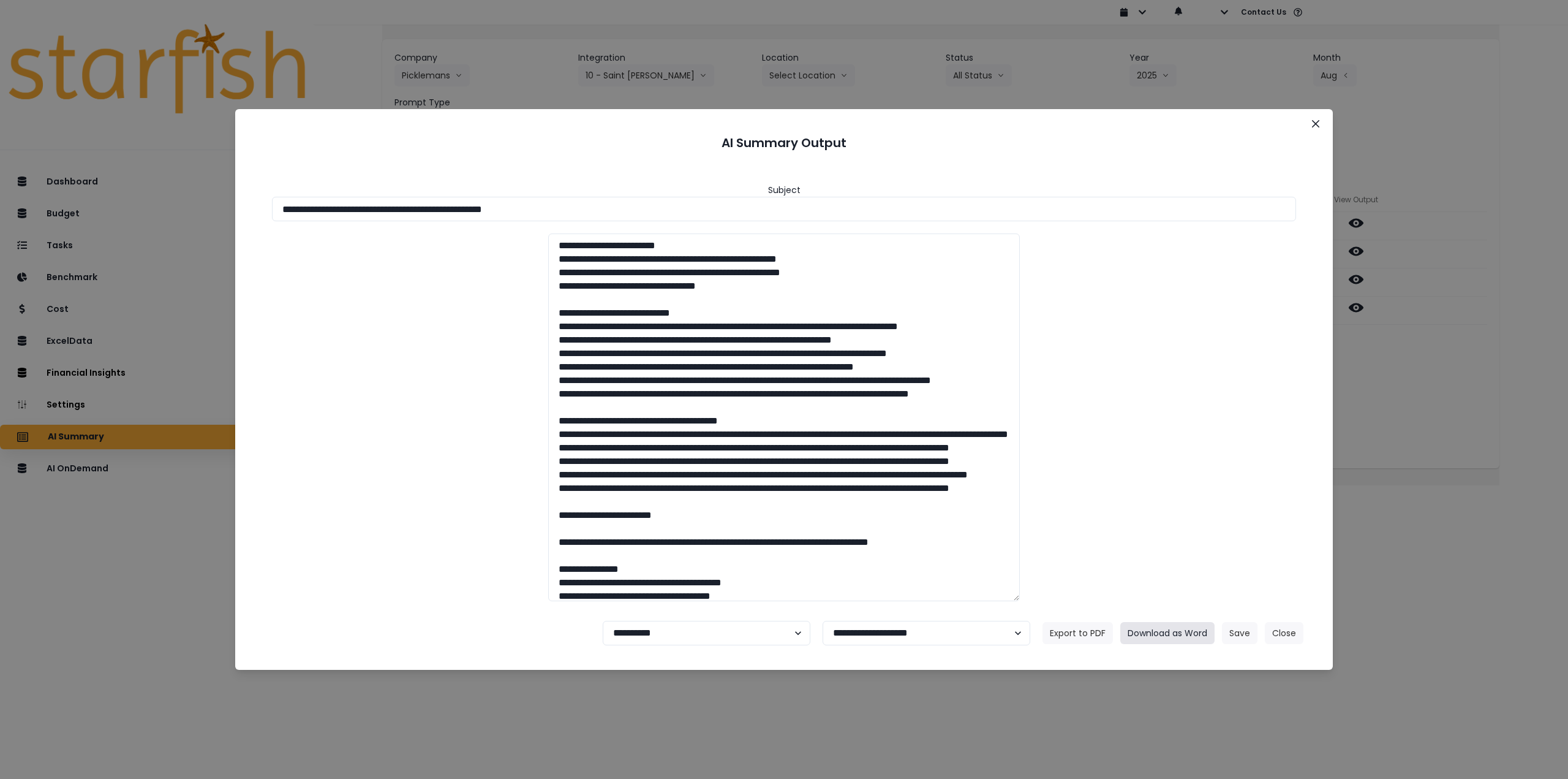
click at [1167, 638] on button "Download as Word" at bounding box center [1167, 632] width 94 height 22
